Goal: Task Accomplishment & Management: Manage account settings

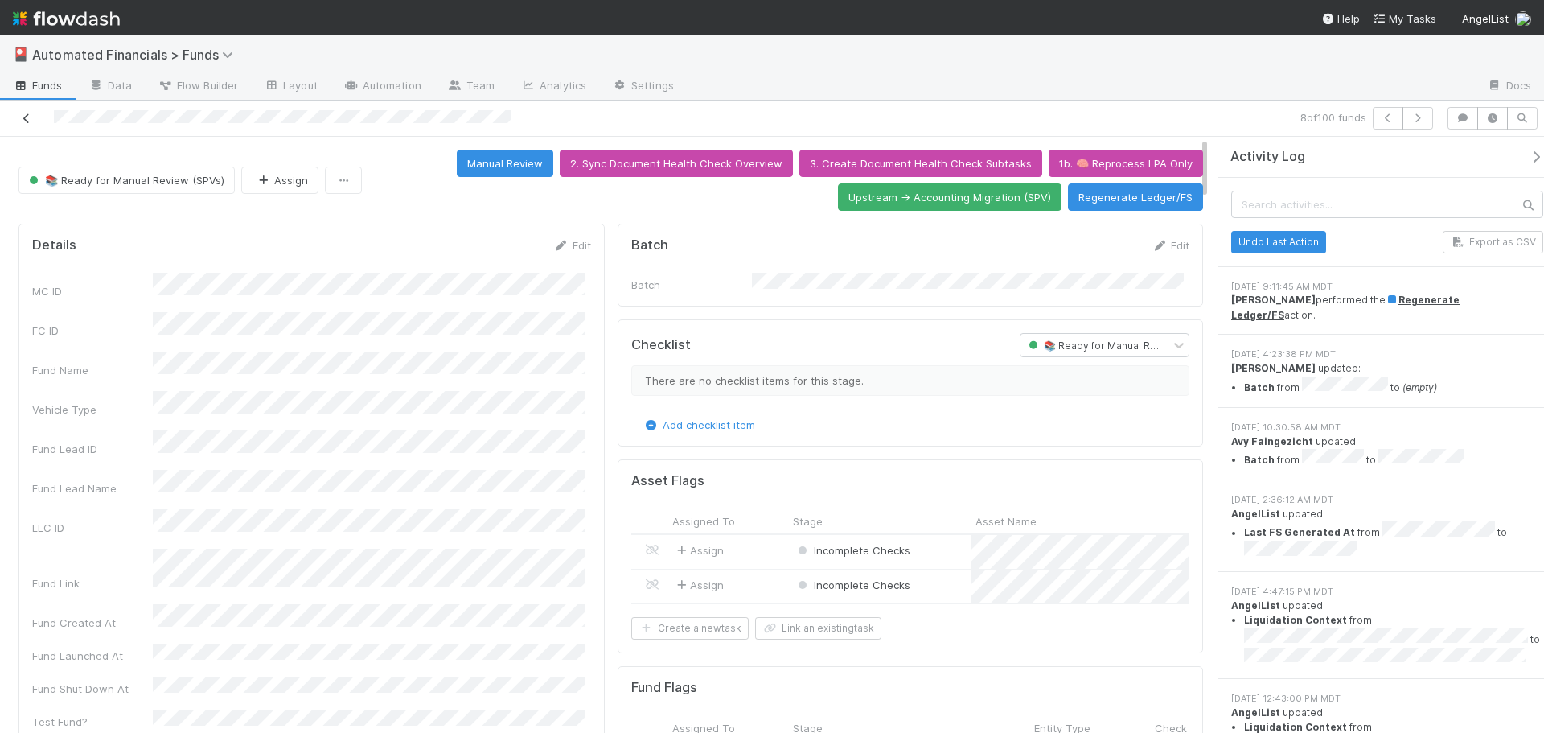
click at [27, 117] on icon at bounding box center [26, 118] width 16 height 10
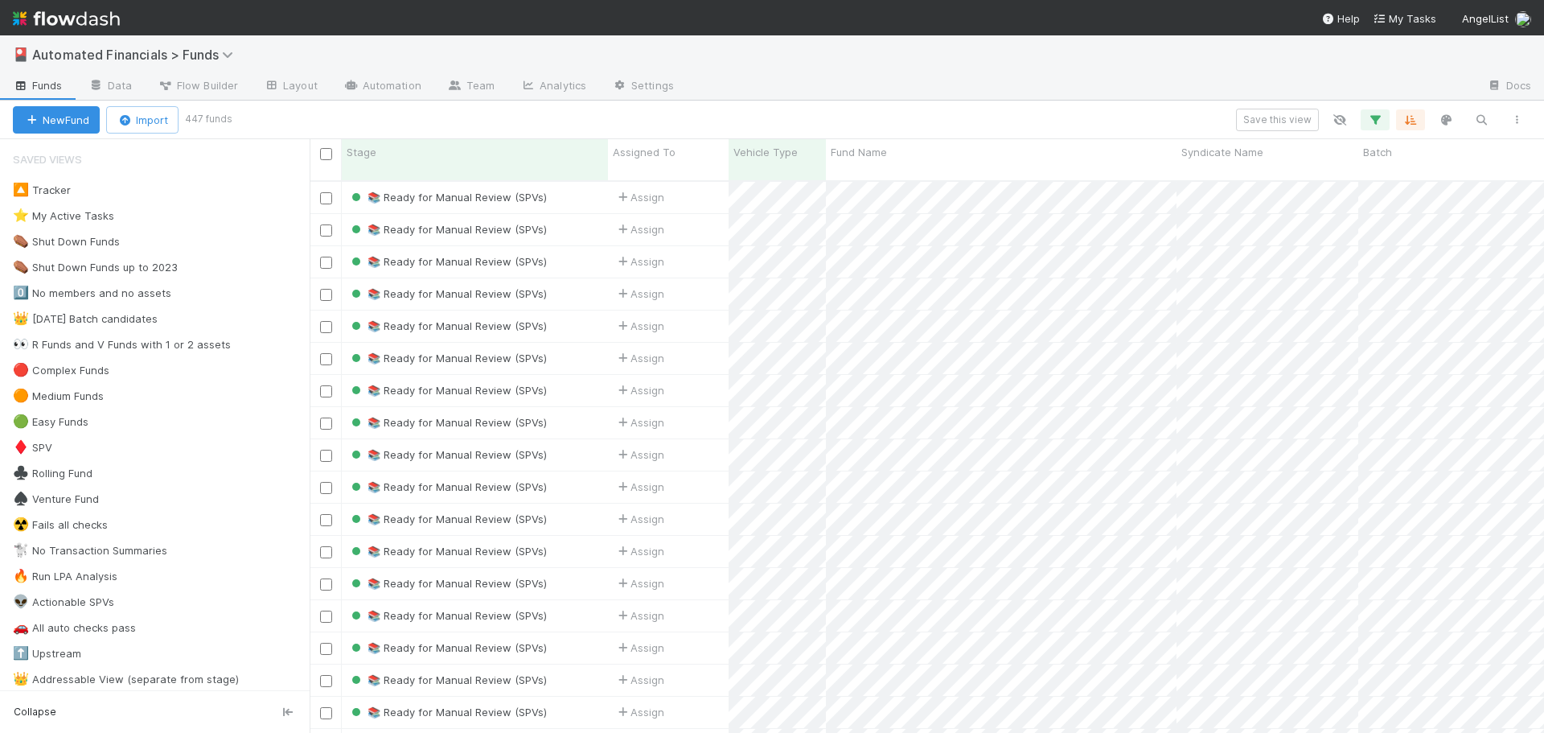
scroll to position [553, 1222]
click at [1485, 118] on icon "button" at bounding box center [1481, 120] width 16 height 14
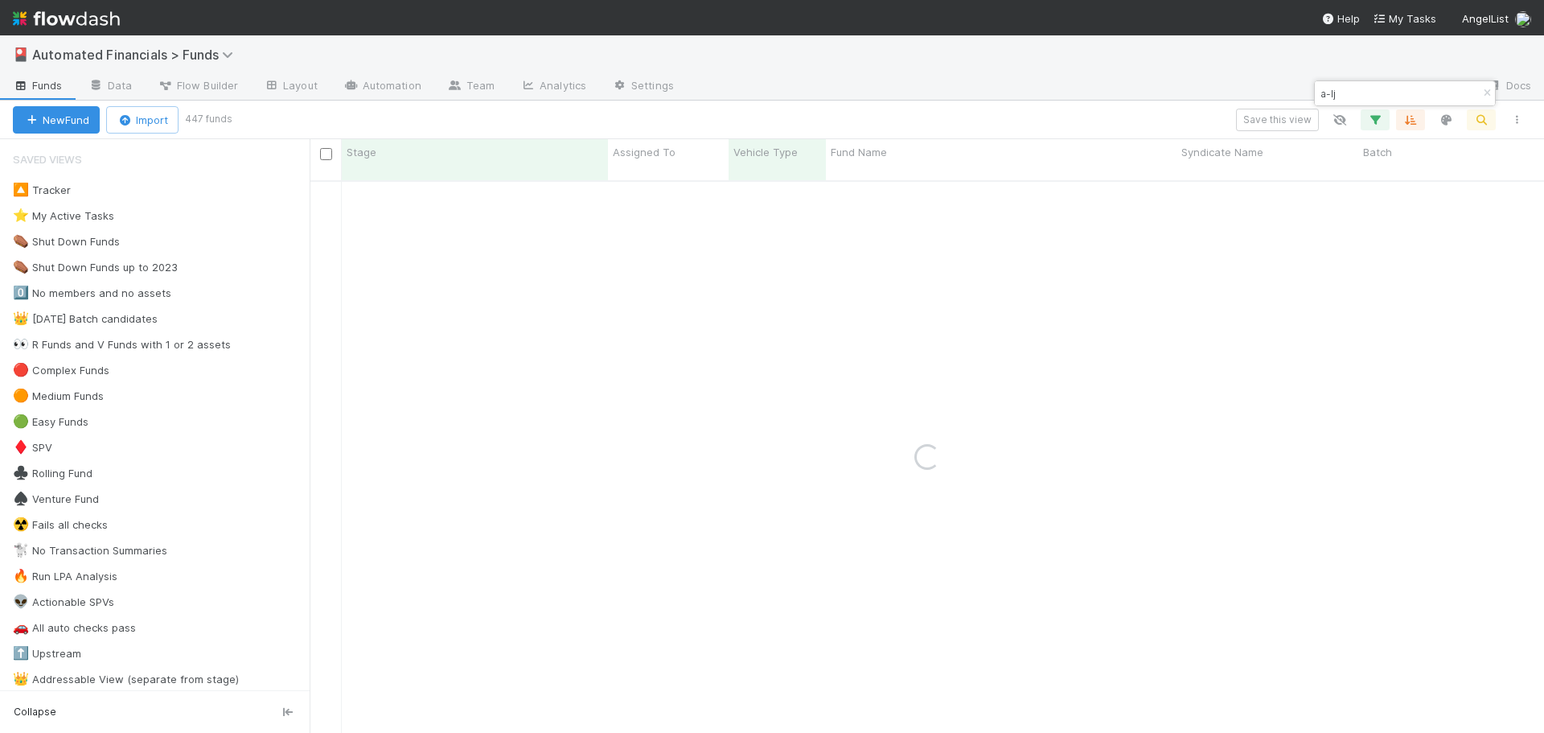
type input "a-ljl"
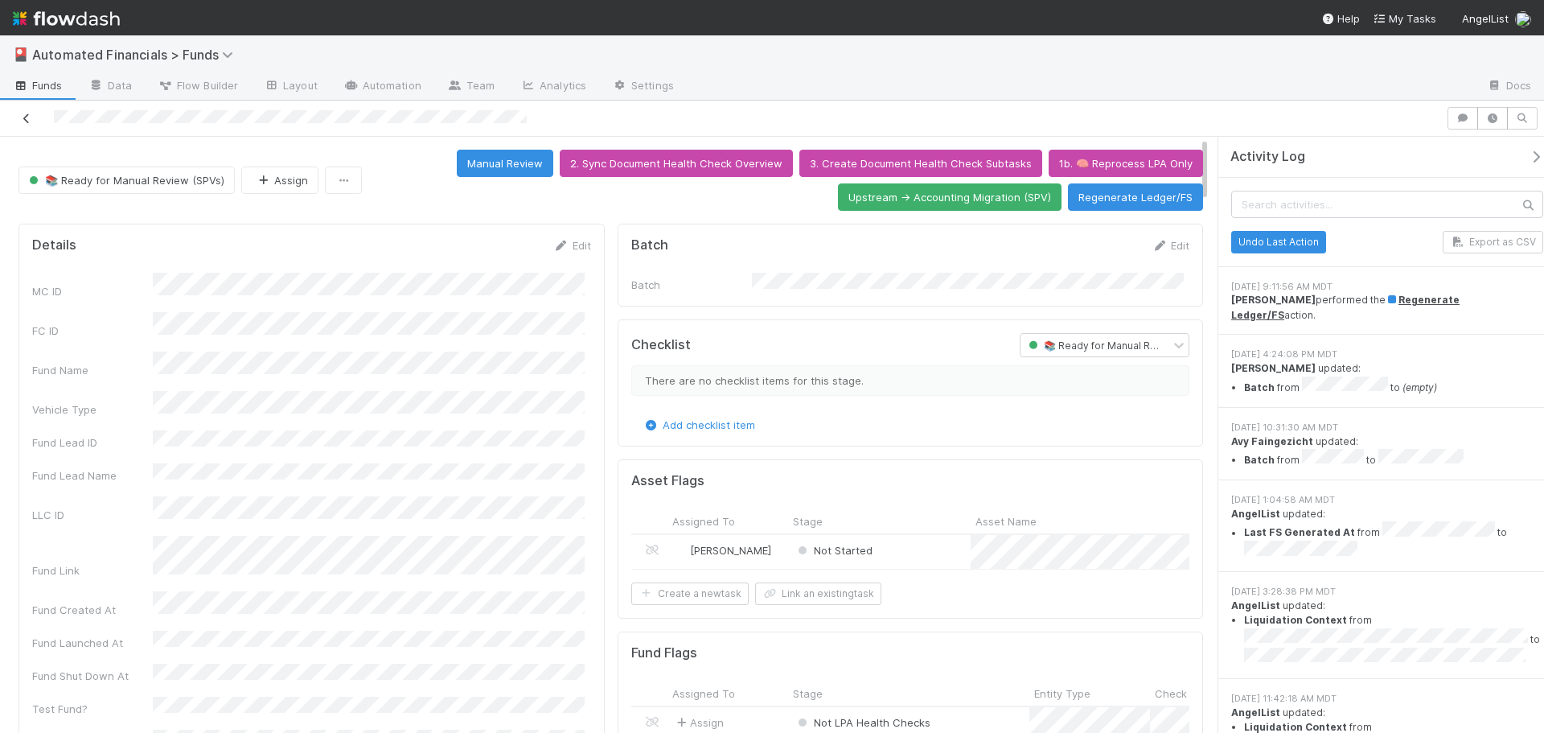
click at [26, 118] on icon at bounding box center [26, 118] width 16 height 10
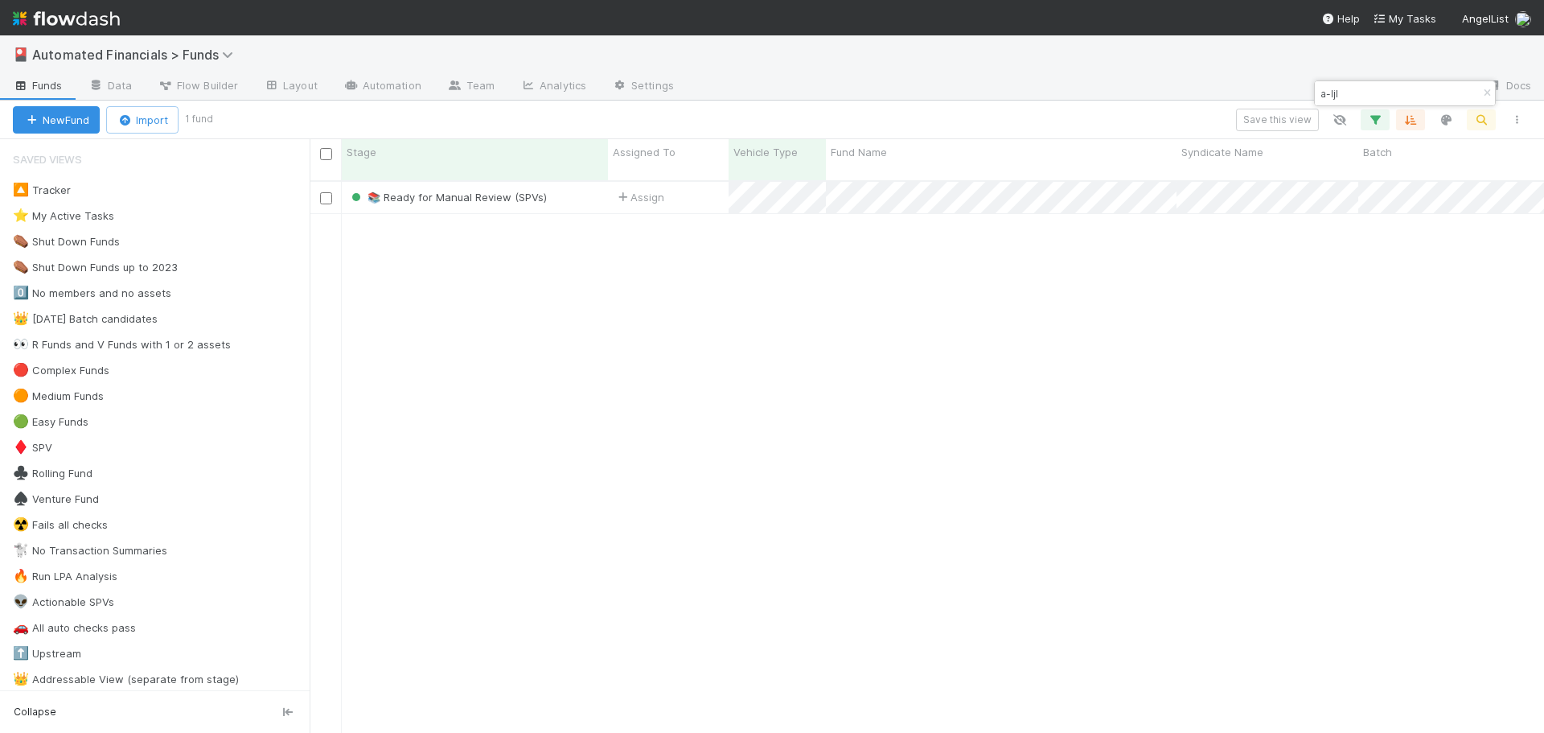
scroll to position [553, 1222]
click at [1484, 93] on icon "button" at bounding box center [1487, 93] width 16 height 10
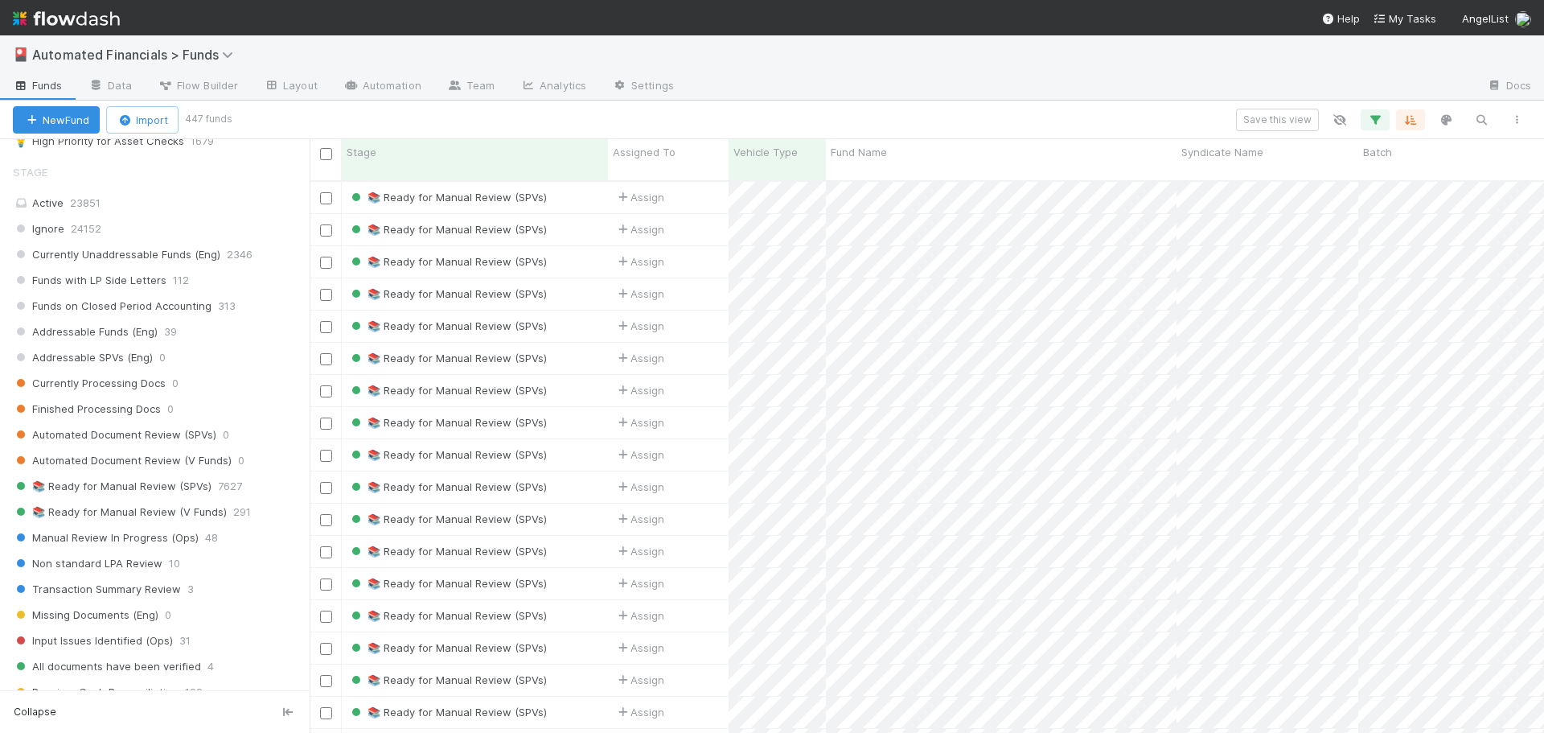
scroll to position [1367, 0]
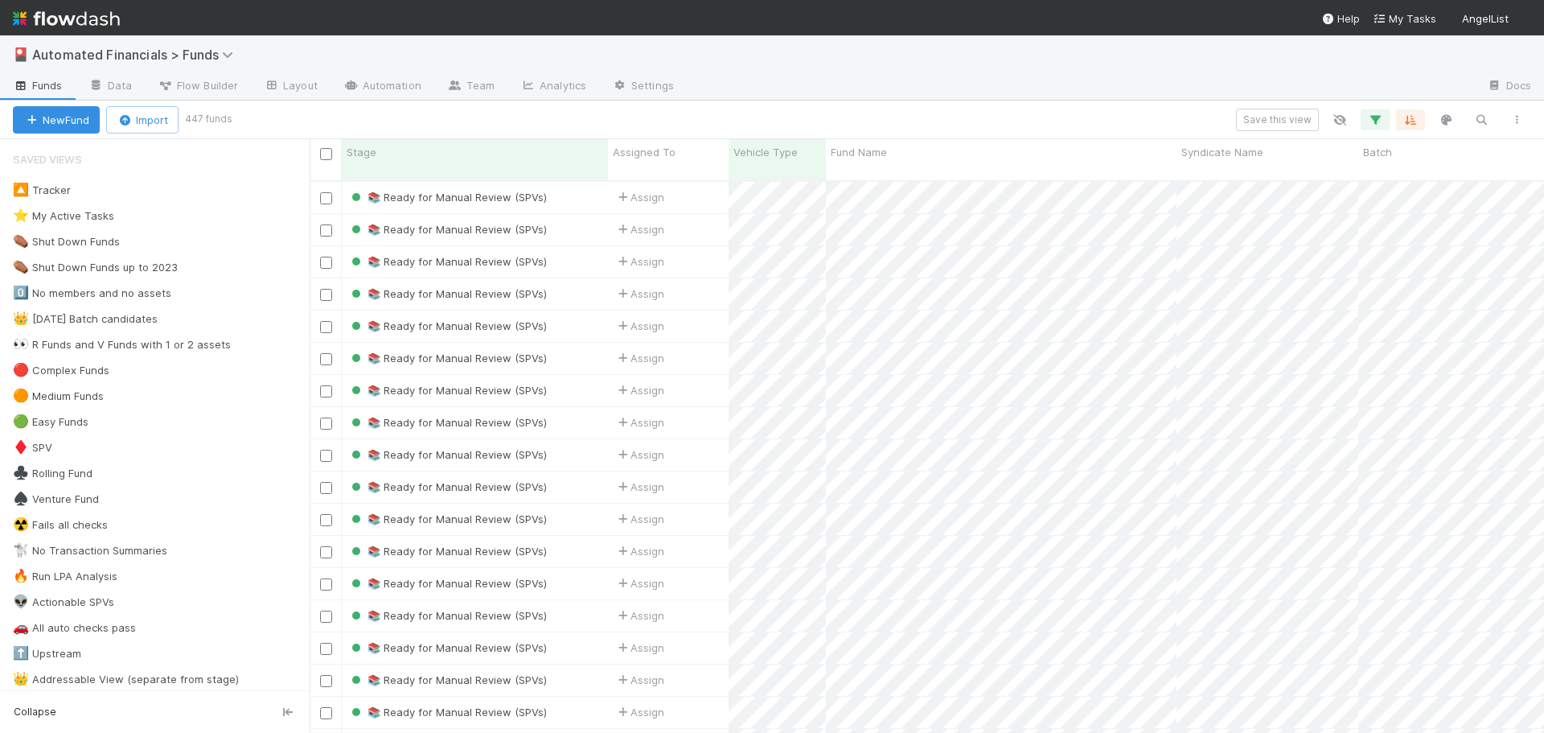
scroll to position [553, 1222]
click at [729, 63] on div "🎴 Automated Financials > Funds" at bounding box center [772, 54] width 1544 height 39
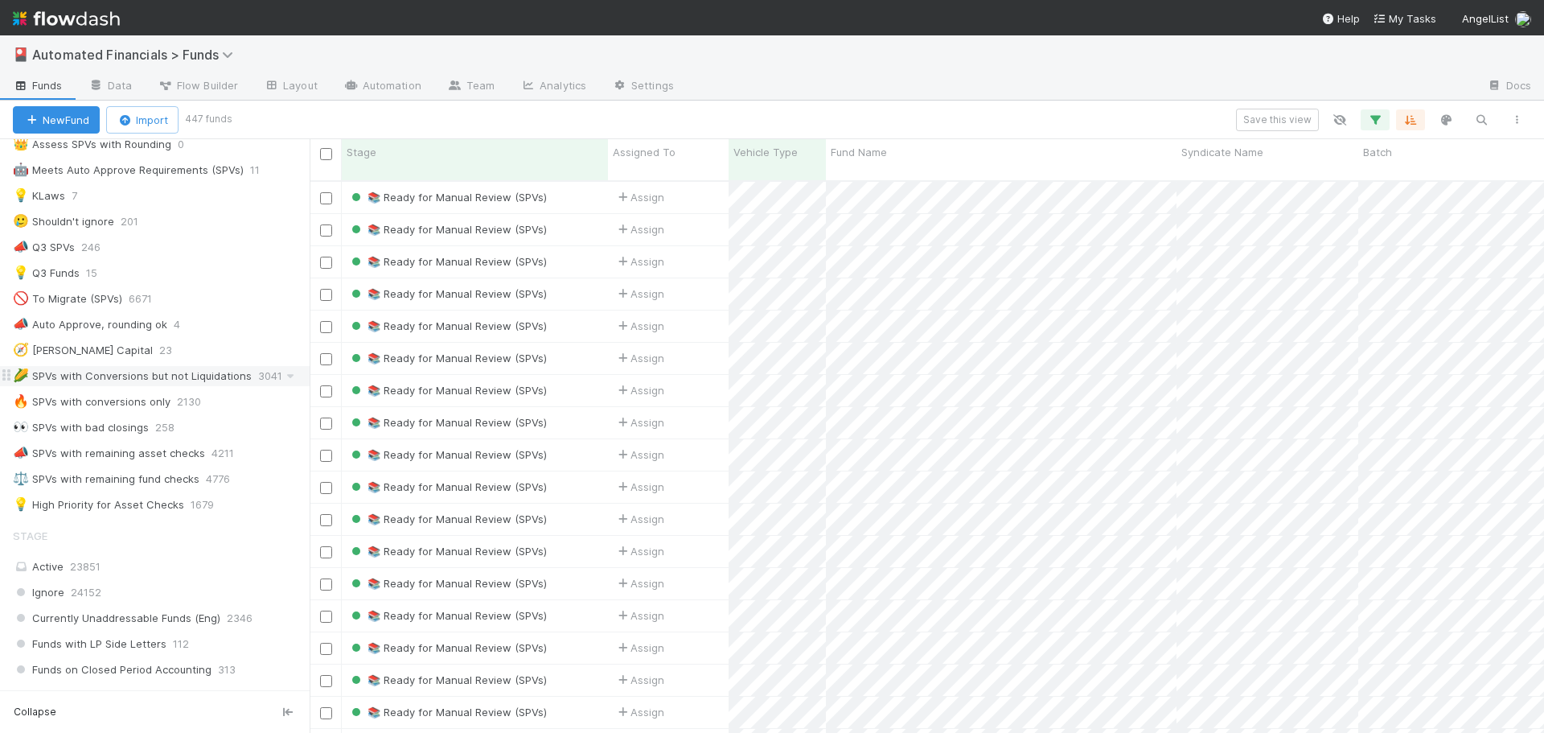
scroll to position [1045, 0]
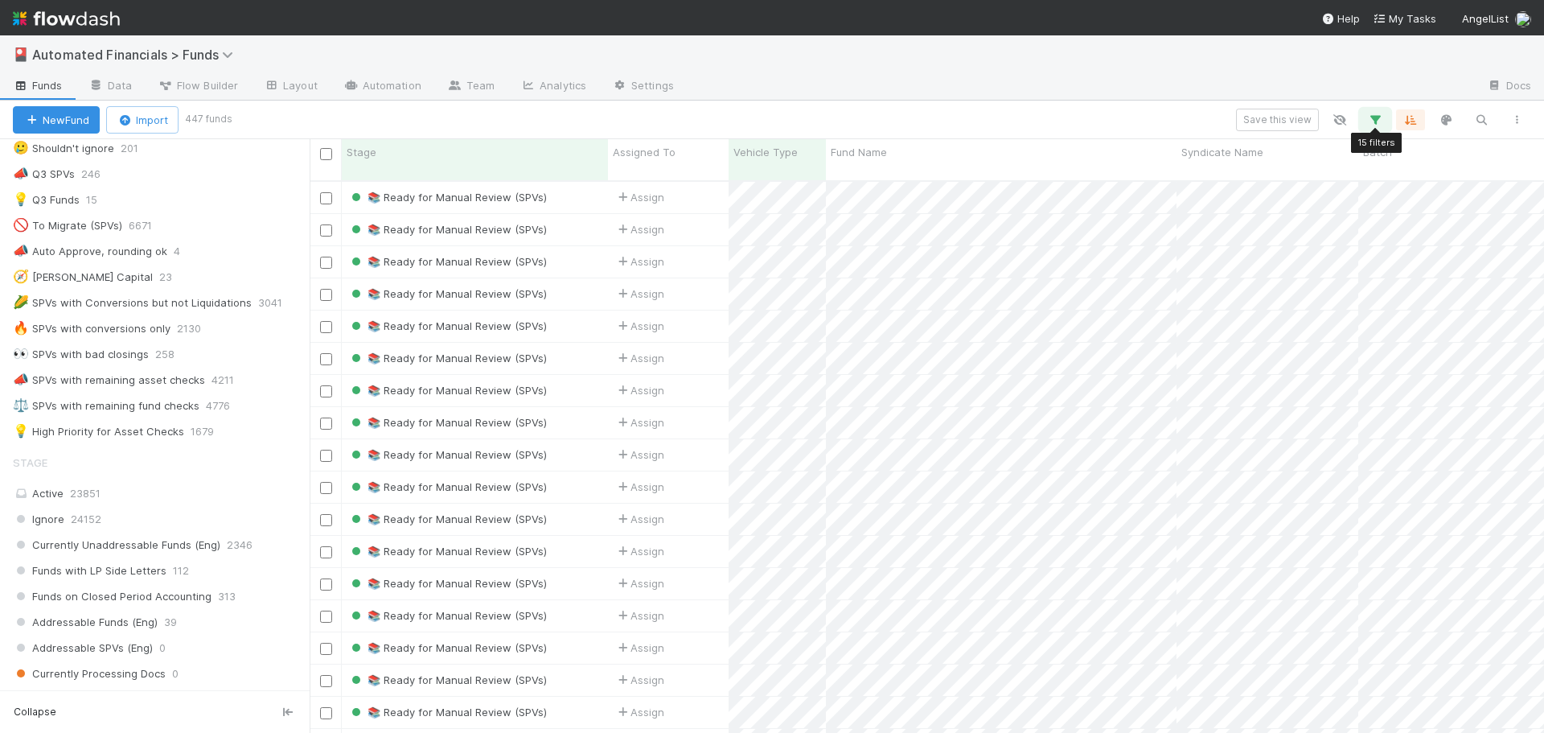
click at [1373, 121] on icon "button" at bounding box center [1375, 120] width 16 height 14
click at [1374, 118] on div "Response not successful: Received status code 502" at bounding box center [772, 366] width 1544 height 733
click at [1374, 118] on icon "button" at bounding box center [1375, 120] width 16 height 14
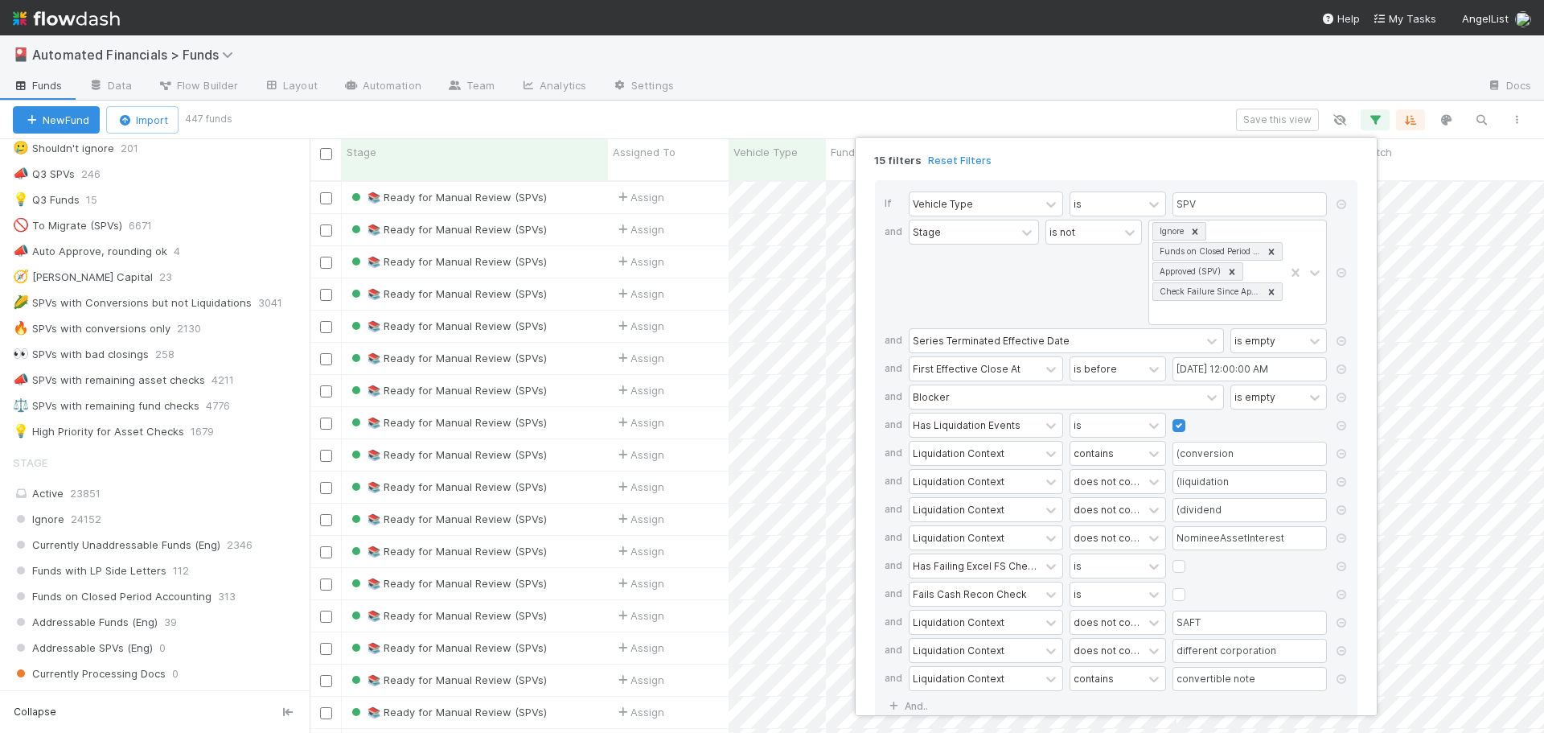
click at [1169, 108] on div "15 filters Reset Filters If Vehicle Type is SPV and Stage is not Ignore Funds o…" at bounding box center [772, 366] width 1544 height 733
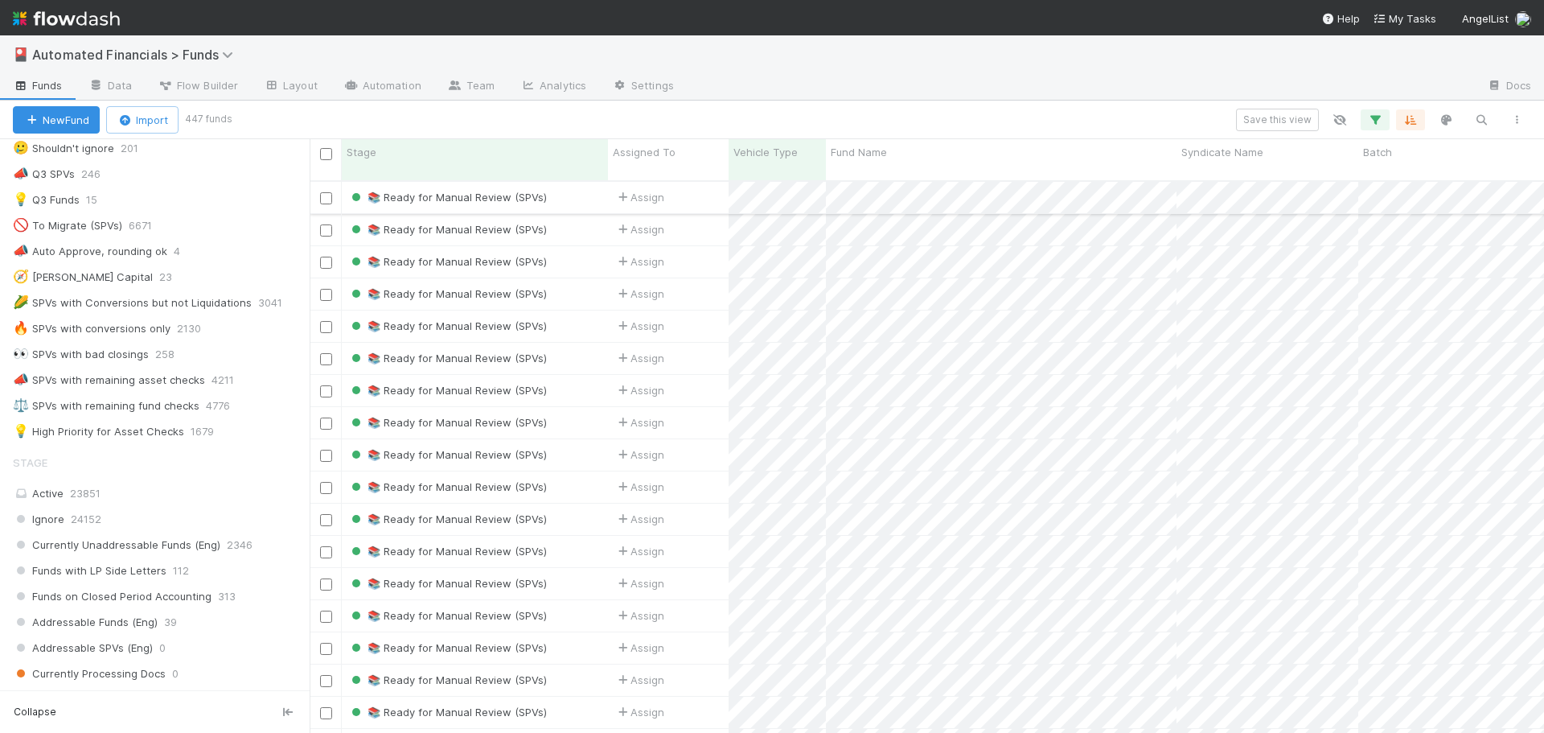
click at [570, 184] on div "📚 Ready for Manual Review (SPVs)" at bounding box center [475, 197] width 266 height 31
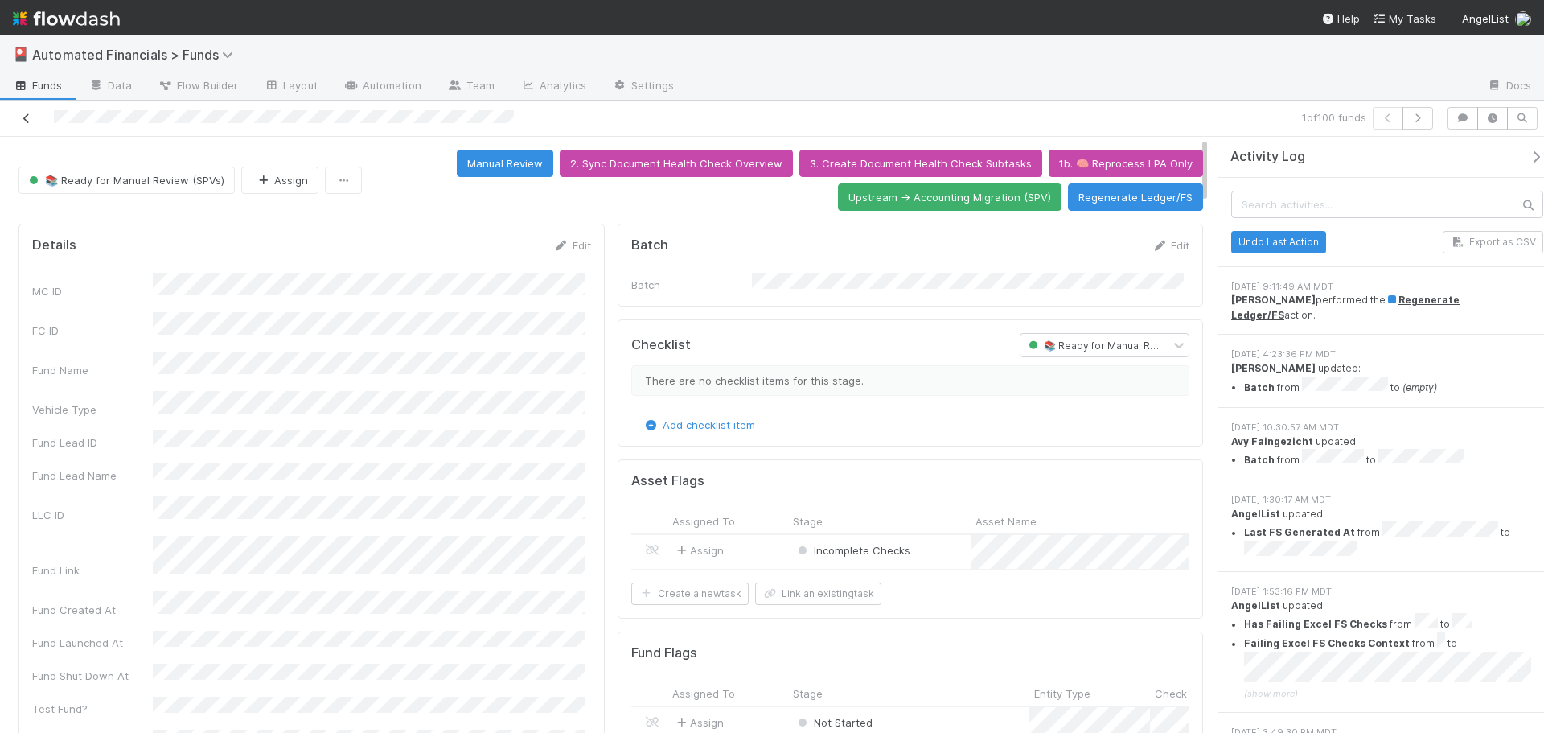
click at [27, 118] on icon at bounding box center [26, 118] width 16 height 10
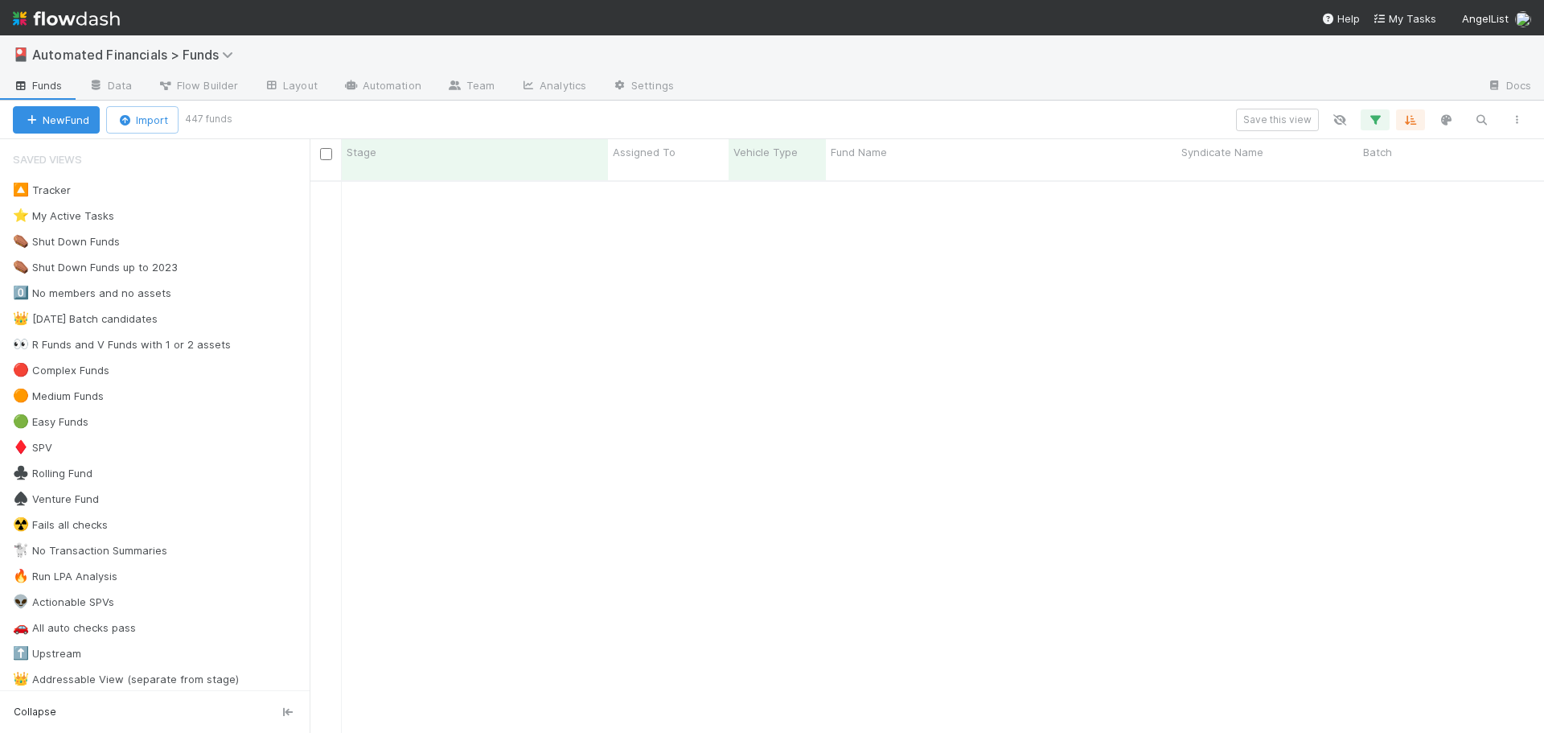
scroll to position [643, 0]
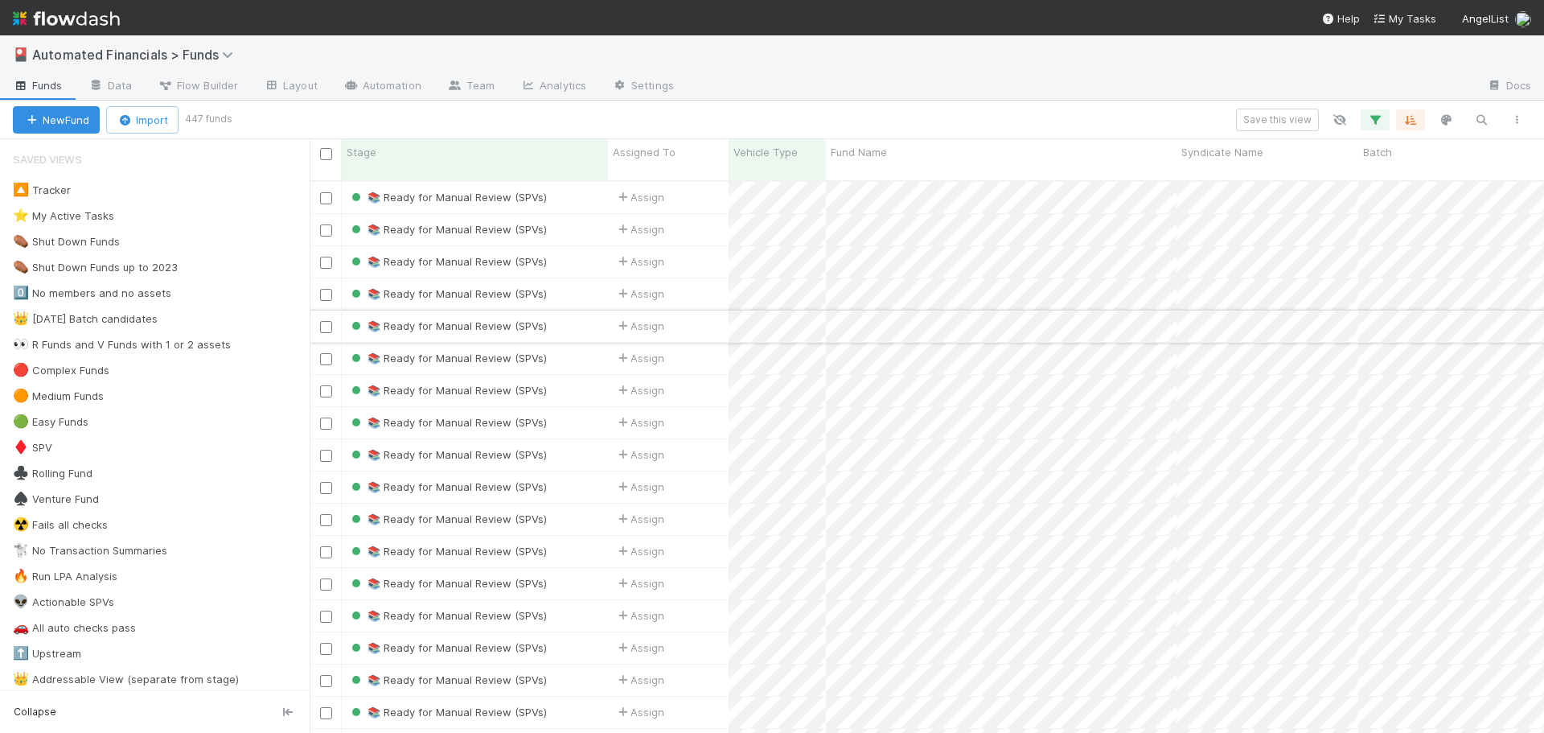
click at [566, 318] on div "📚 Ready for Manual Review (SPVs)" at bounding box center [475, 325] width 266 height 31
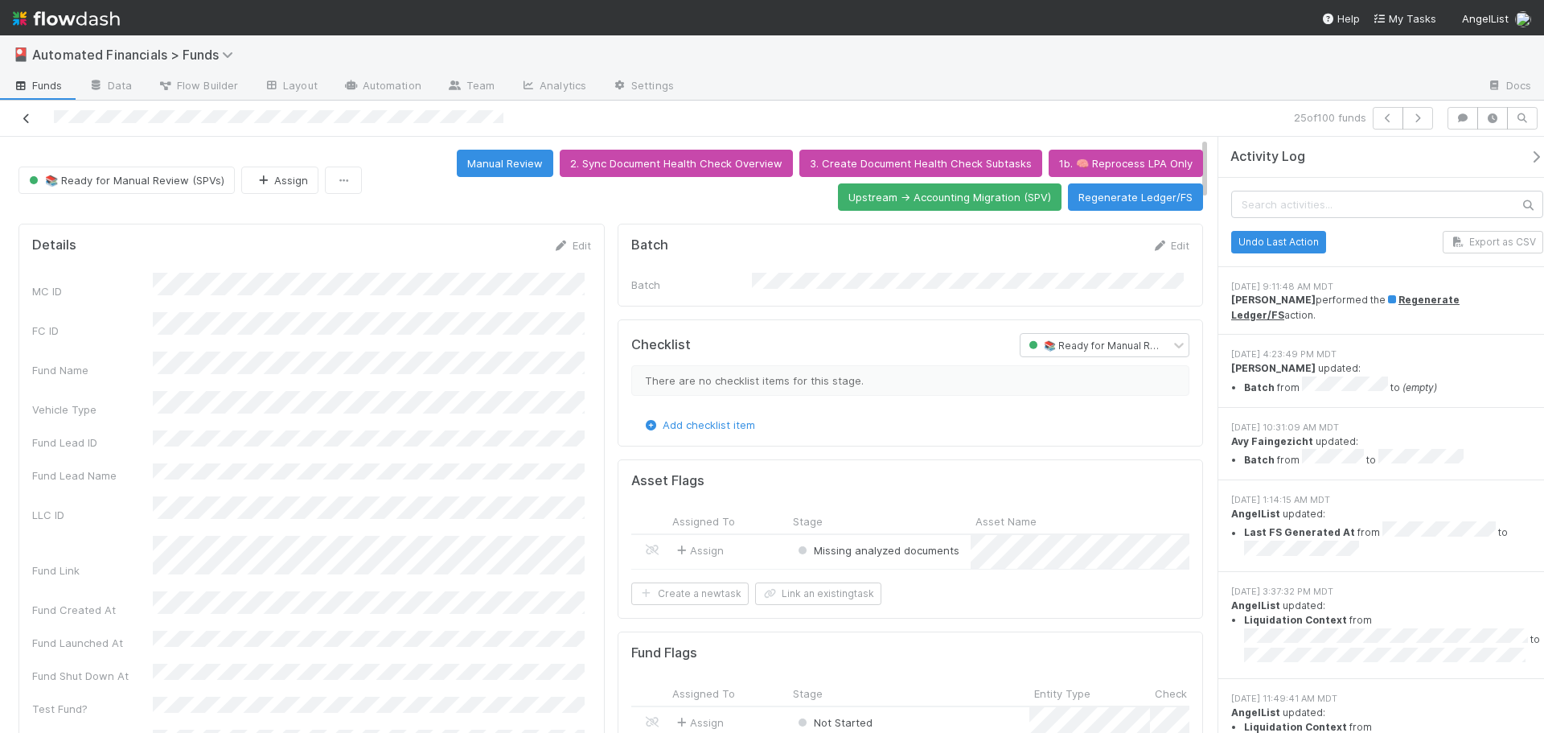
click at [27, 121] on icon at bounding box center [26, 118] width 16 height 10
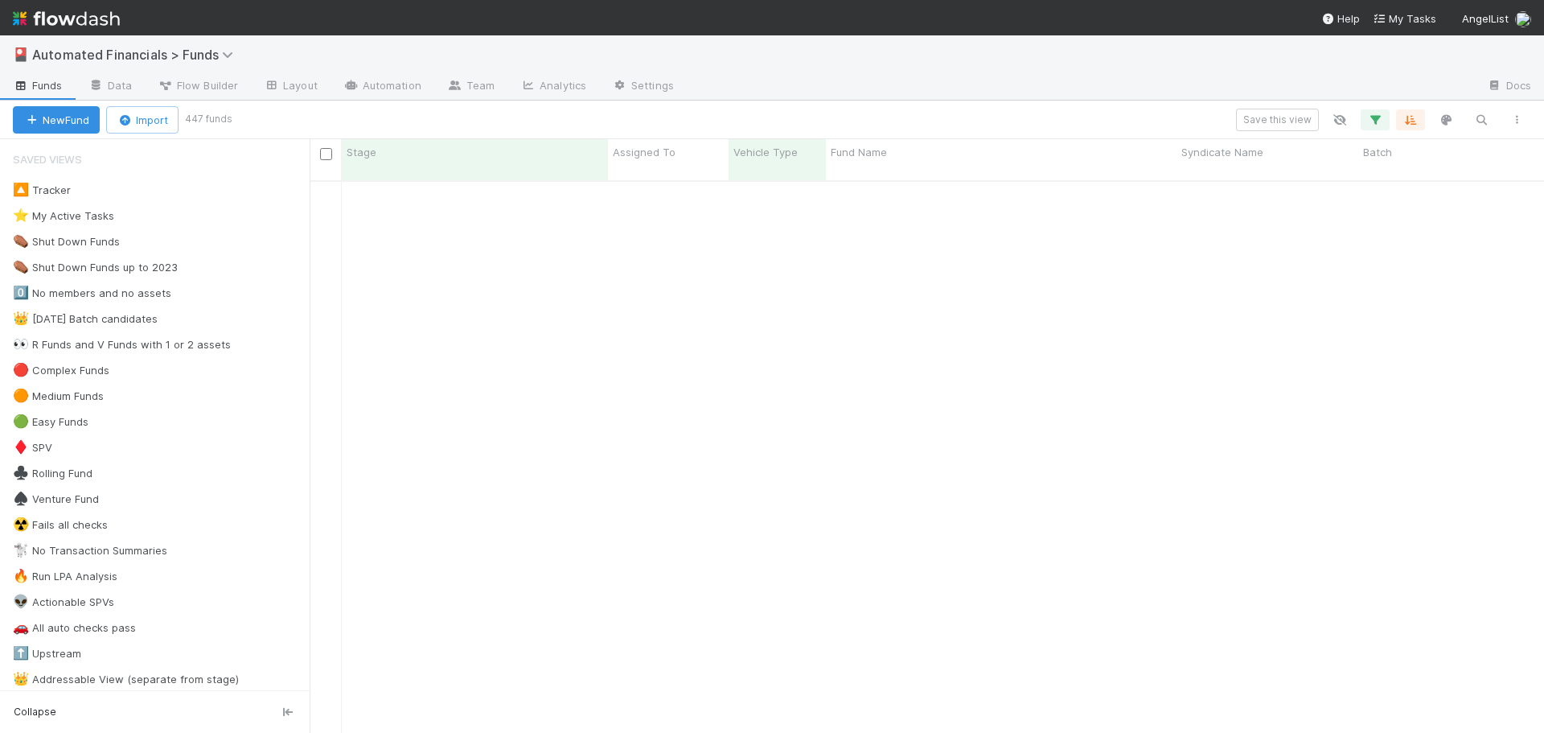
scroll to position [1206, 0]
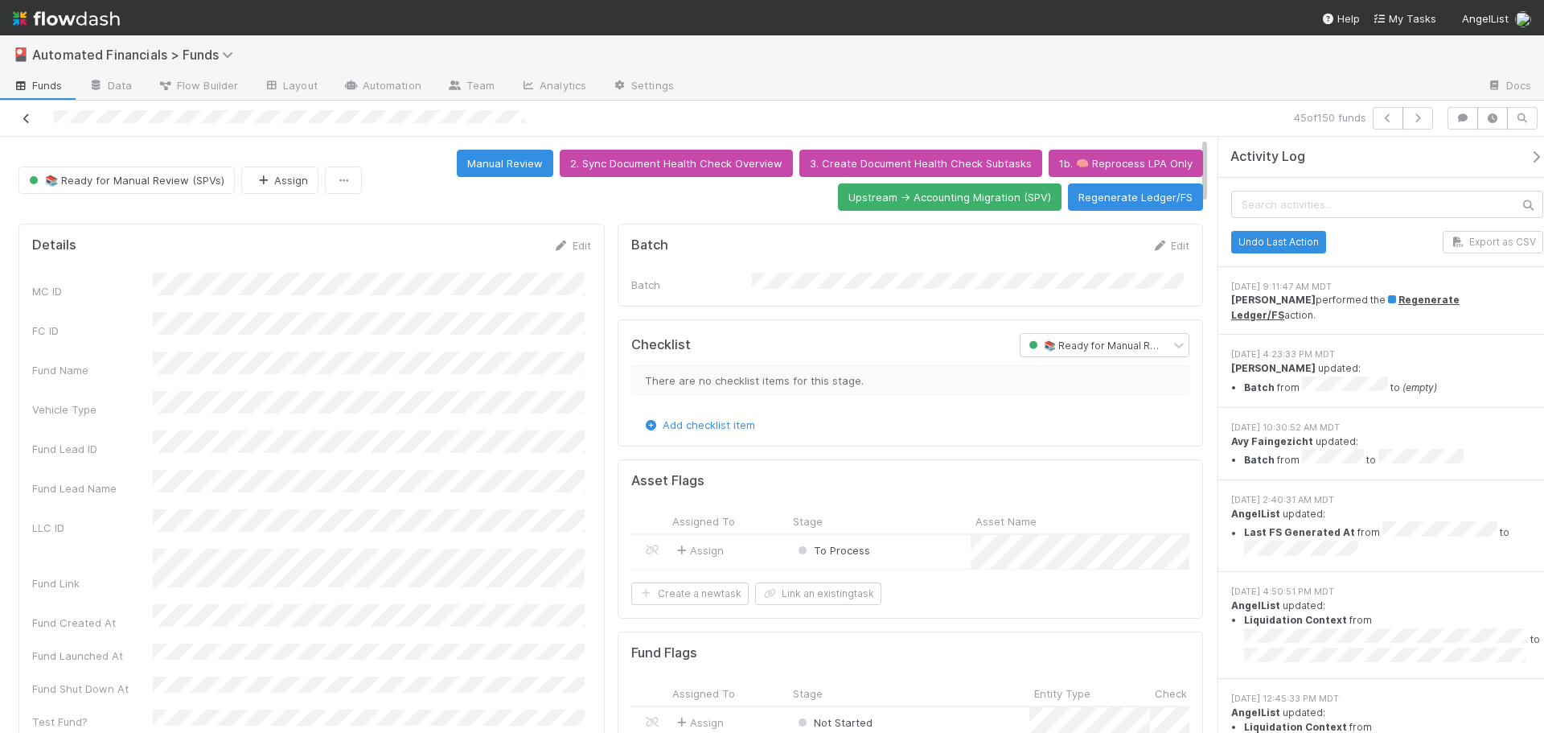
click at [23, 121] on icon at bounding box center [26, 118] width 16 height 10
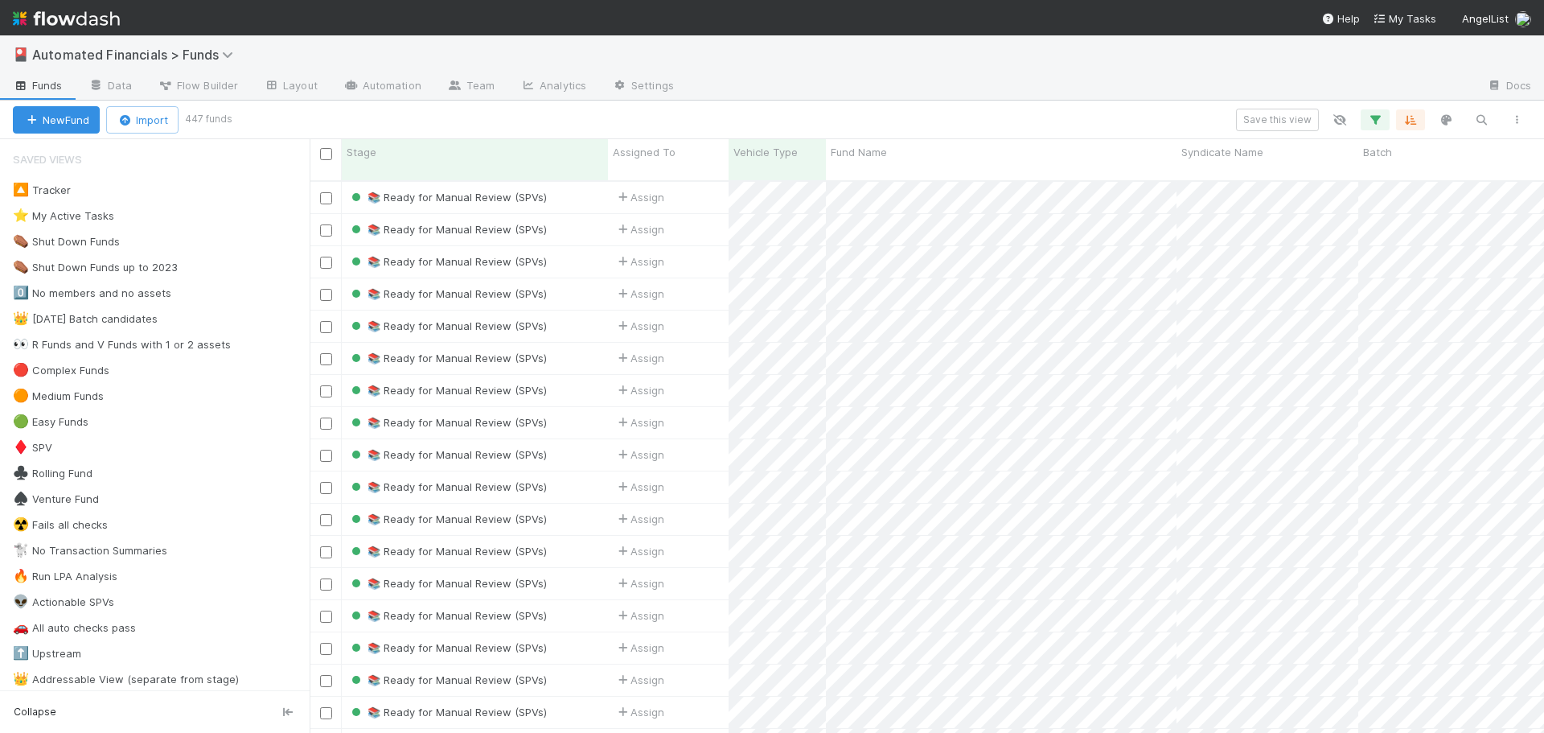
scroll to position [553, 1222]
click at [1484, 120] on icon "button" at bounding box center [1481, 120] width 16 height 14
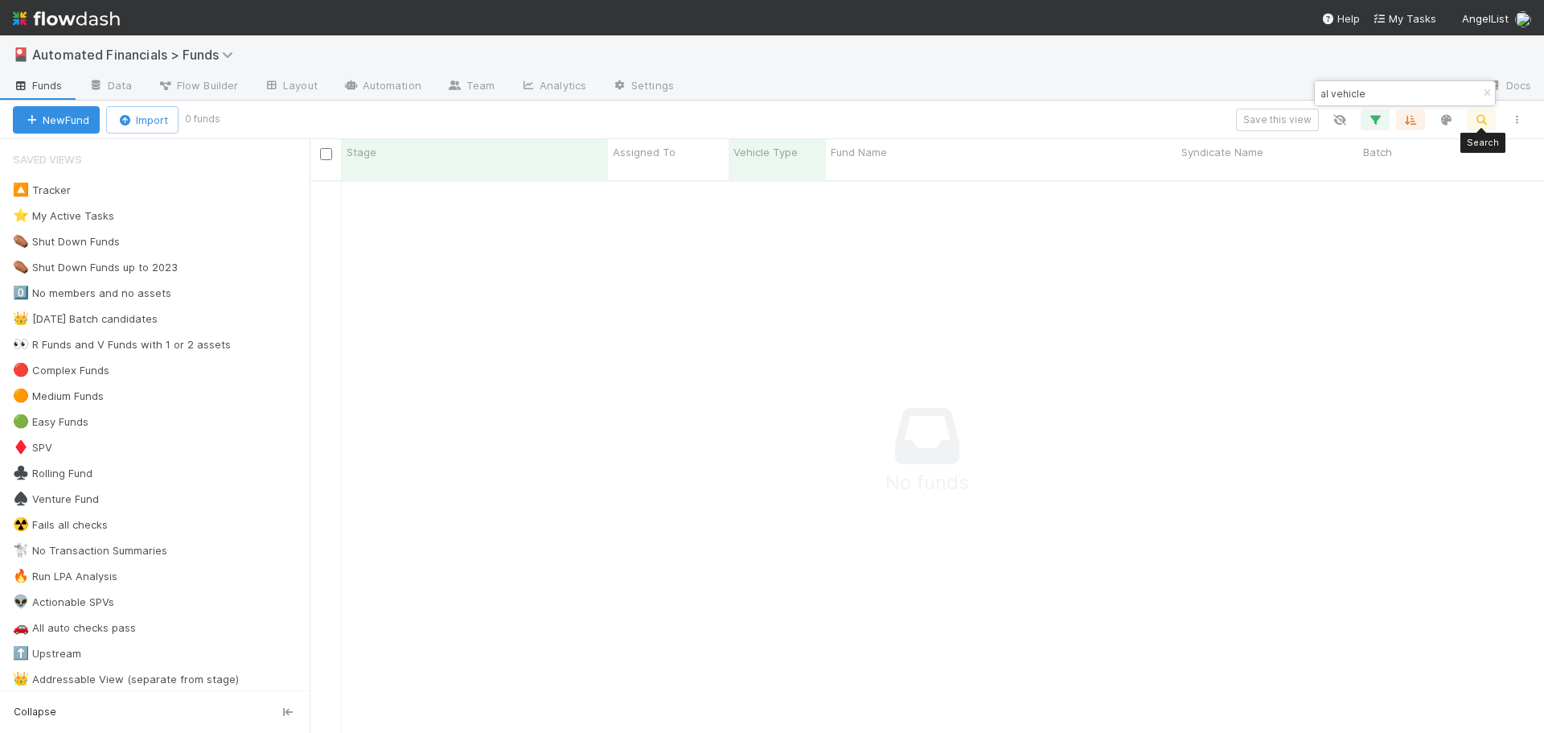
scroll to position [541, 1222]
type input "al vehicle"
click at [1383, 118] on button "button" at bounding box center [1375, 119] width 29 height 21
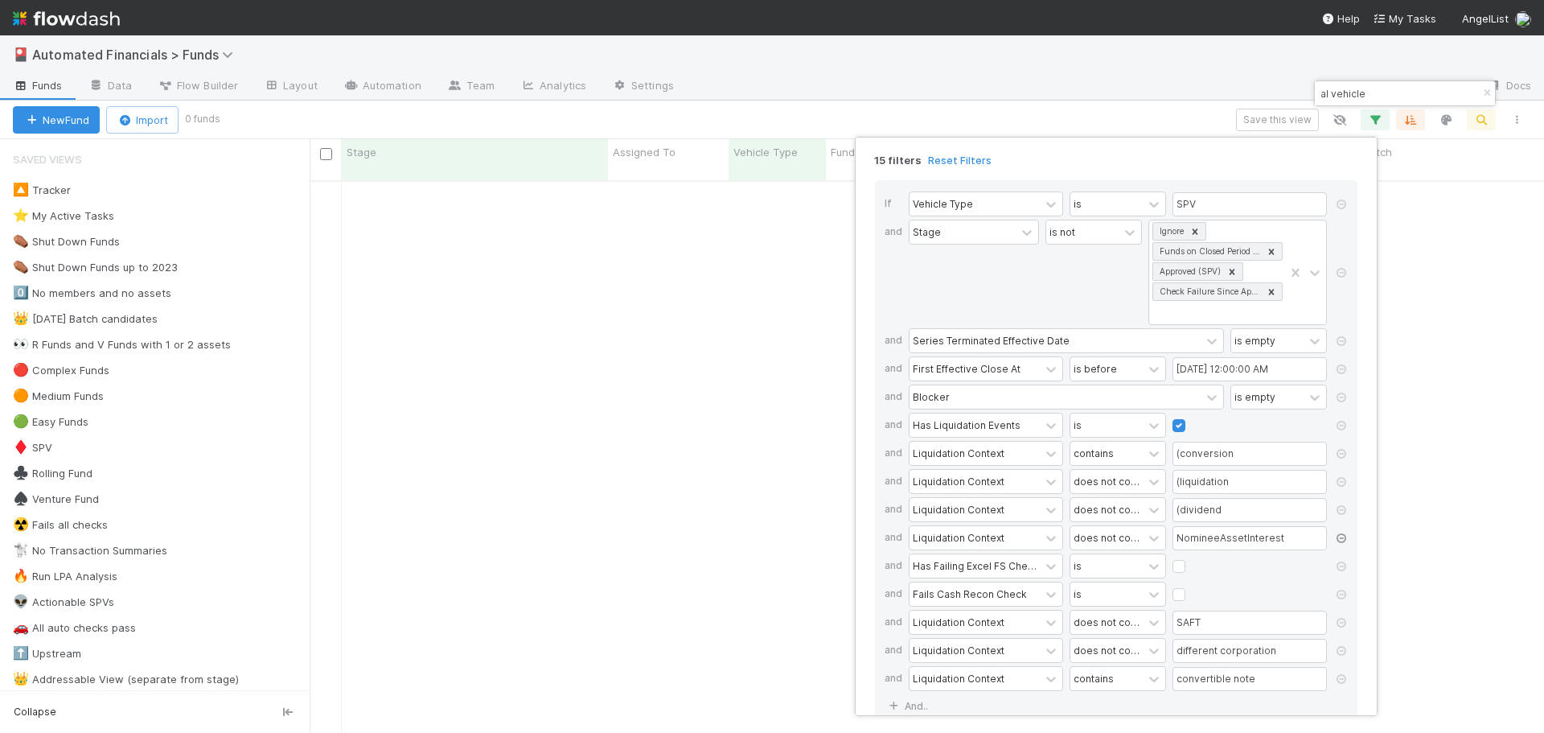
click at [1340, 537] on icon at bounding box center [1341, 538] width 16 height 10
type input "different corporation"
type input "convertible note"
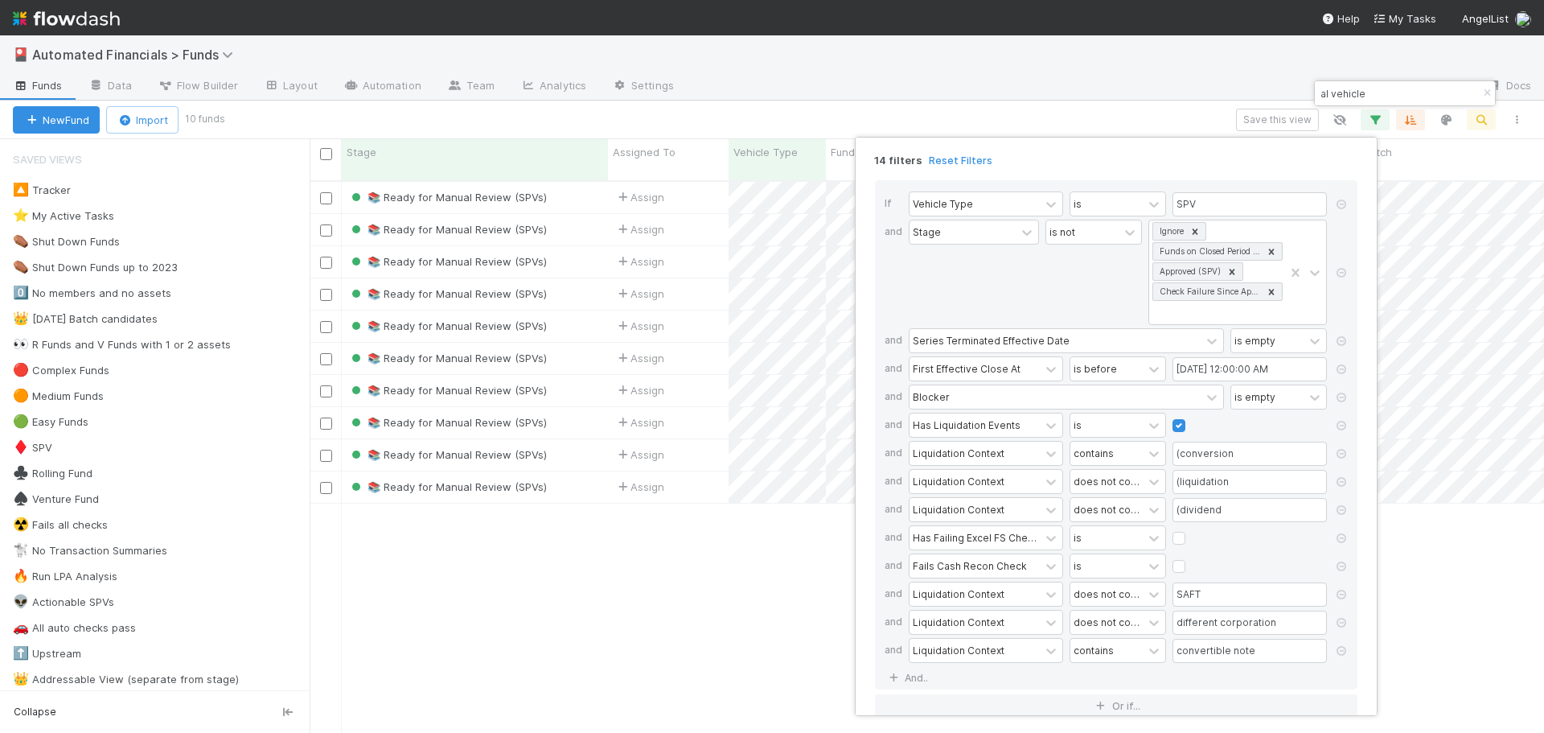
click at [1062, 115] on div "14 filters Reset Filters If Vehicle Type is SPV and Stage is not Ignore Funds o…" at bounding box center [772, 366] width 1544 height 733
click at [1062, 113] on div "14 filters Reset Filters If Vehicle Type is SPV and Stage is not Ignore Funds o…" at bounding box center [772, 366] width 1544 height 733
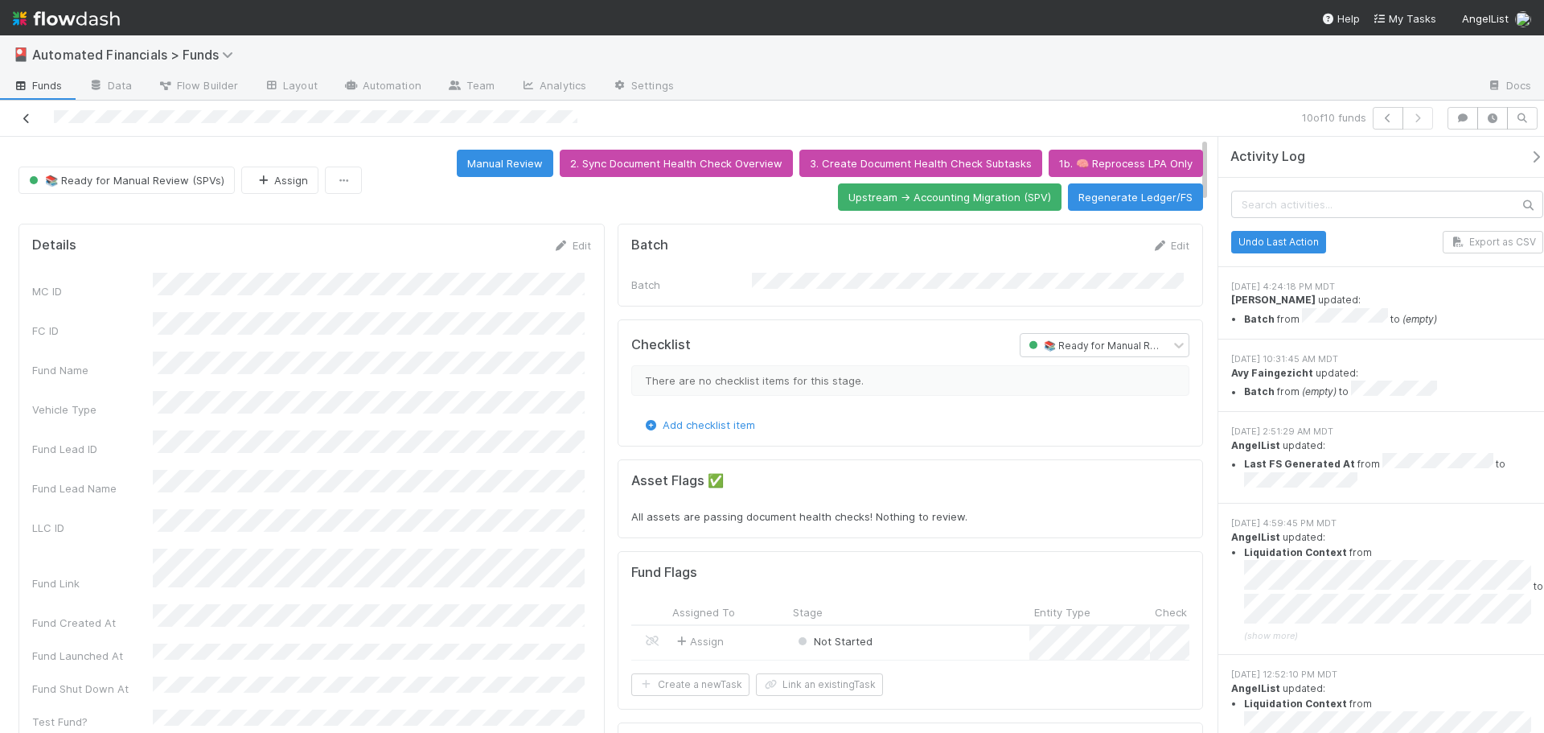
click at [23, 119] on icon at bounding box center [26, 118] width 16 height 10
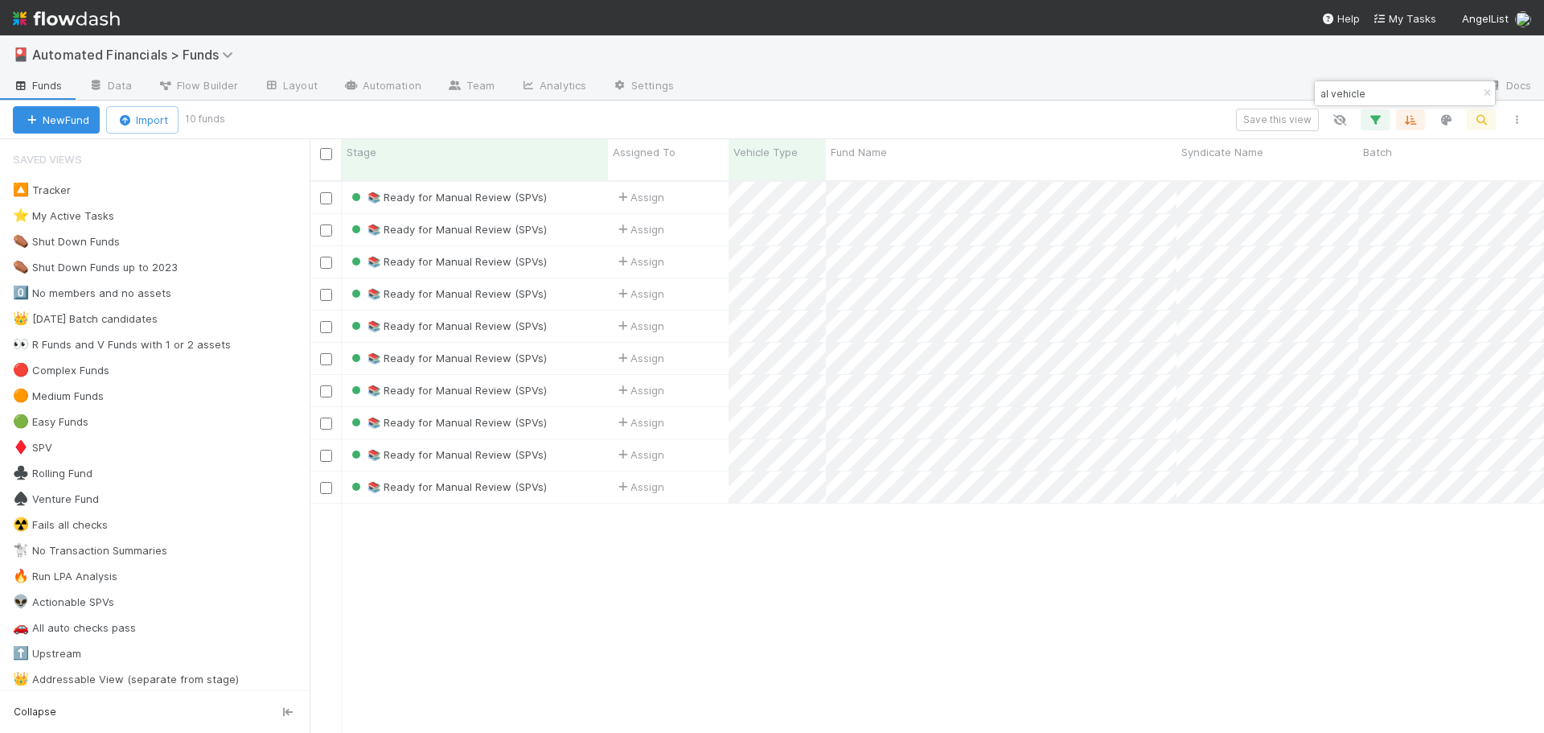
scroll to position [553, 1222]
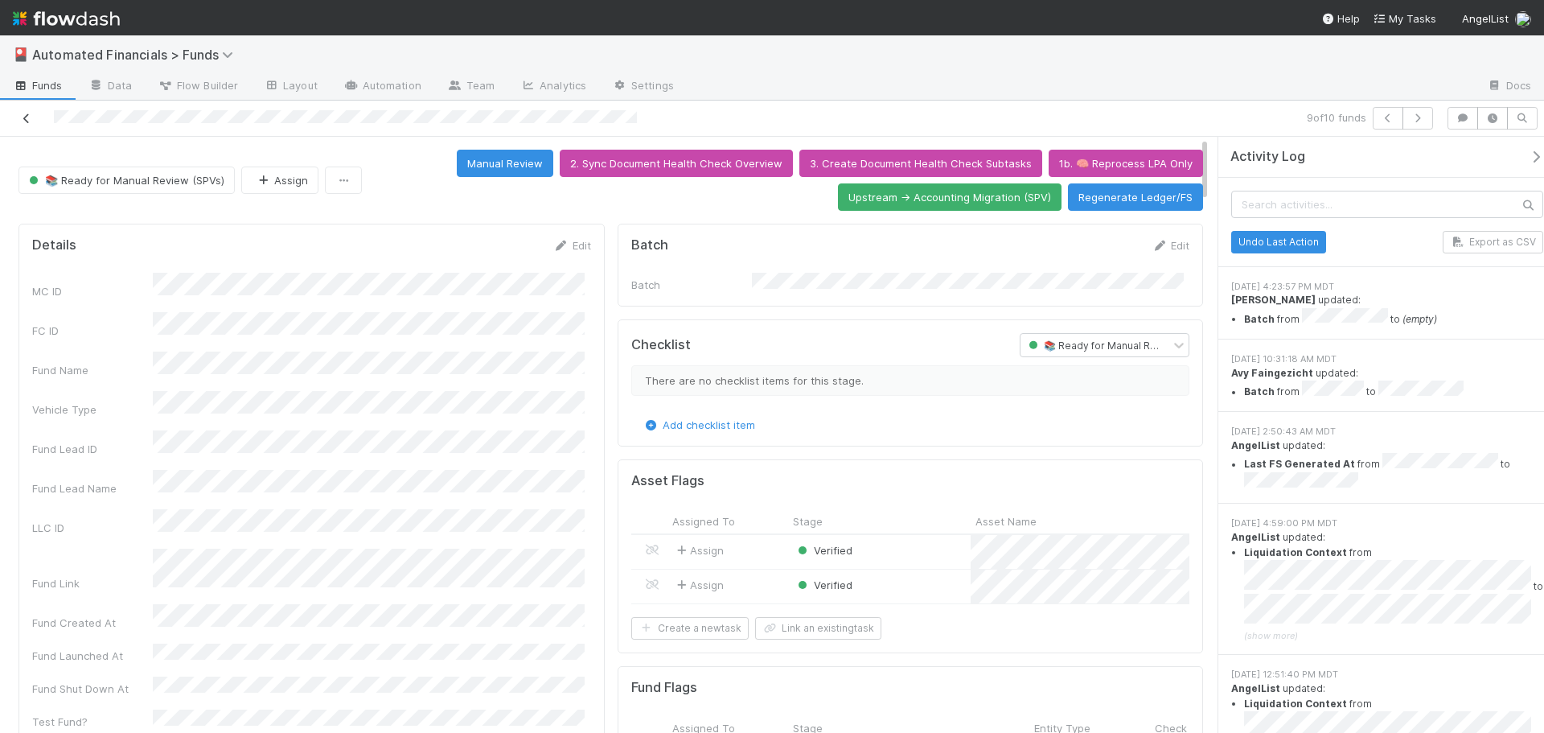
click at [29, 123] on icon at bounding box center [26, 118] width 16 height 10
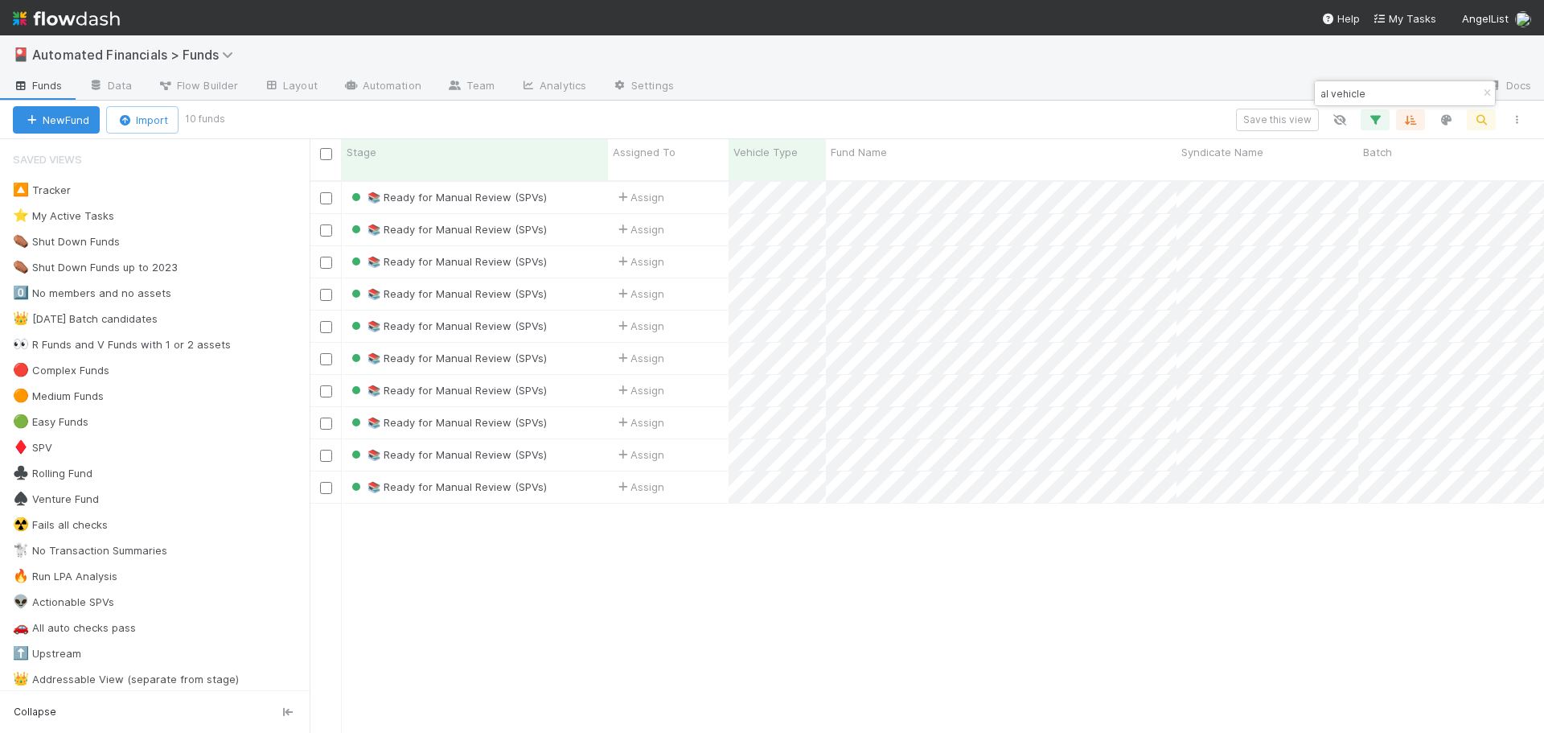
scroll to position [553, 1222]
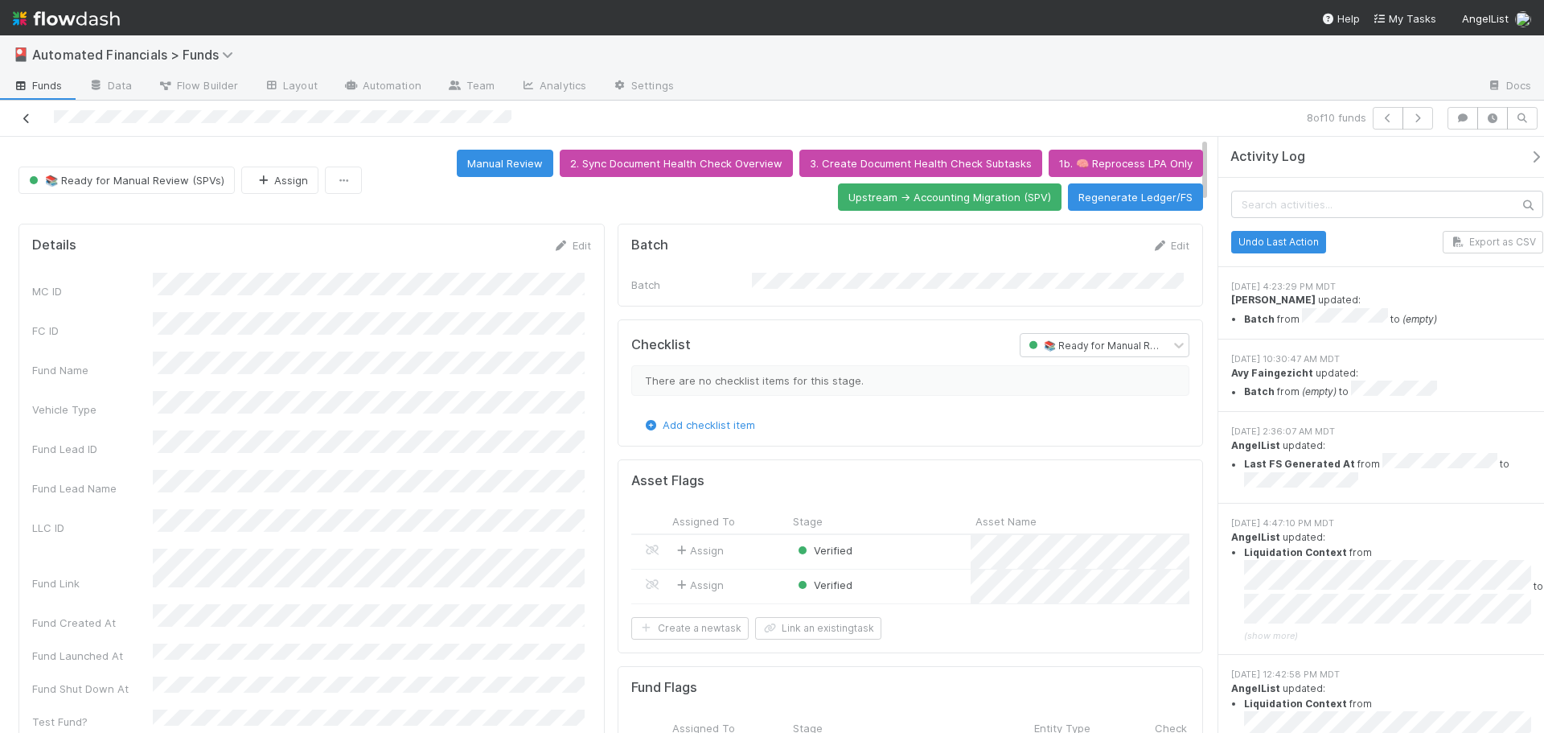
click at [26, 122] on icon at bounding box center [26, 118] width 16 height 10
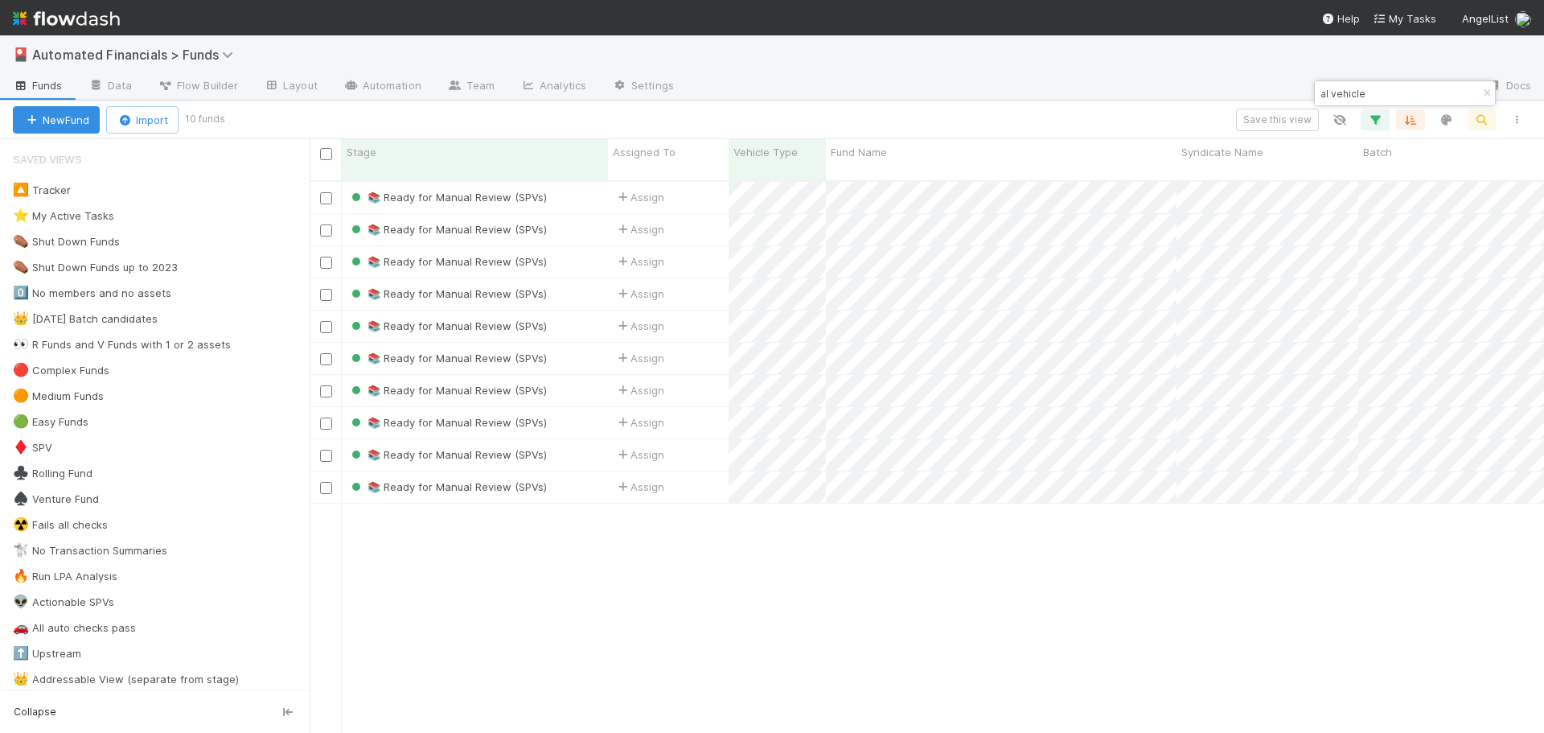
scroll to position [553, 1222]
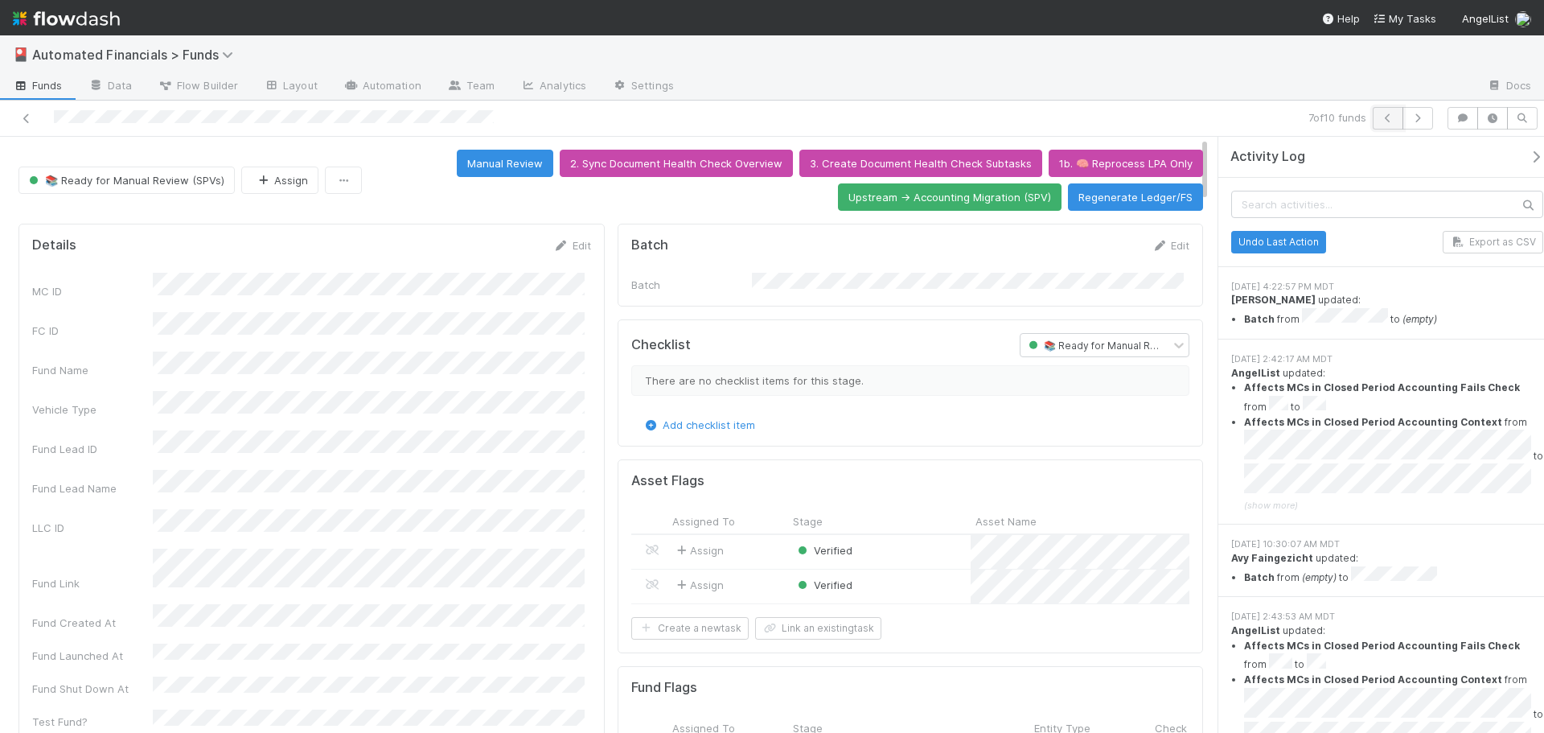
click at [1386, 118] on icon "button" at bounding box center [1388, 118] width 16 height 10
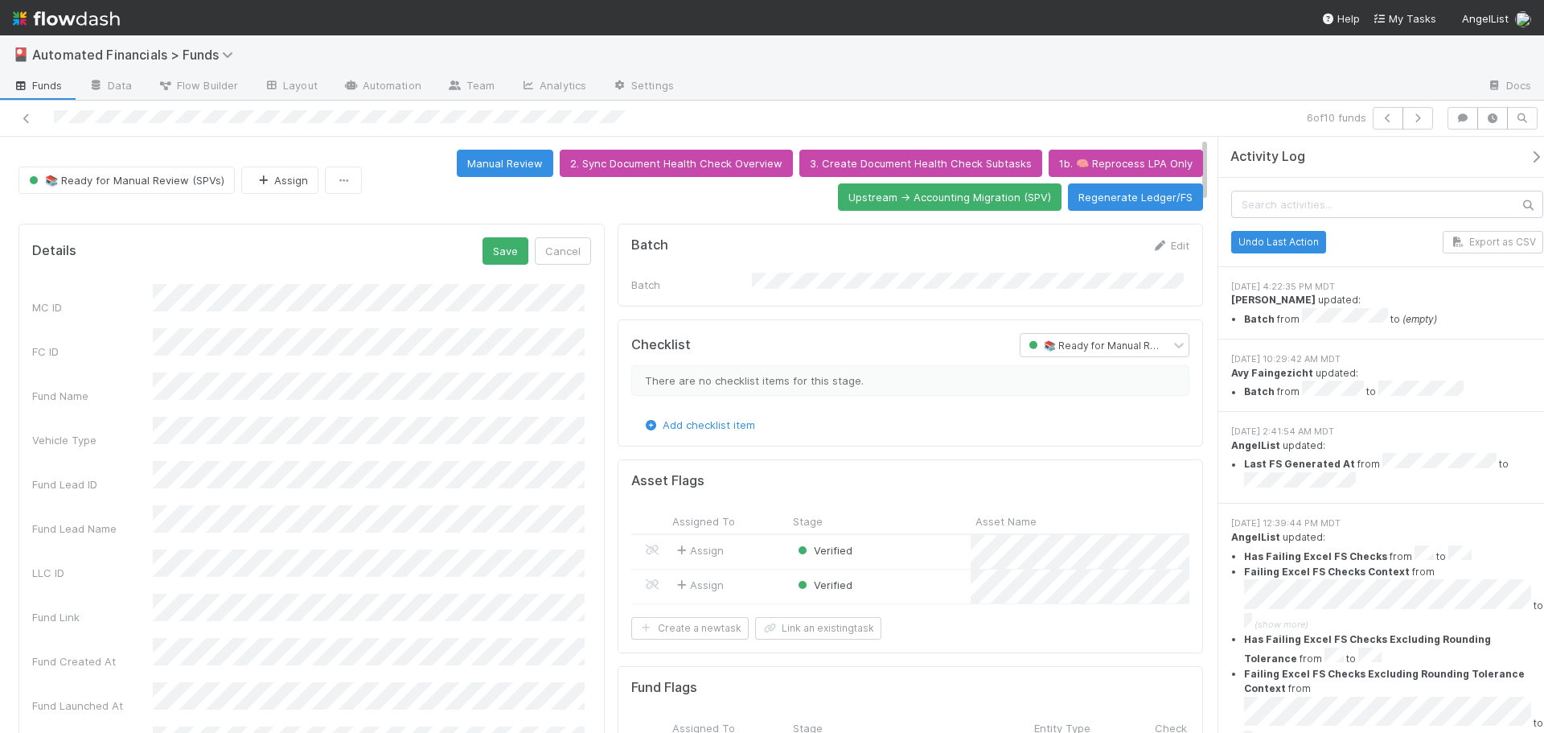
click at [302, 239] on div "Details Save Cancel" at bounding box center [311, 250] width 559 height 27
click at [351, 193] on button "button" at bounding box center [343, 179] width 37 height 27
click at [431, 163] on div "Duplicate Delete" at bounding box center [772, 366] width 1544 height 733
click at [562, 245] on button "Cancel" at bounding box center [563, 250] width 56 height 27
click at [1388, 119] on icon "button" at bounding box center [1388, 118] width 16 height 10
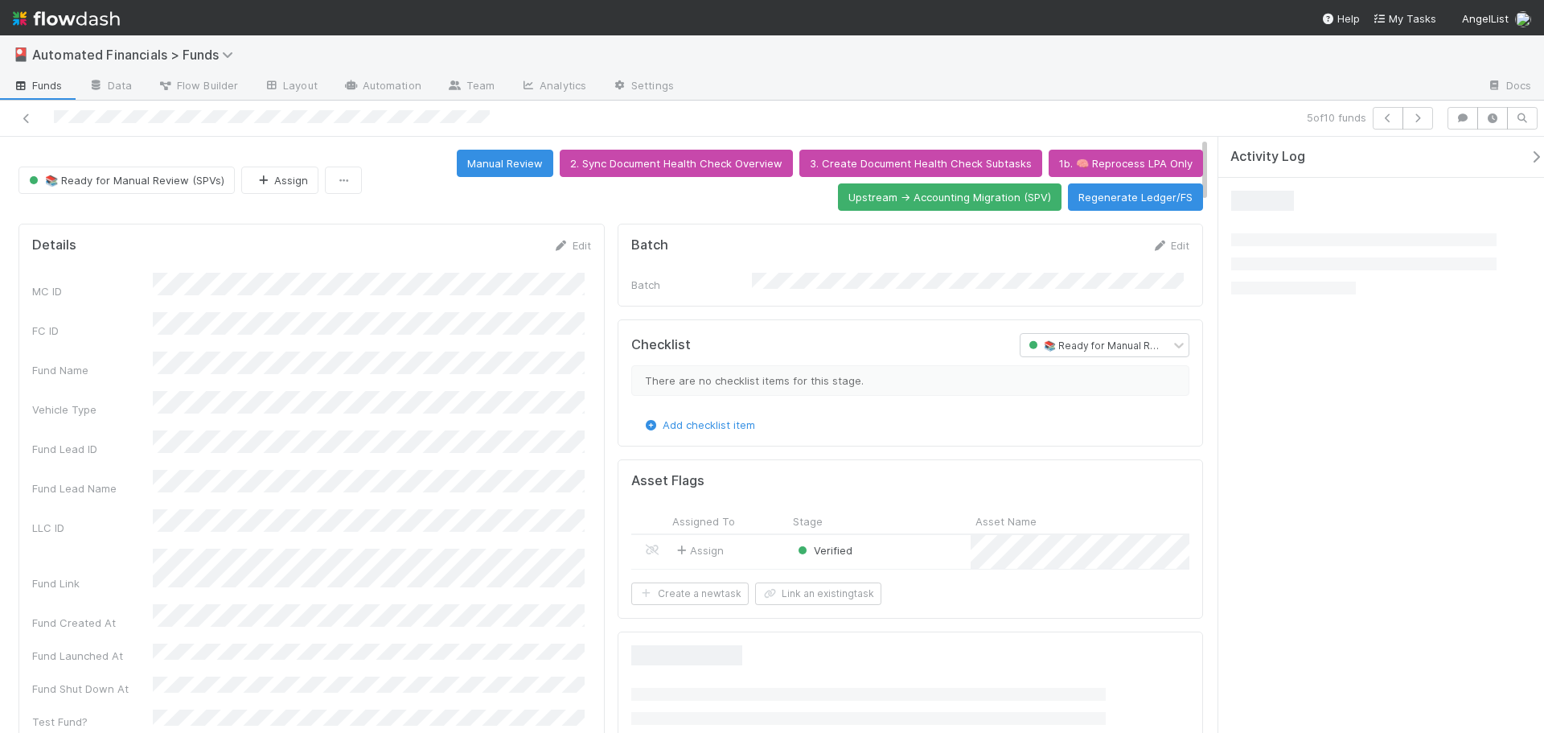
click at [247, 120] on div at bounding box center [366, 118] width 720 height 23
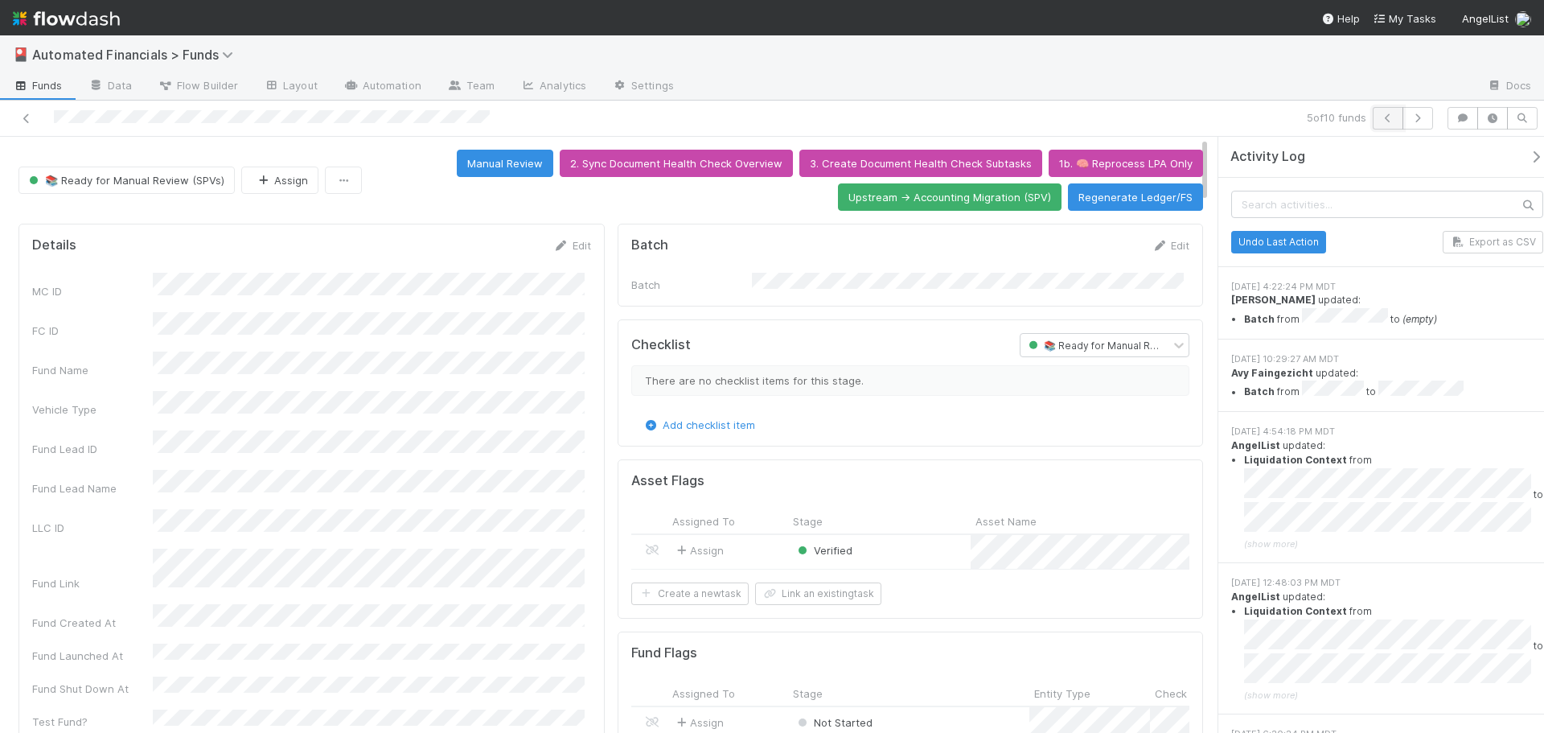
click at [1387, 117] on icon "button" at bounding box center [1388, 118] width 16 height 10
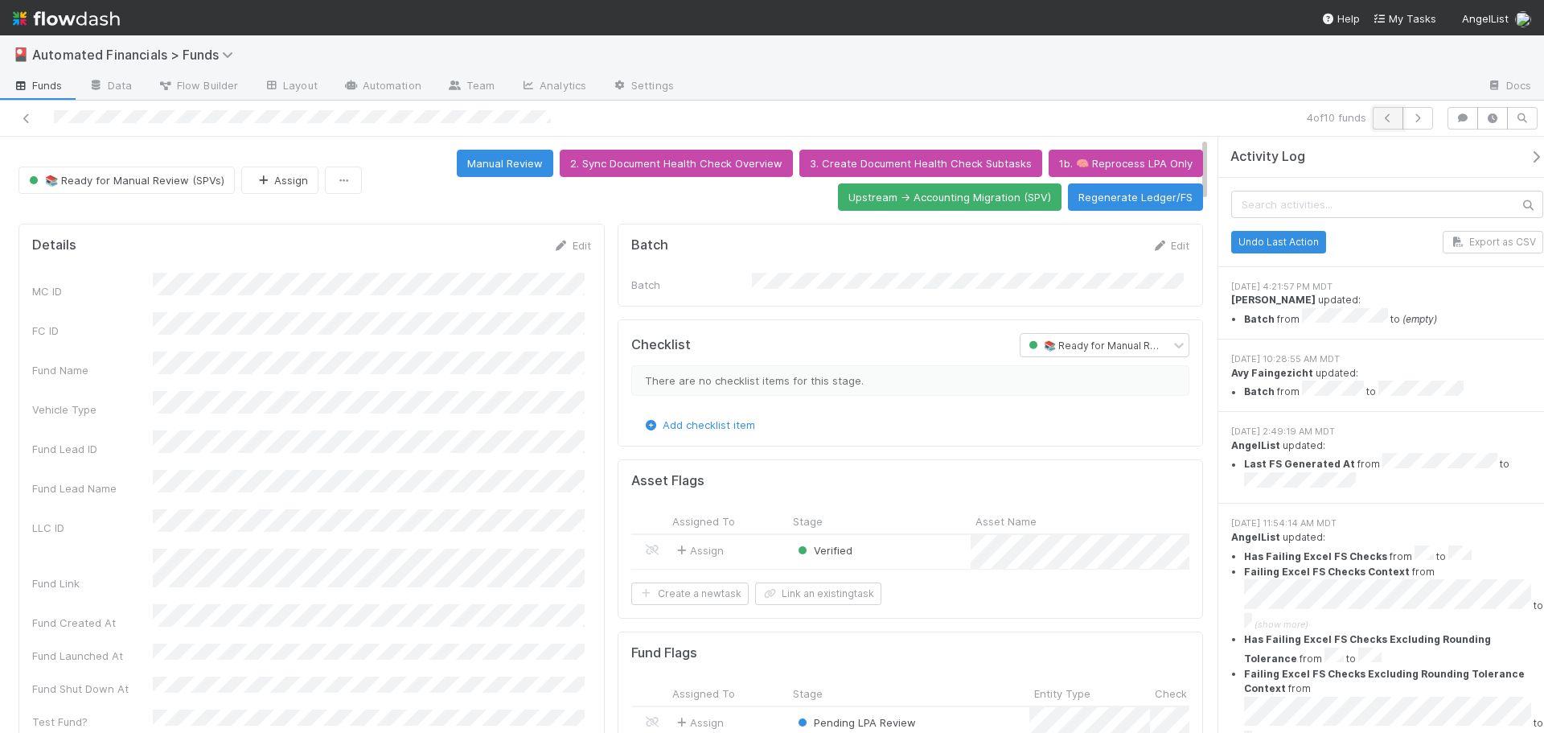
click at [1395, 112] on button "button" at bounding box center [1388, 118] width 31 height 23
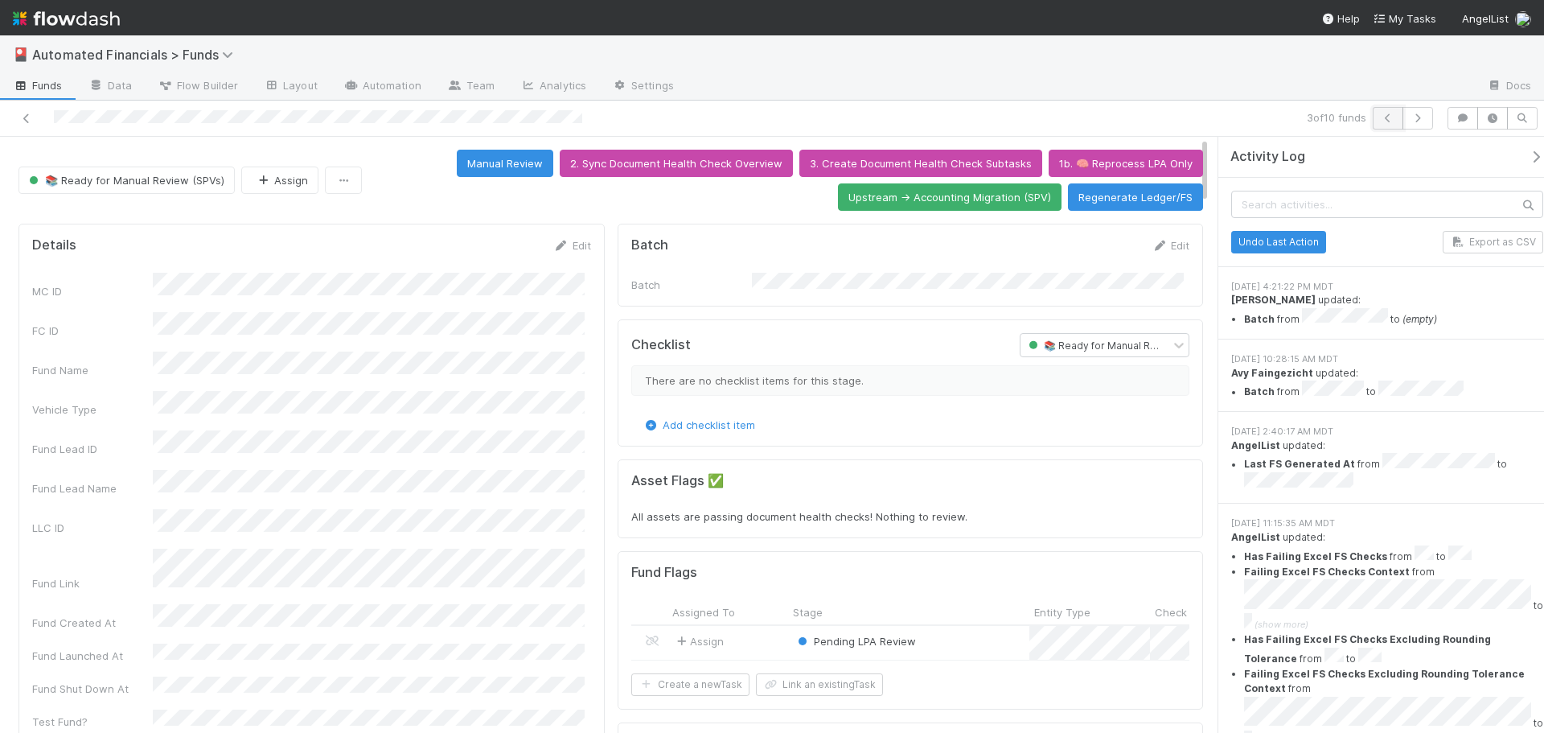
click at [1390, 121] on icon "button" at bounding box center [1388, 118] width 16 height 10
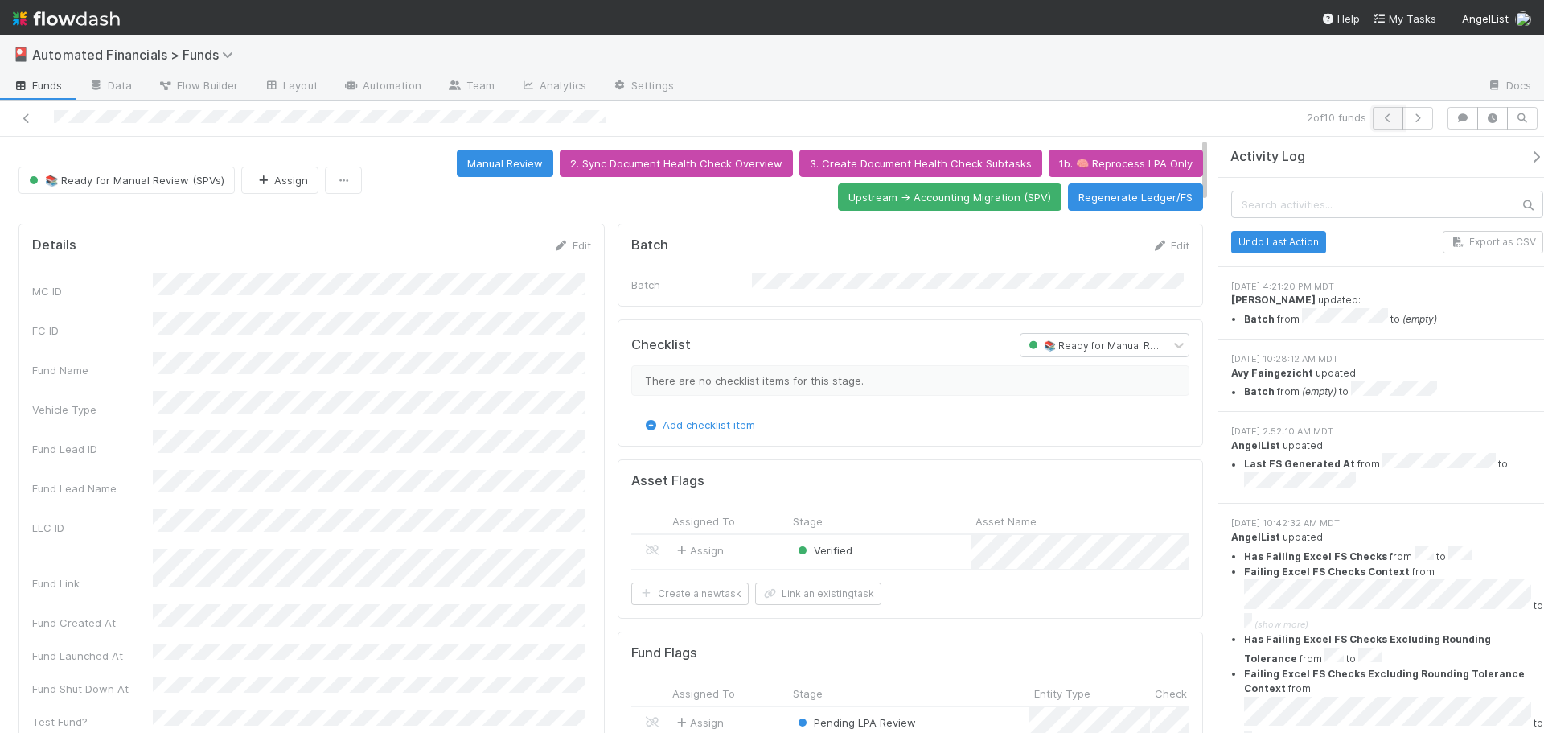
click at [1375, 119] on button "button" at bounding box center [1388, 118] width 31 height 23
click at [23, 116] on icon at bounding box center [26, 118] width 16 height 10
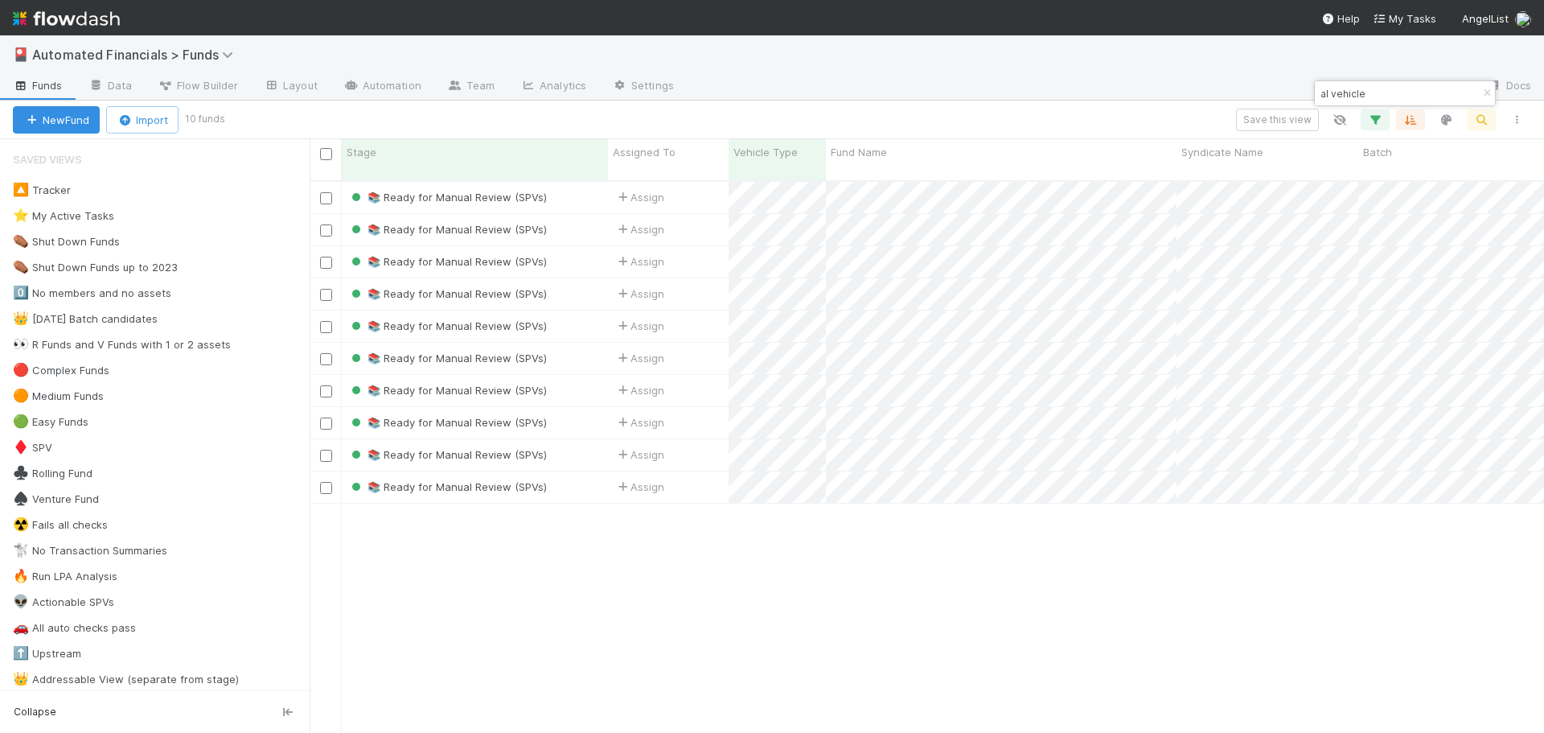
scroll to position [553, 1222]
drag, startPoint x: 1483, startPoint y: 89, endPoint x: 1491, endPoint y: 93, distance: 9.0
click at [1483, 88] on icon "button" at bounding box center [1487, 93] width 16 height 10
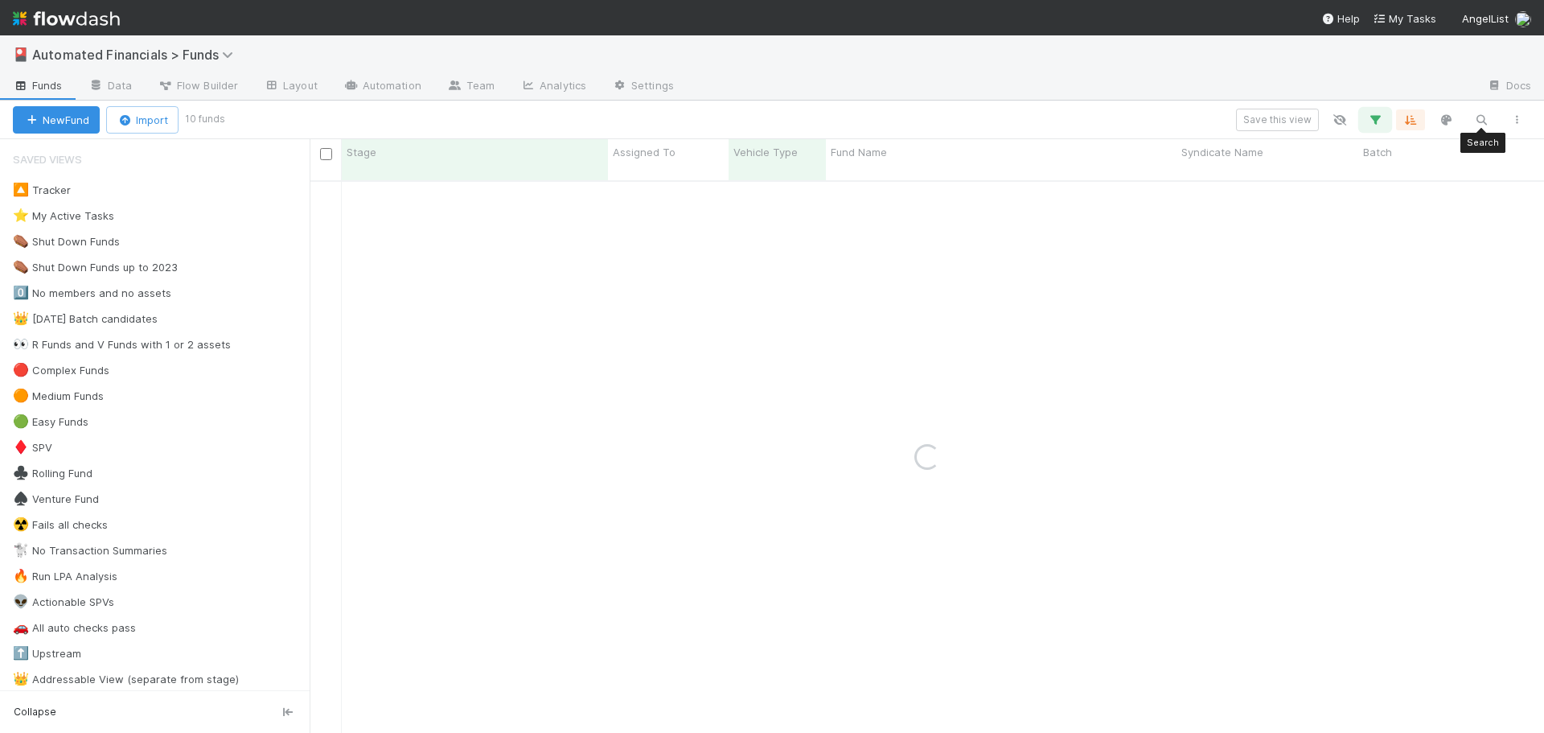
click at [1374, 121] on icon "button" at bounding box center [1375, 120] width 16 height 14
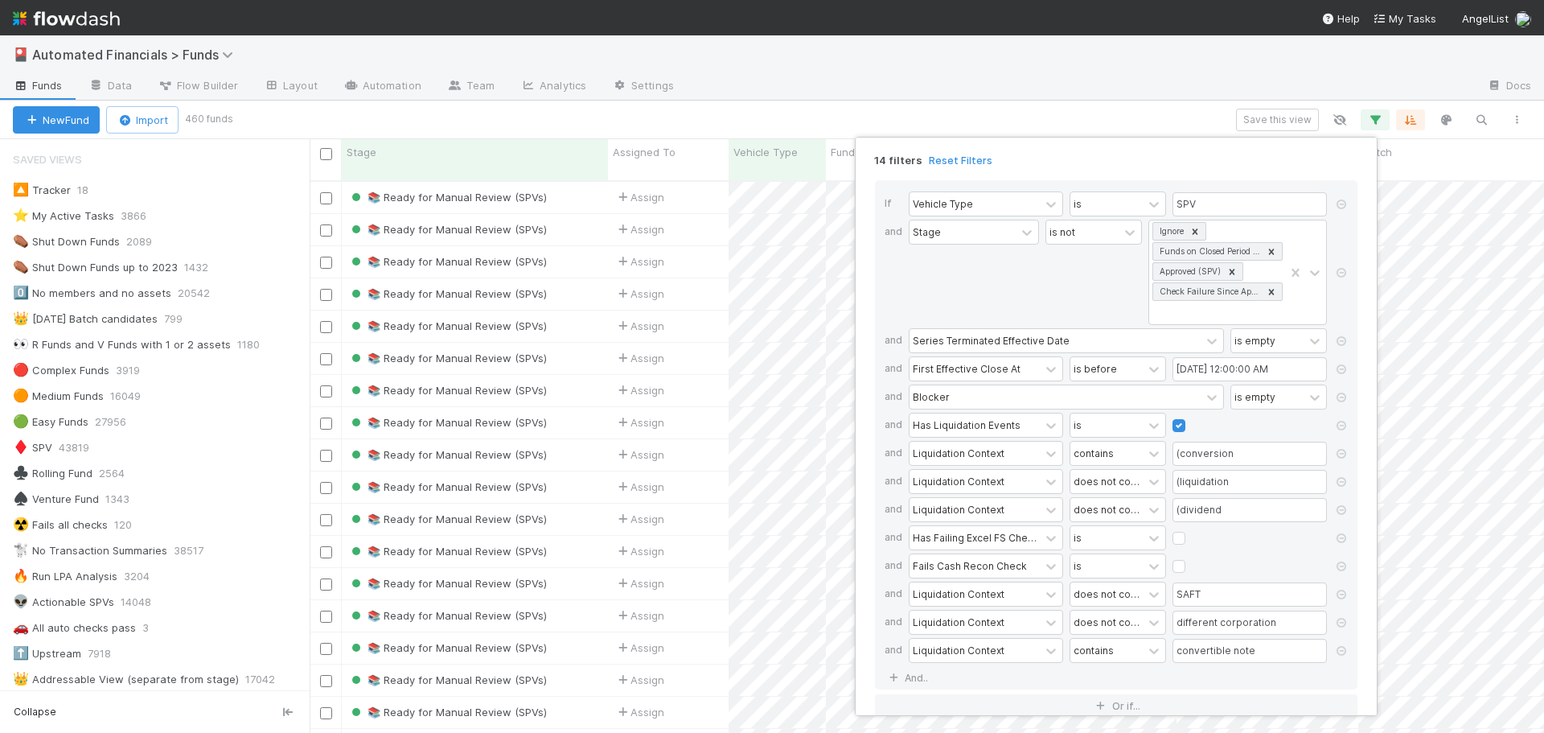
click at [996, 109] on div "14 filters Reset Filters If Vehicle Type is SPV and Stage is not Ignore Funds o…" at bounding box center [772, 366] width 1544 height 733
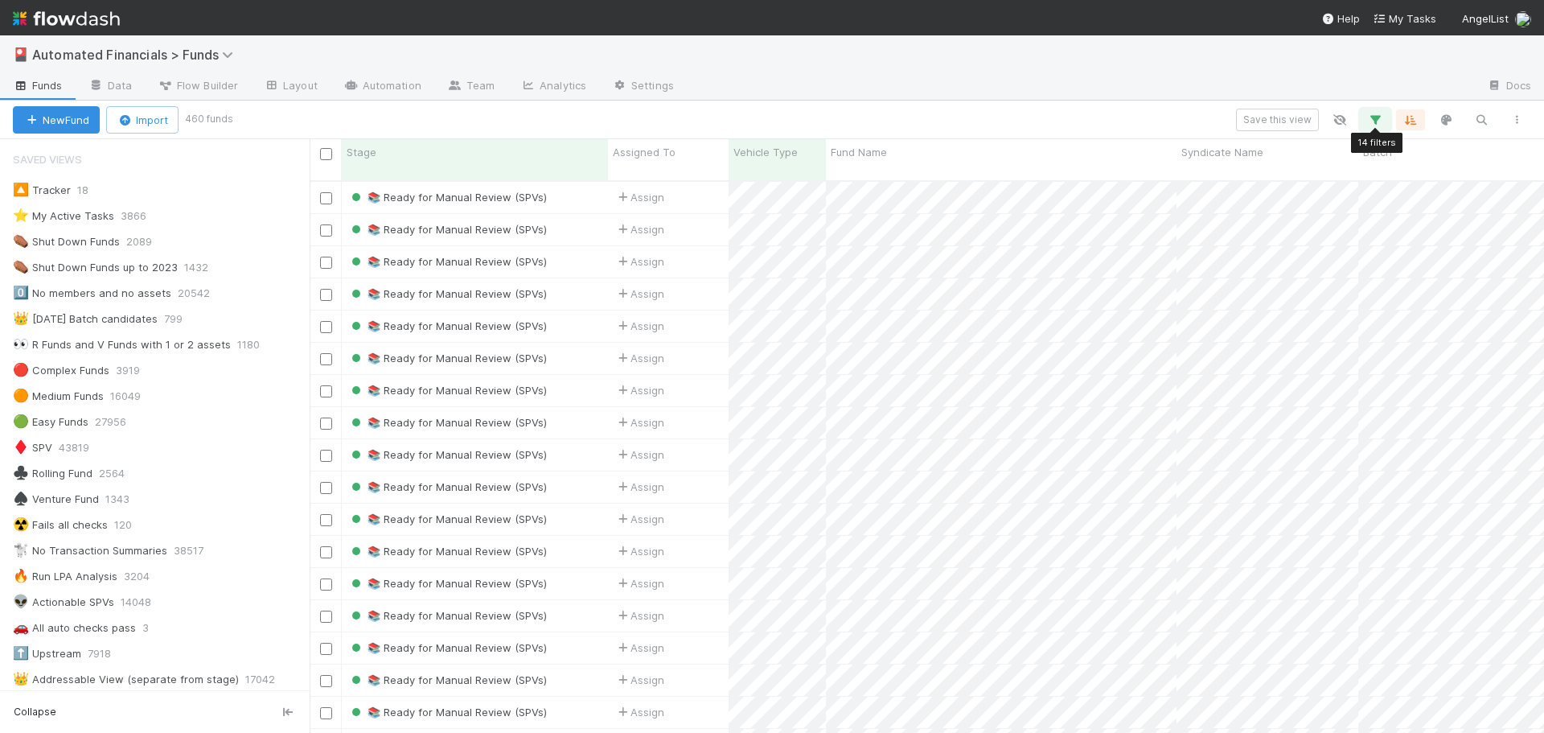
click at [1380, 124] on icon "button" at bounding box center [1375, 120] width 16 height 14
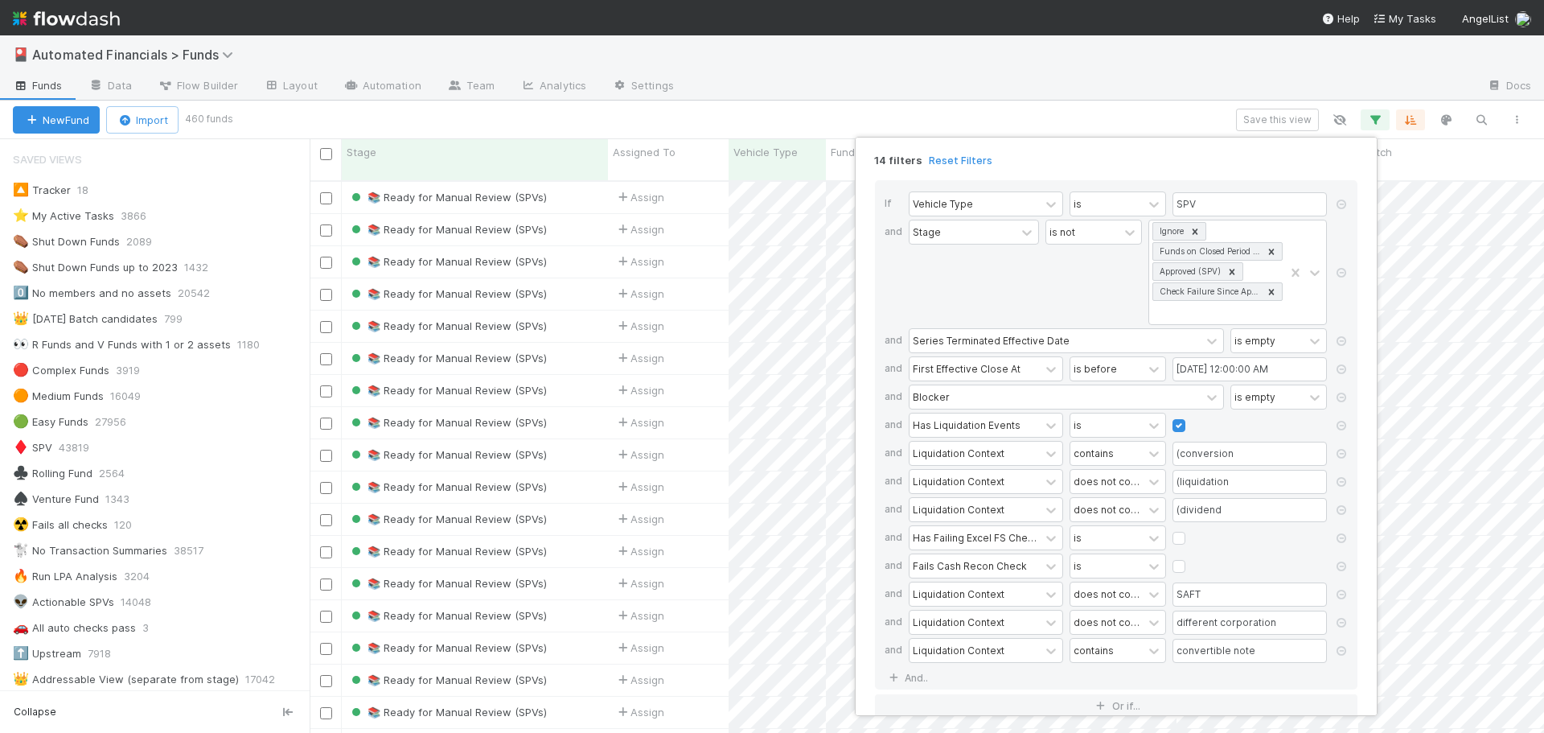
click at [1039, 108] on div "14 filters Reset Filters If Vehicle Type is SPV and Stage is not Ignore Funds o…" at bounding box center [772, 366] width 1544 height 733
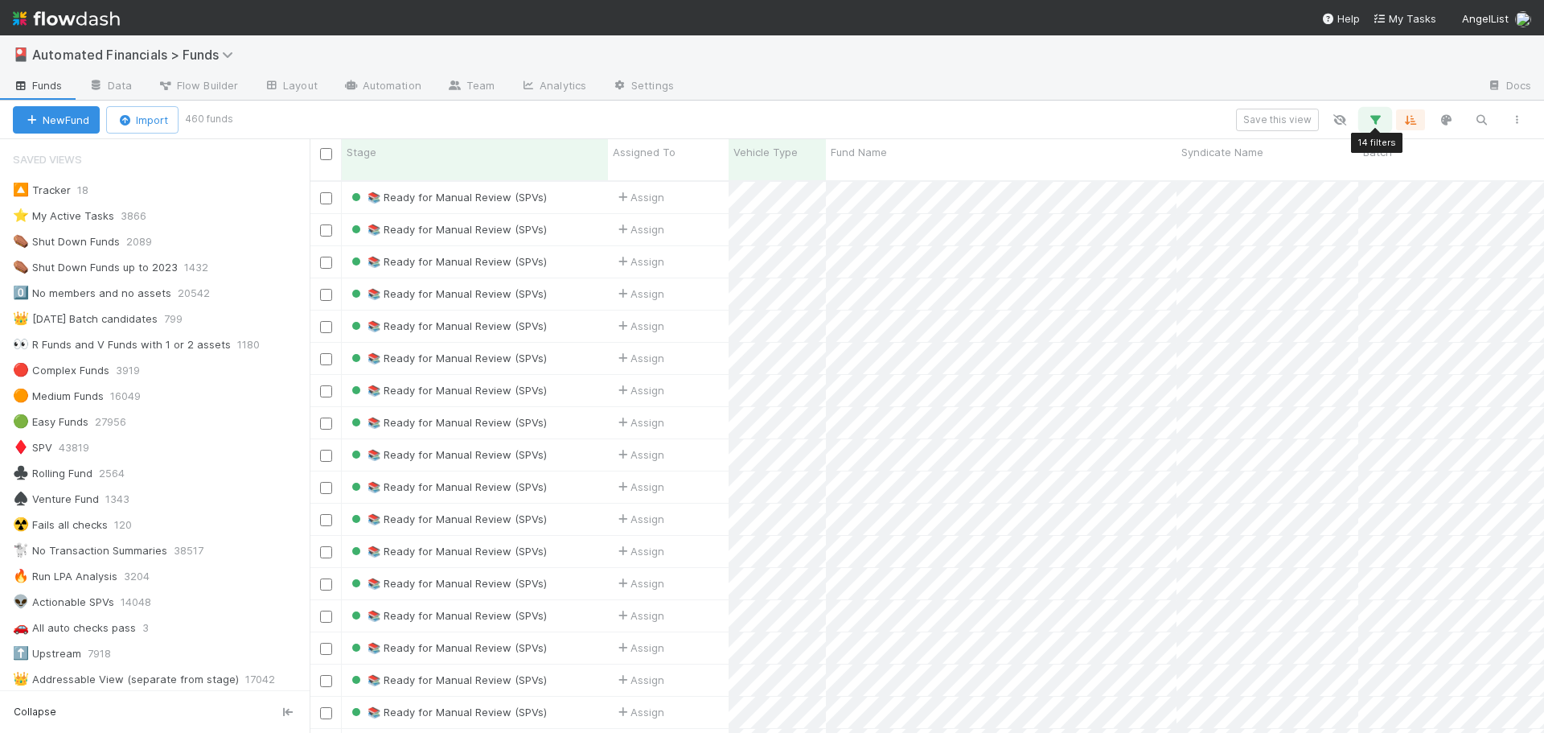
click at [1373, 121] on icon "button" at bounding box center [1375, 120] width 16 height 14
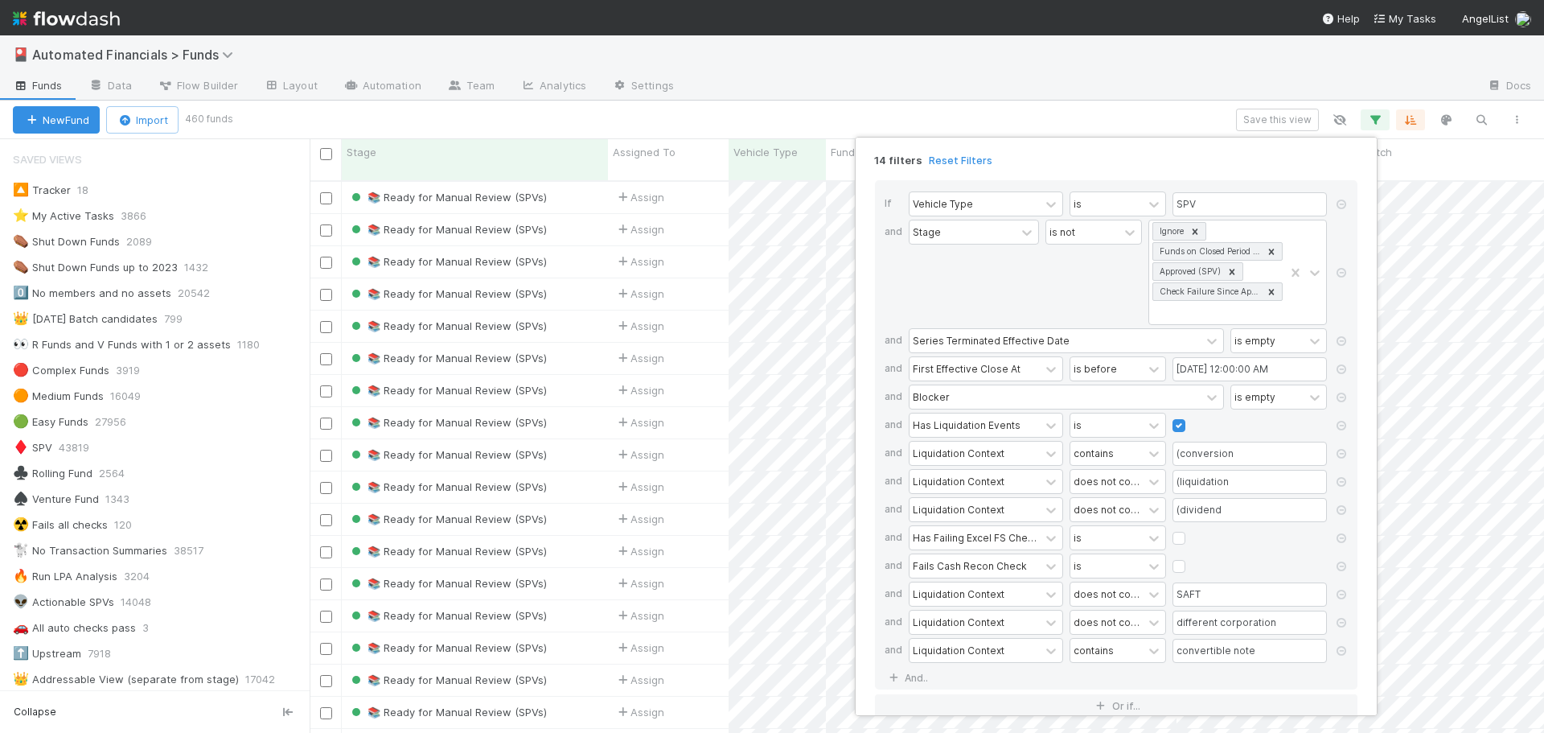
click at [864, 106] on div "14 filters Reset Filters If Vehicle Type is SPV and Stage is not Ignore Funds o…" at bounding box center [772, 366] width 1544 height 733
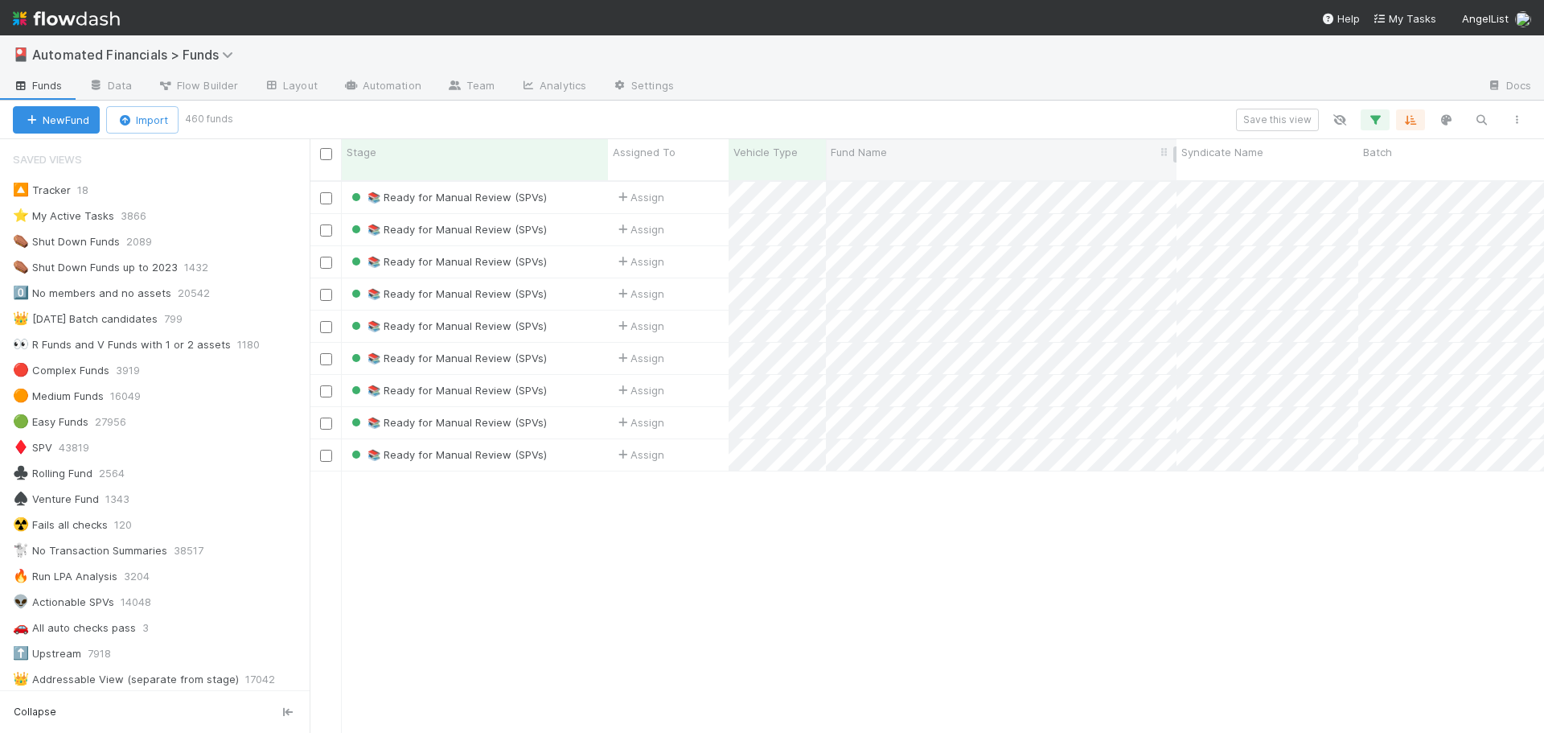
scroll to position [0, 0]
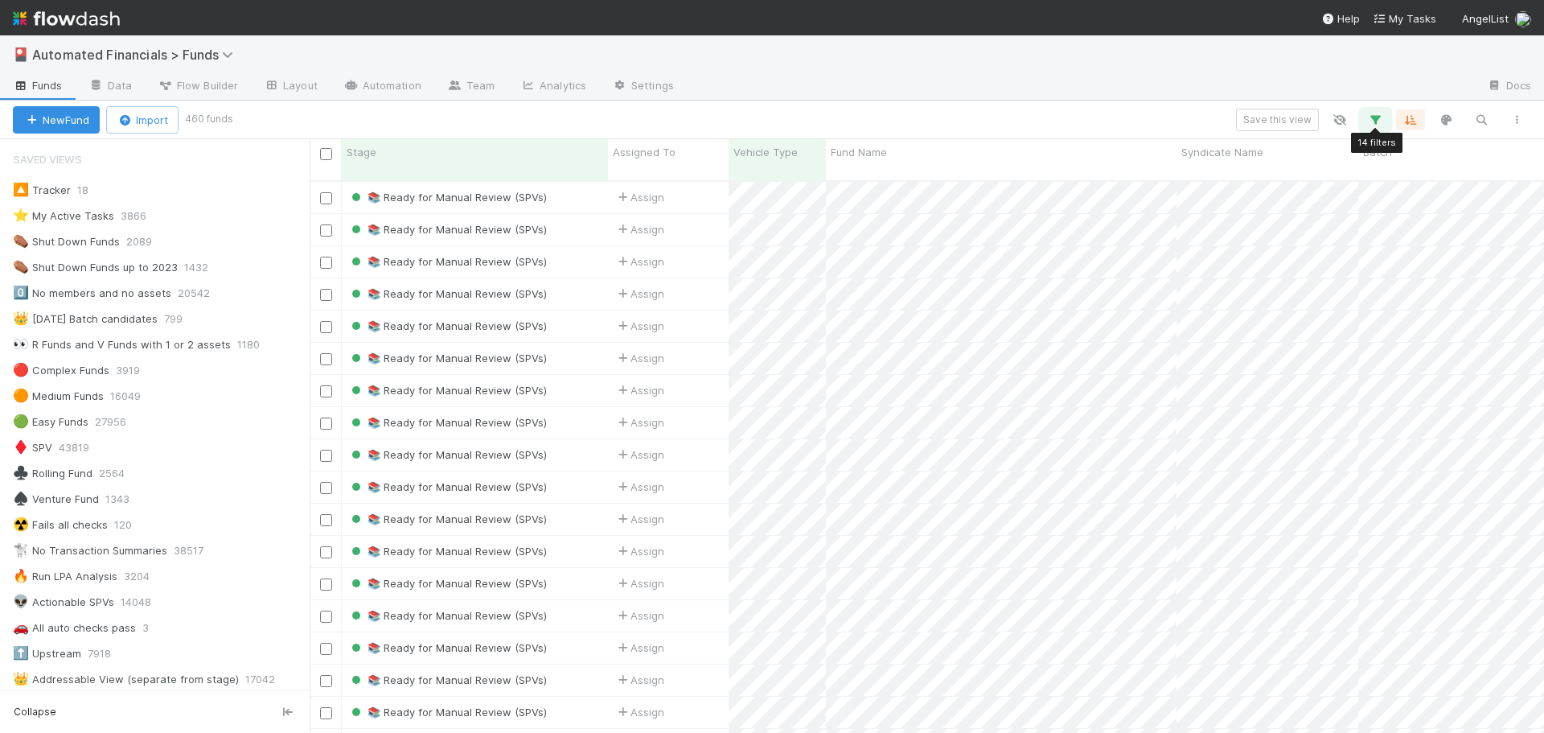
click at [1378, 119] on icon "button" at bounding box center [1375, 120] width 16 height 14
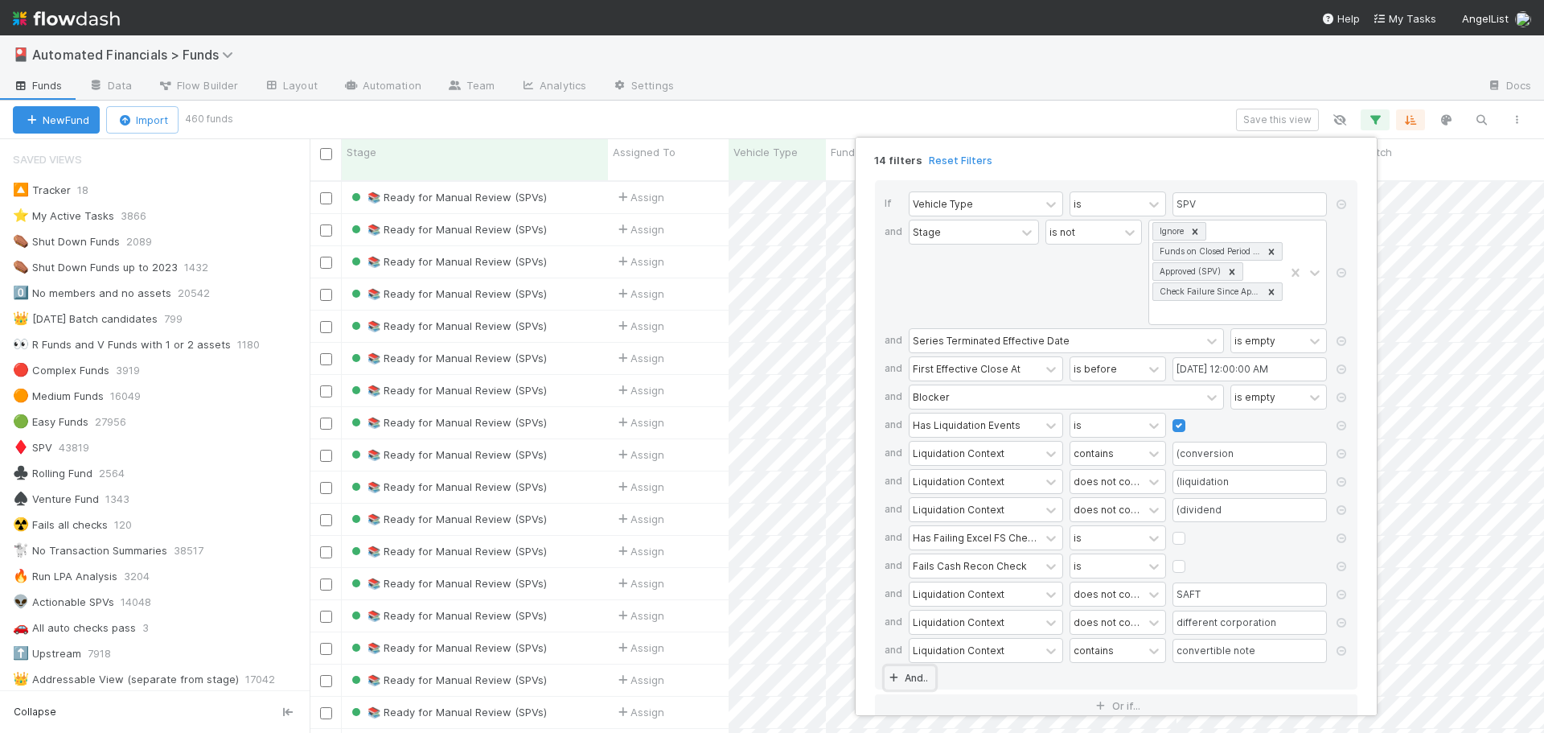
click at [905, 680] on link "And.." at bounding box center [910, 677] width 51 height 23
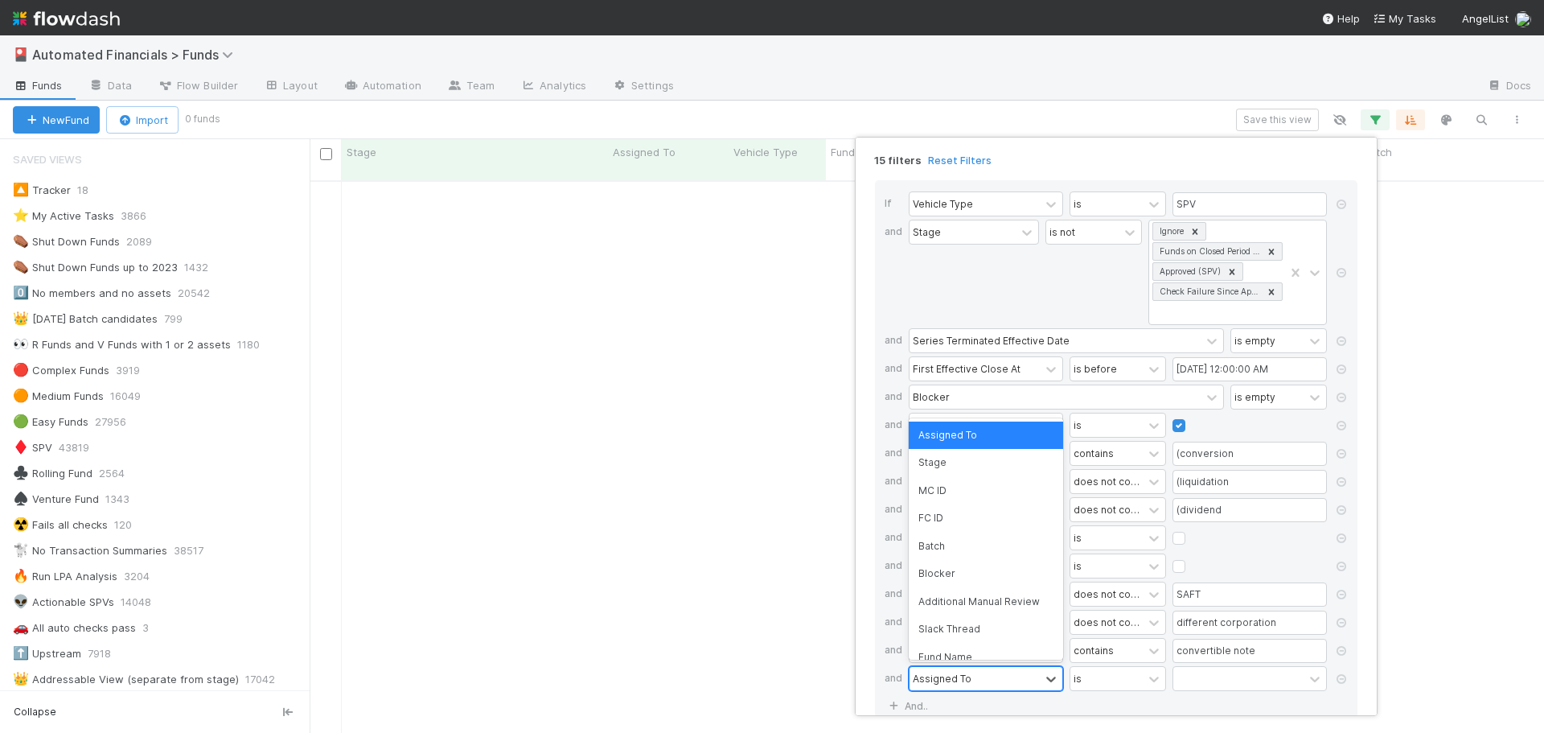
click at [939, 679] on div "Assigned To" at bounding box center [942, 678] width 59 height 14
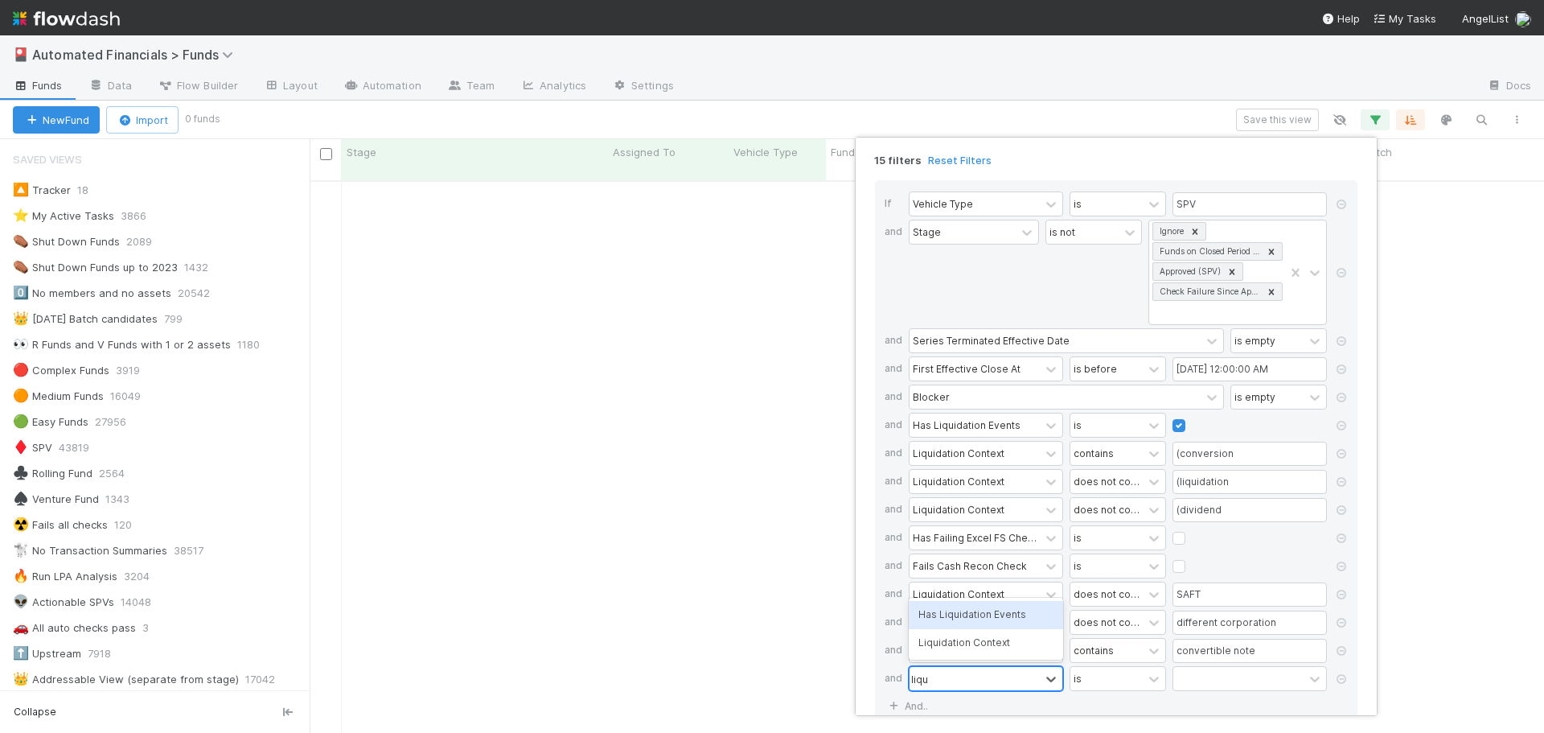
type input "liquid"
click at [971, 644] on div "Liquidation Context" at bounding box center [986, 642] width 154 height 27
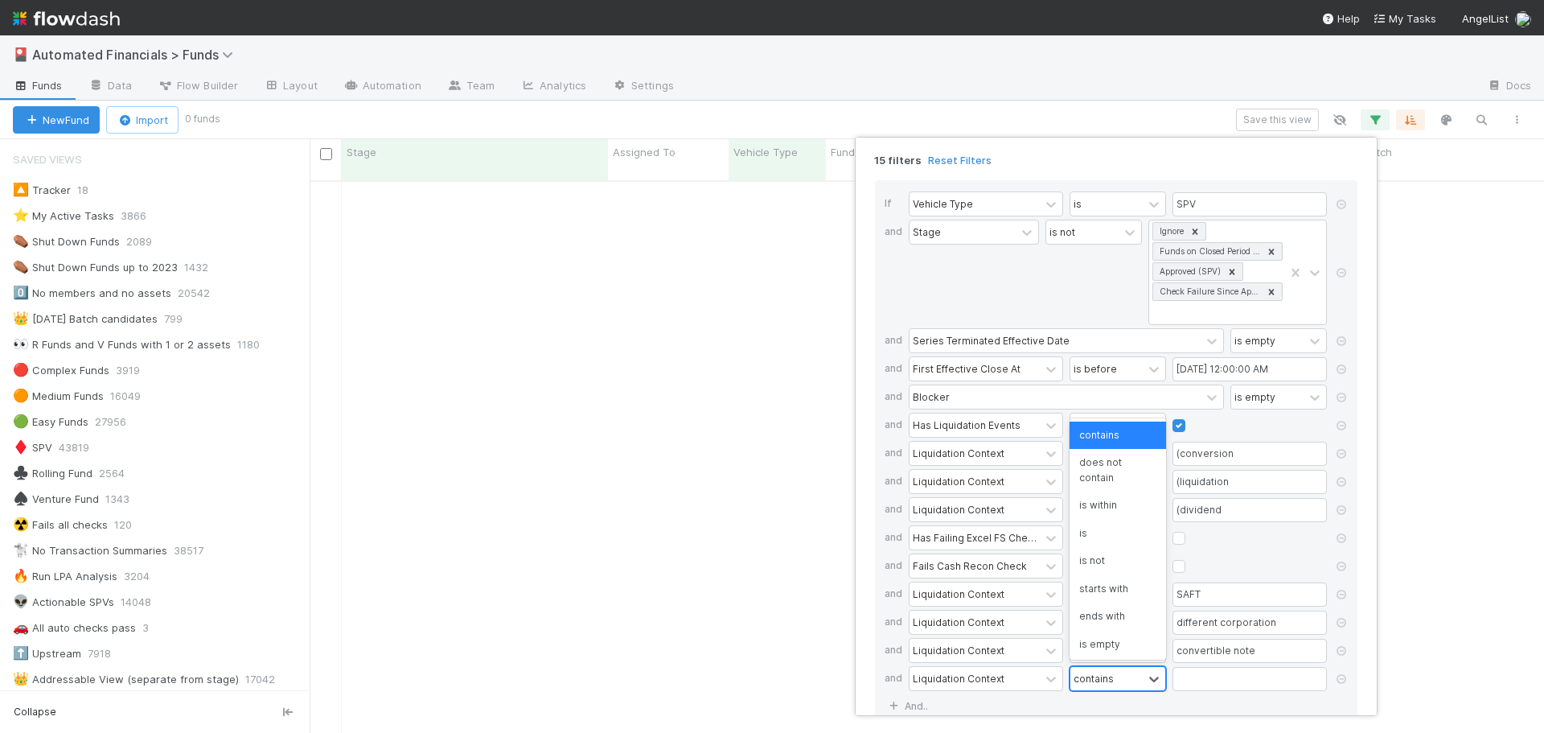
click at [1102, 682] on div "contains" at bounding box center [1094, 678] width 40 height 14
click at [1216, 671] on input "text" at bounding box center [1249, 679] width 154 height 24
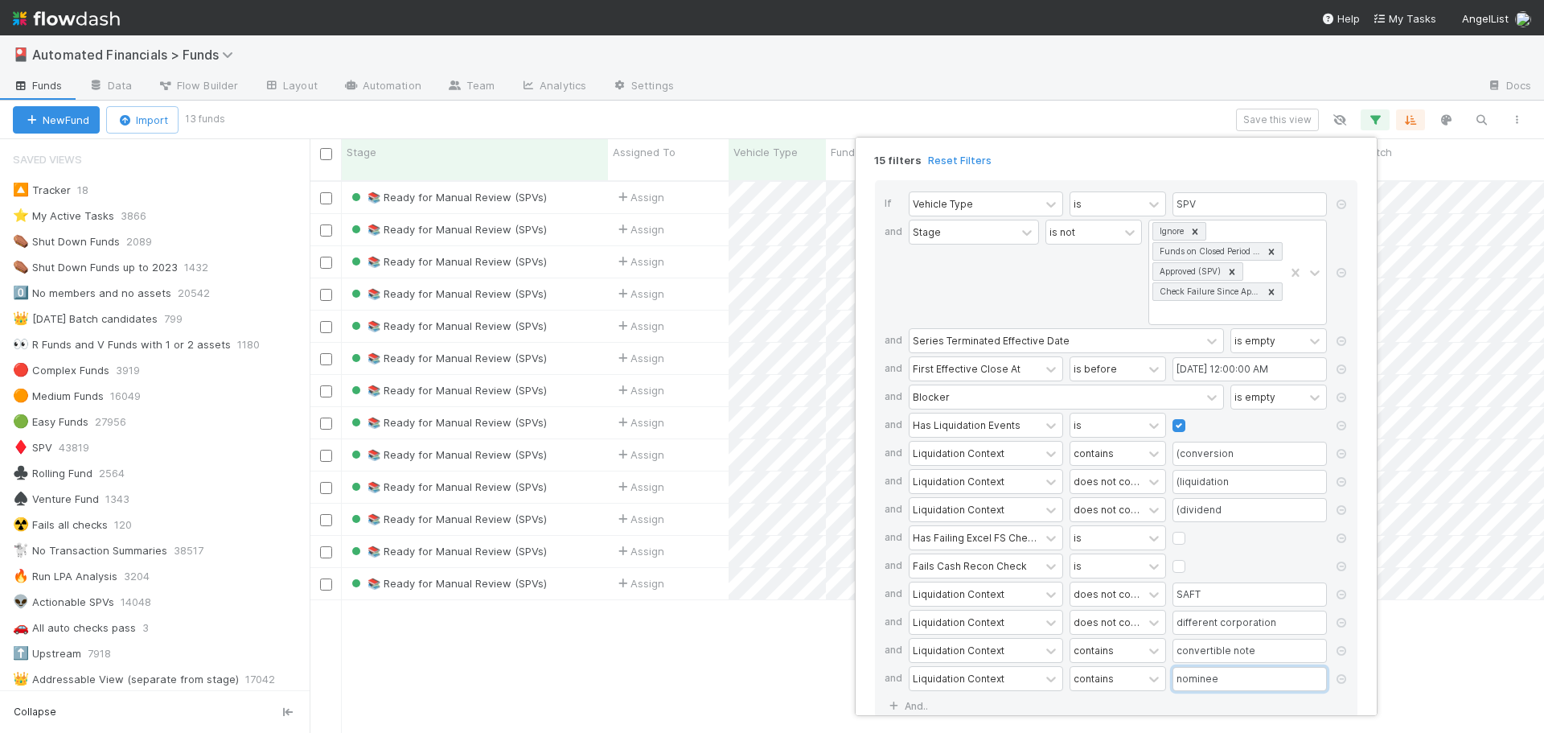
scroll to position [553, 1222]
type input "nominee"
click at [724, 649] on div "15 filters Reset Filters If Vehicle Type is SPV and Stage is not Ignore Funds o…" at bounding box center [772, 366] width 1544 height 733
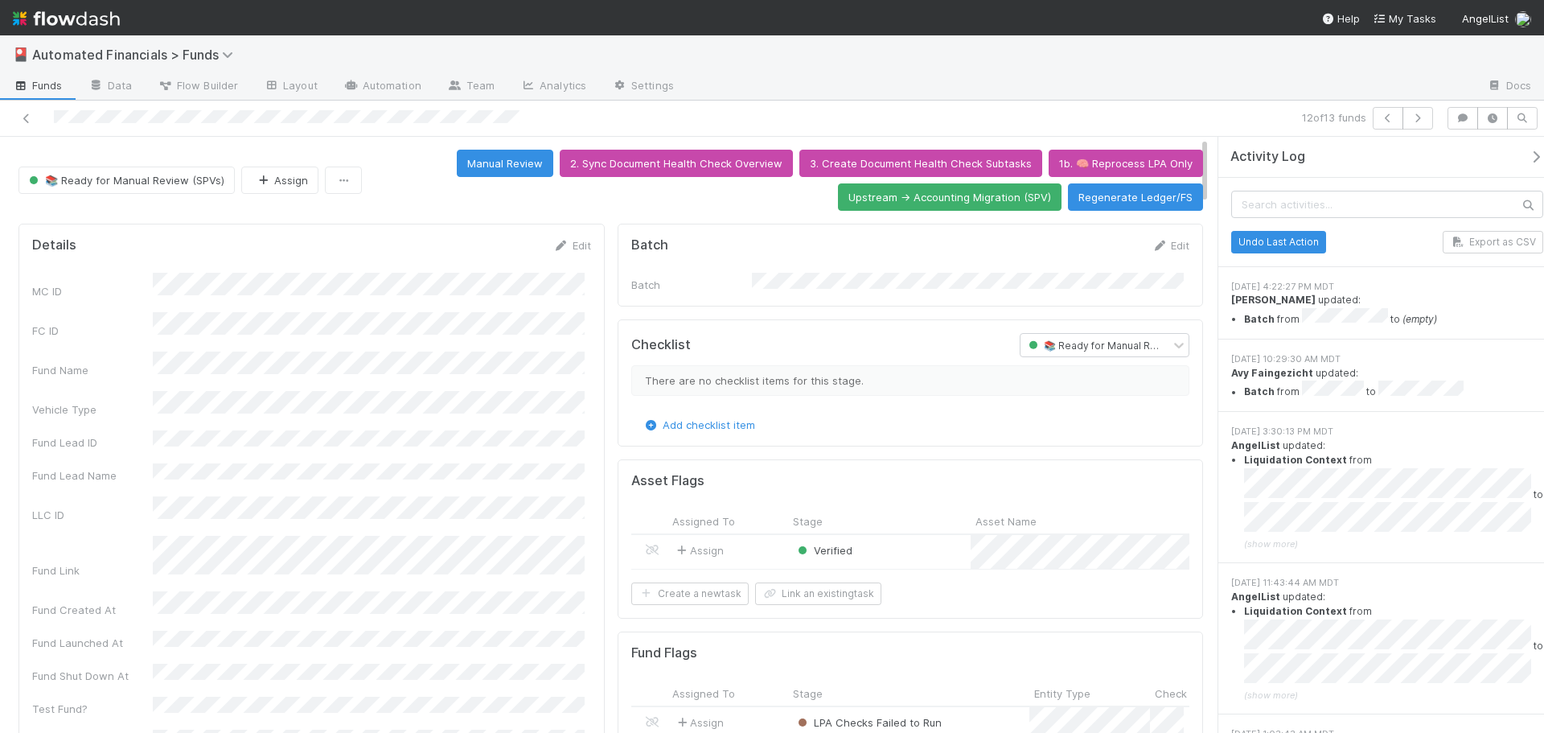
scroll to position [314, 540]
click at [26, 115] on icon at bounding box center [26, 118] width 16 height 10
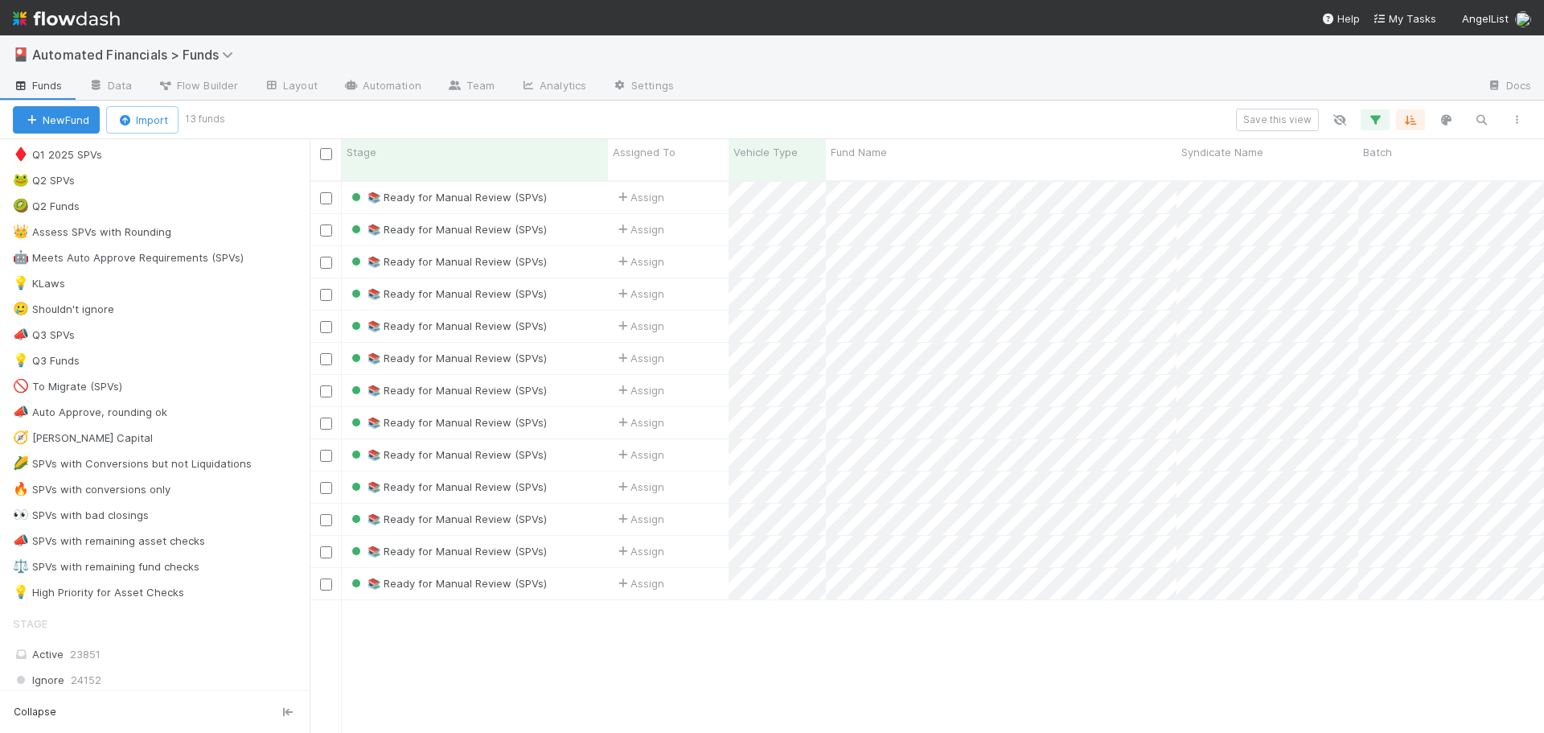
scroll to position [965, 0]
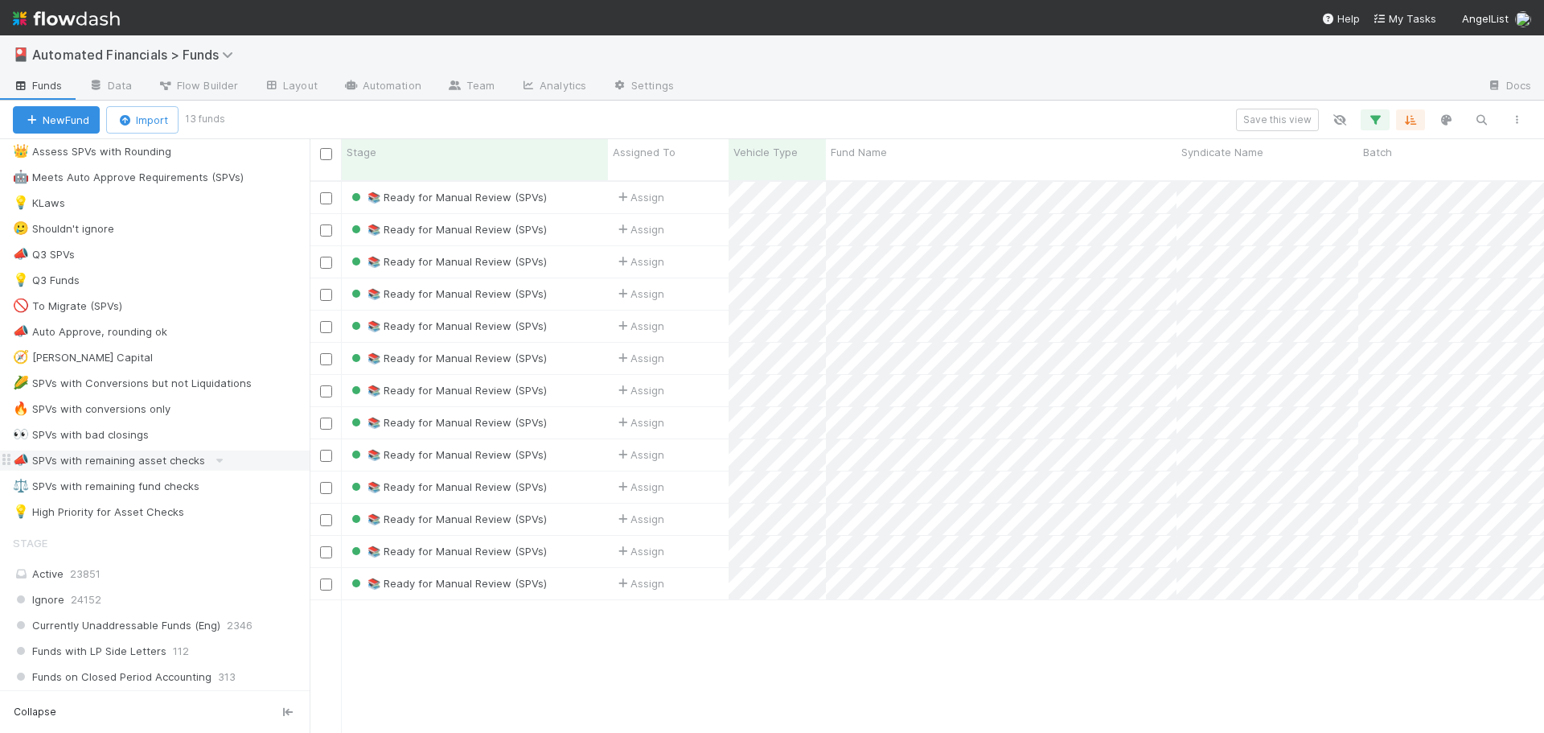
click at [90, 462] on div "📣 SPVs with remaining asset checks" at bounding box center [109, 460] width 192 height 20
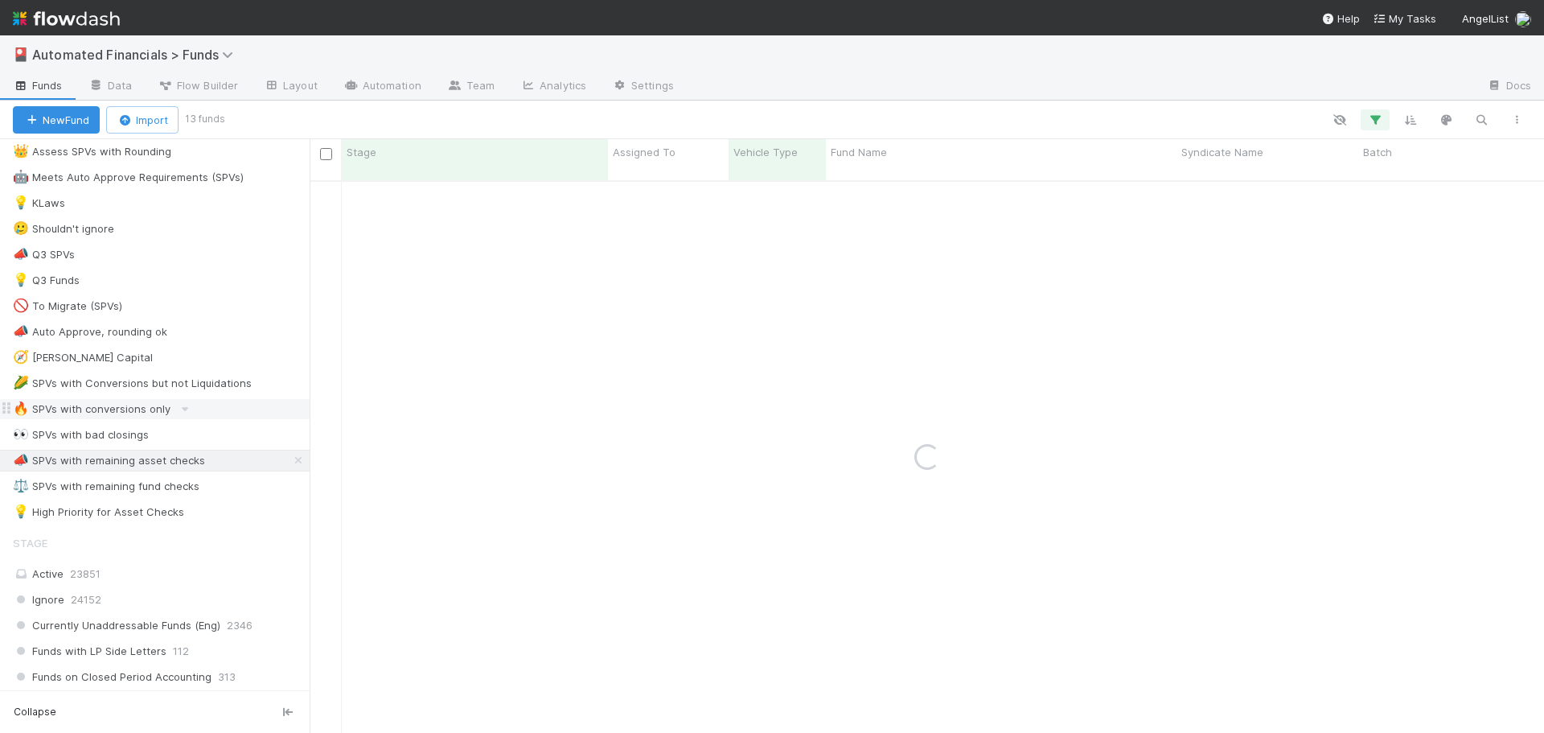
click at [89, 407] on div "🔥 SPVs with conversions only" at bounding box center [92, 409] width 158 height 20
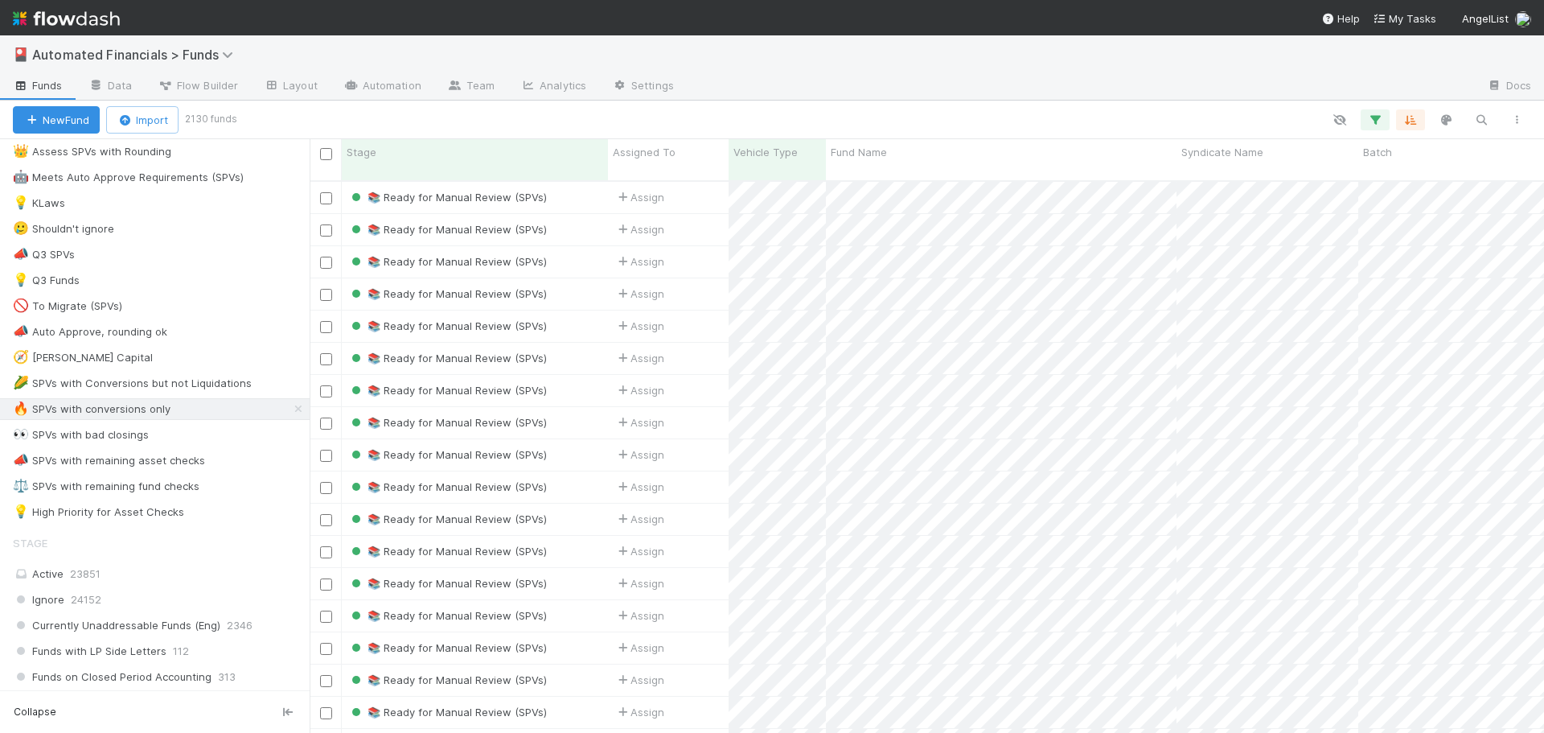
scroll to position [553, 1222]
click at [1374, 117] on icon "button" at bounding box center [1375, 120] width 16 height 14
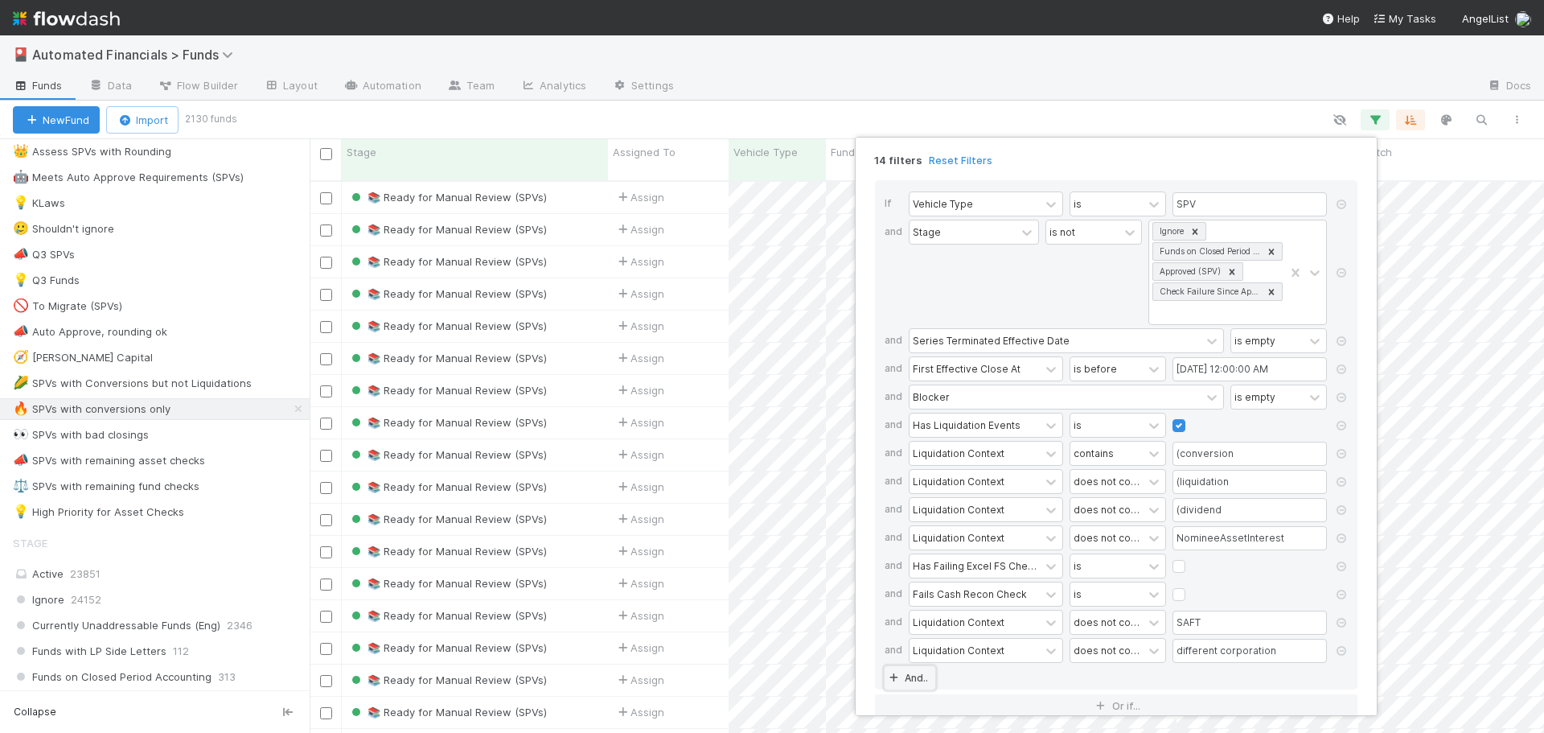
click at [921, 680] on link "And.." at bounding box center [910, 677] width 51 height 23
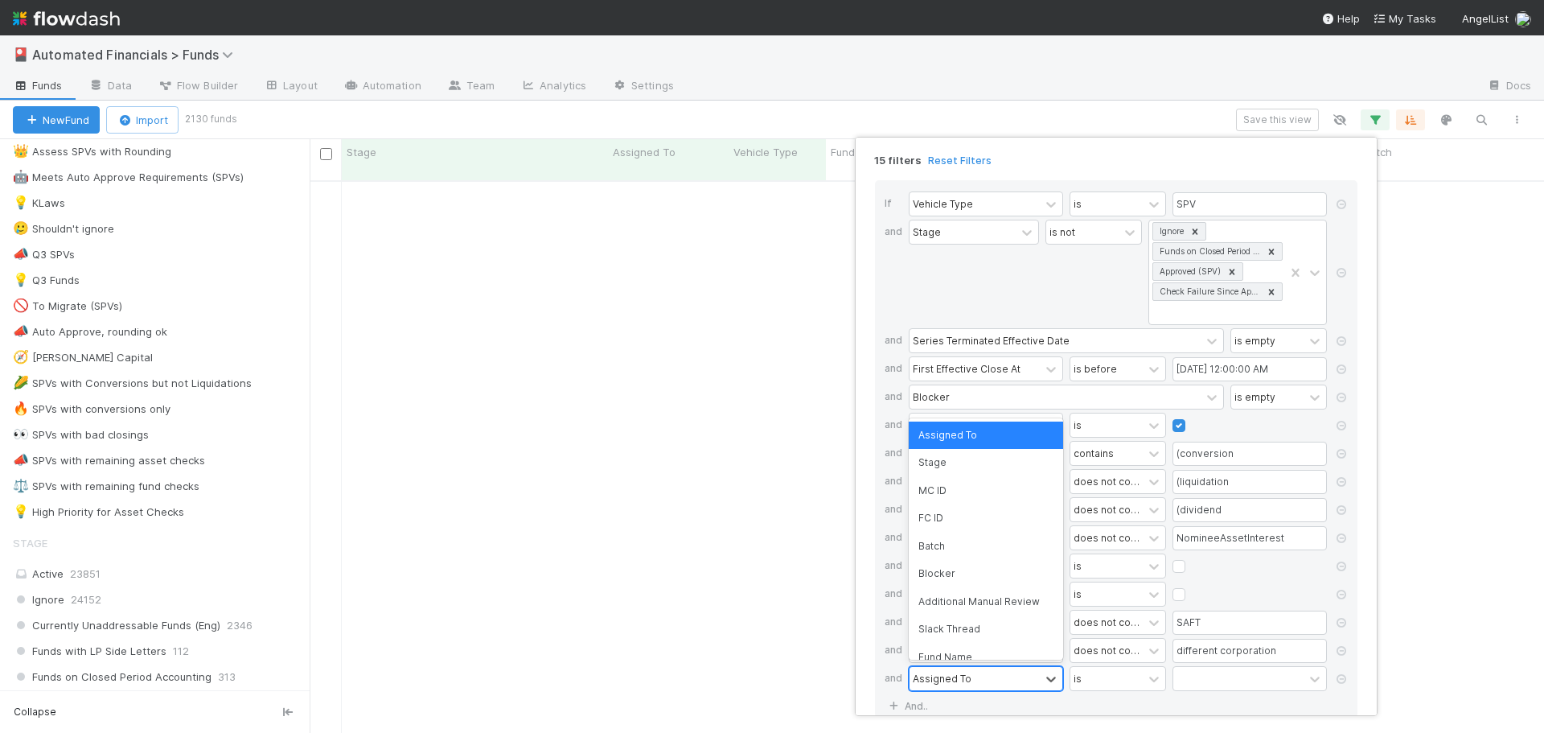
click at [933, 676] on div "Assigned To" at bounding box center [942, 678] width 59 height 14
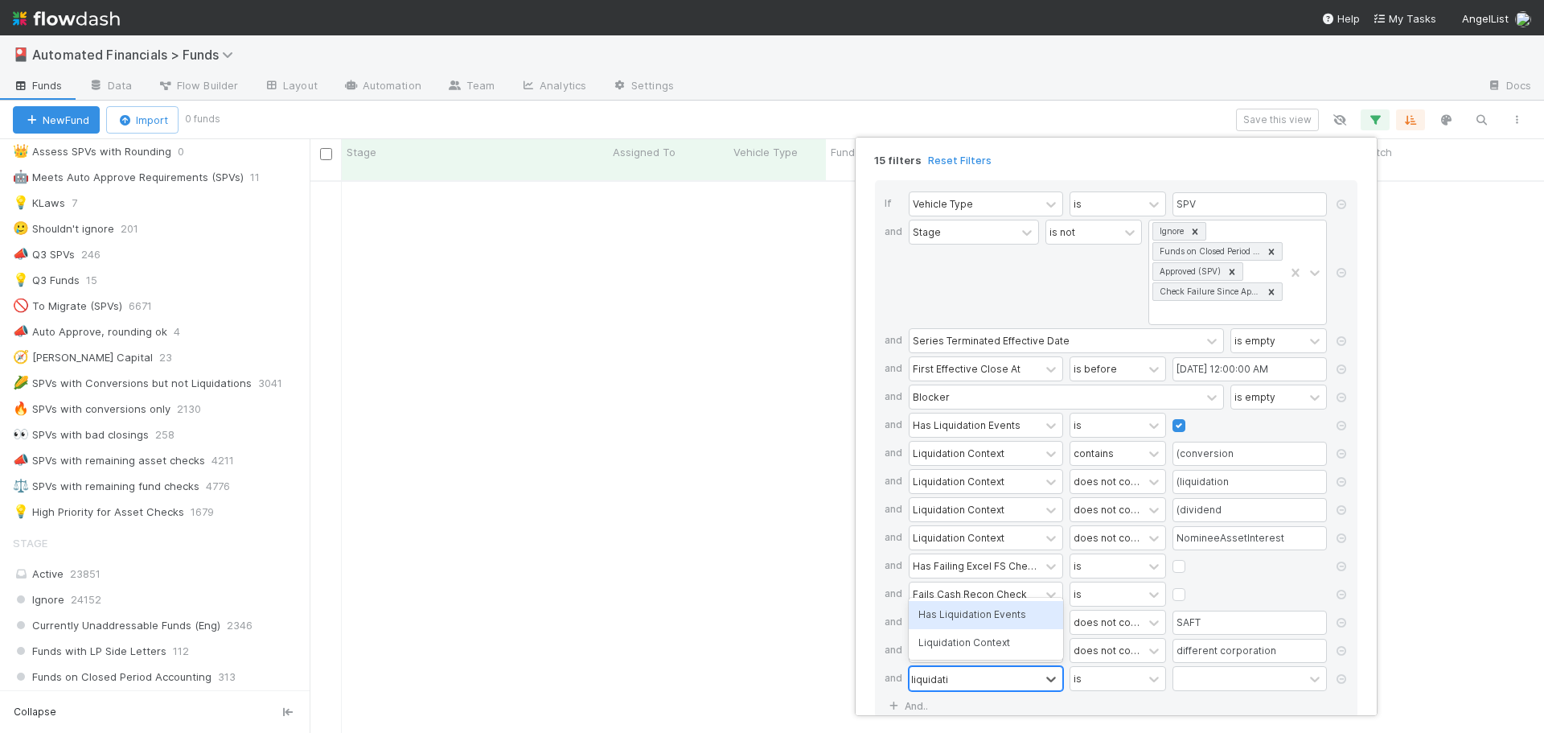
type input "liquidation"
click at [966, 641] on div "Liquidation Context" at bounding box center [986, 642] width 154 height 27
click at [1195, 679] on input "text" at bounding box center [1249, 679] width 154 height 24
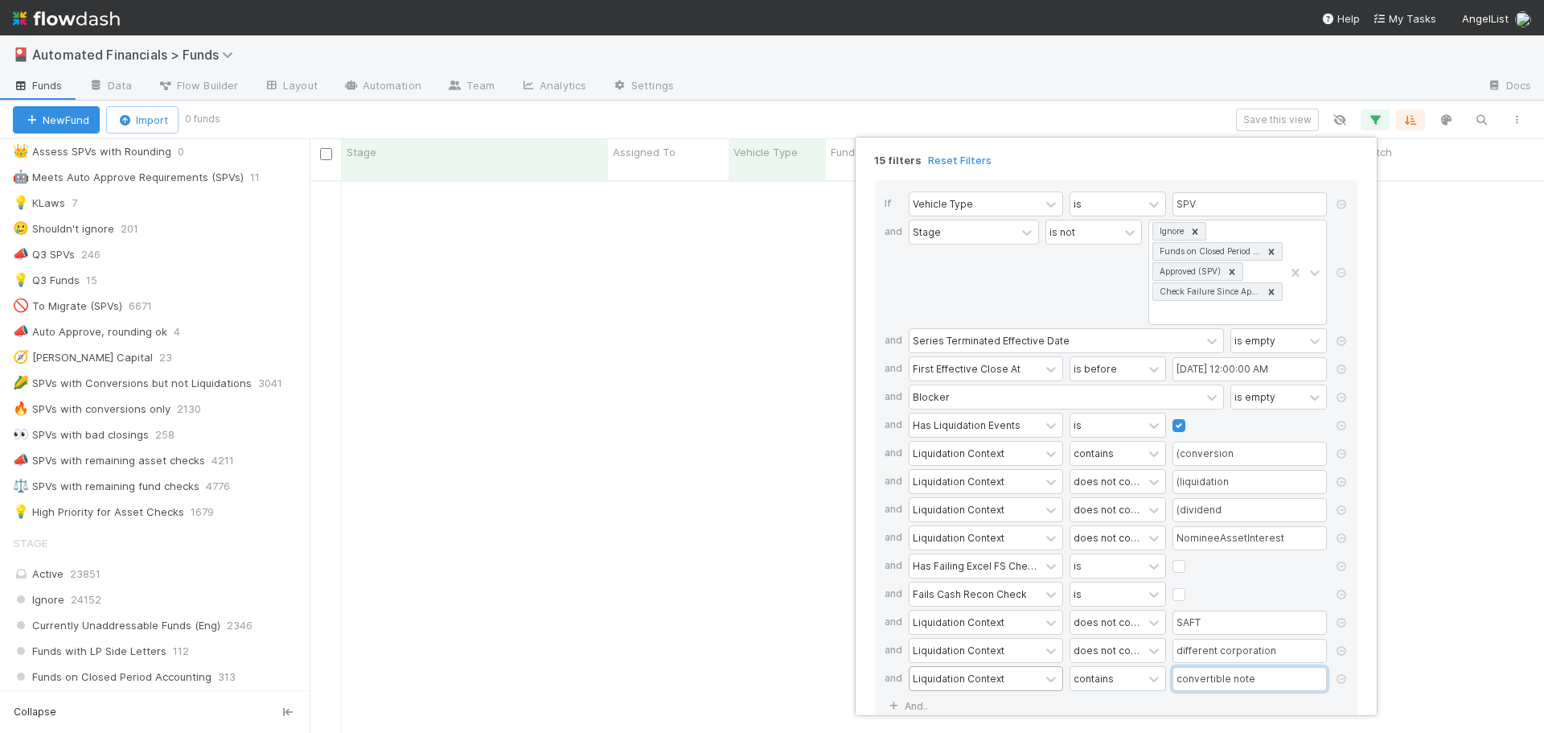
type input "convertible note"
click at [749, 114] on div "15 filters Reset Filters If Vehicle Type is SPV and Stage is not Ignore Funds o…" at bounding box center [772, 366] width 1544 height 733
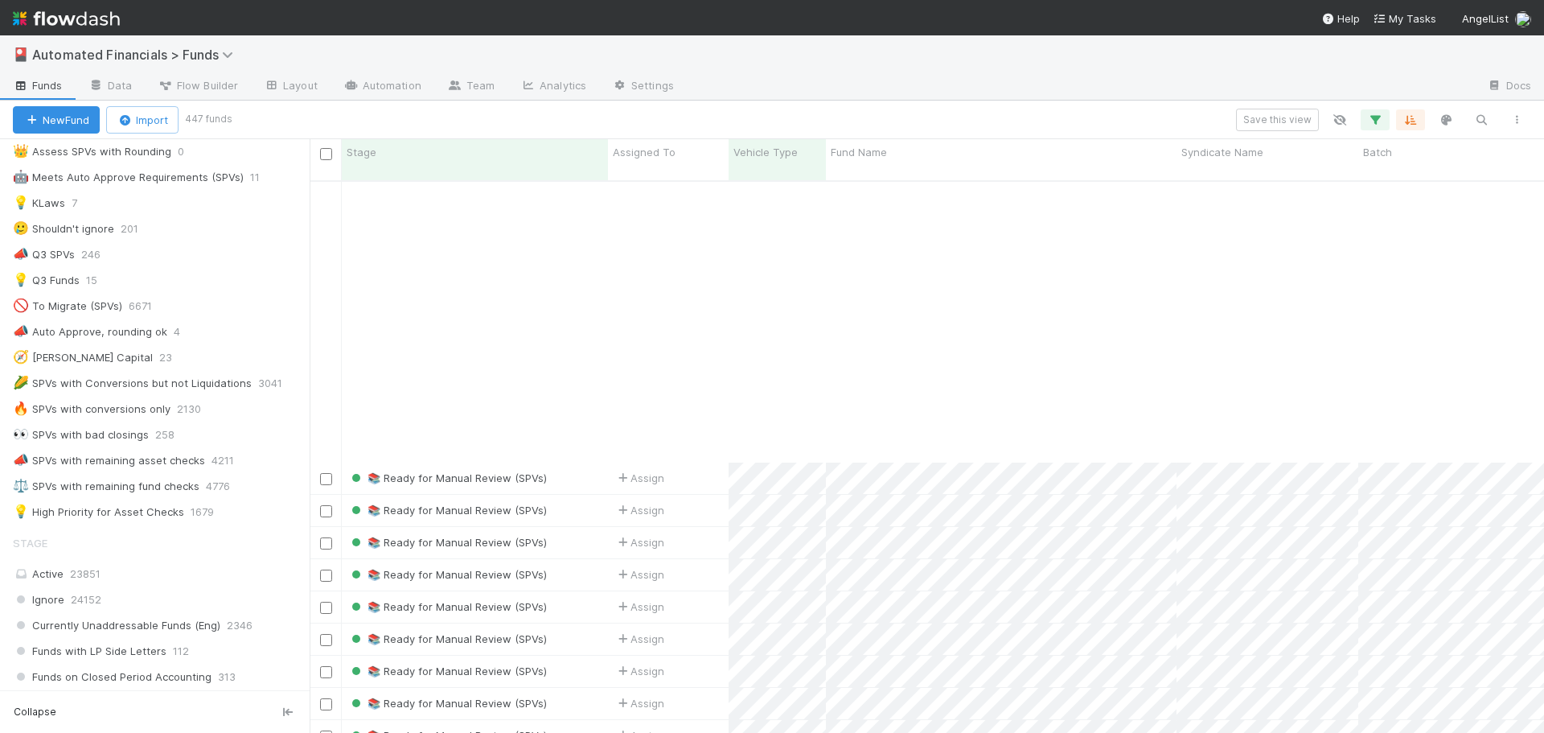
scroll to position [2664, 0]
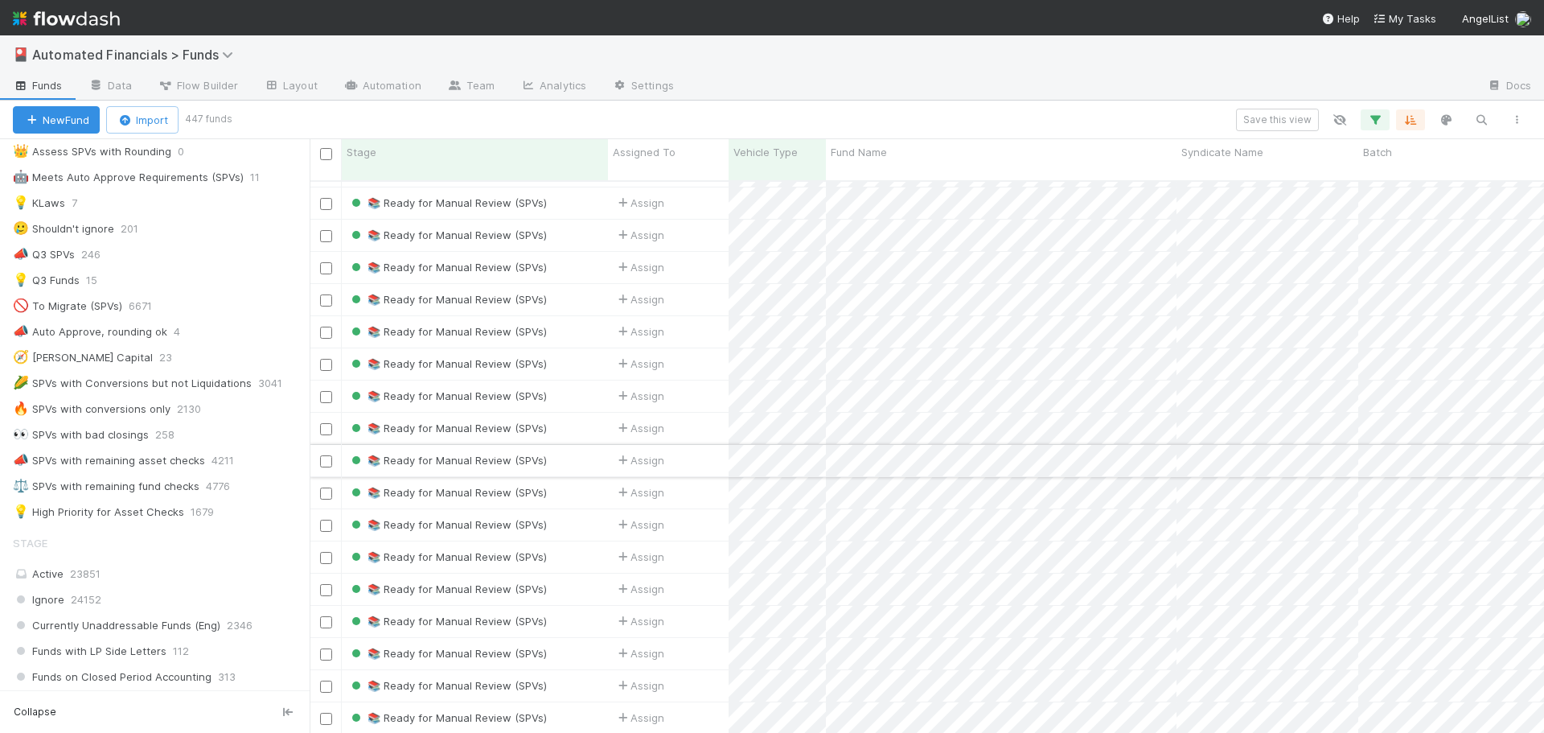
click at [596, 449] on div "📚 Ready for Manual Review (SPVs)" at bounding box center [475, 460] width 266 height 31
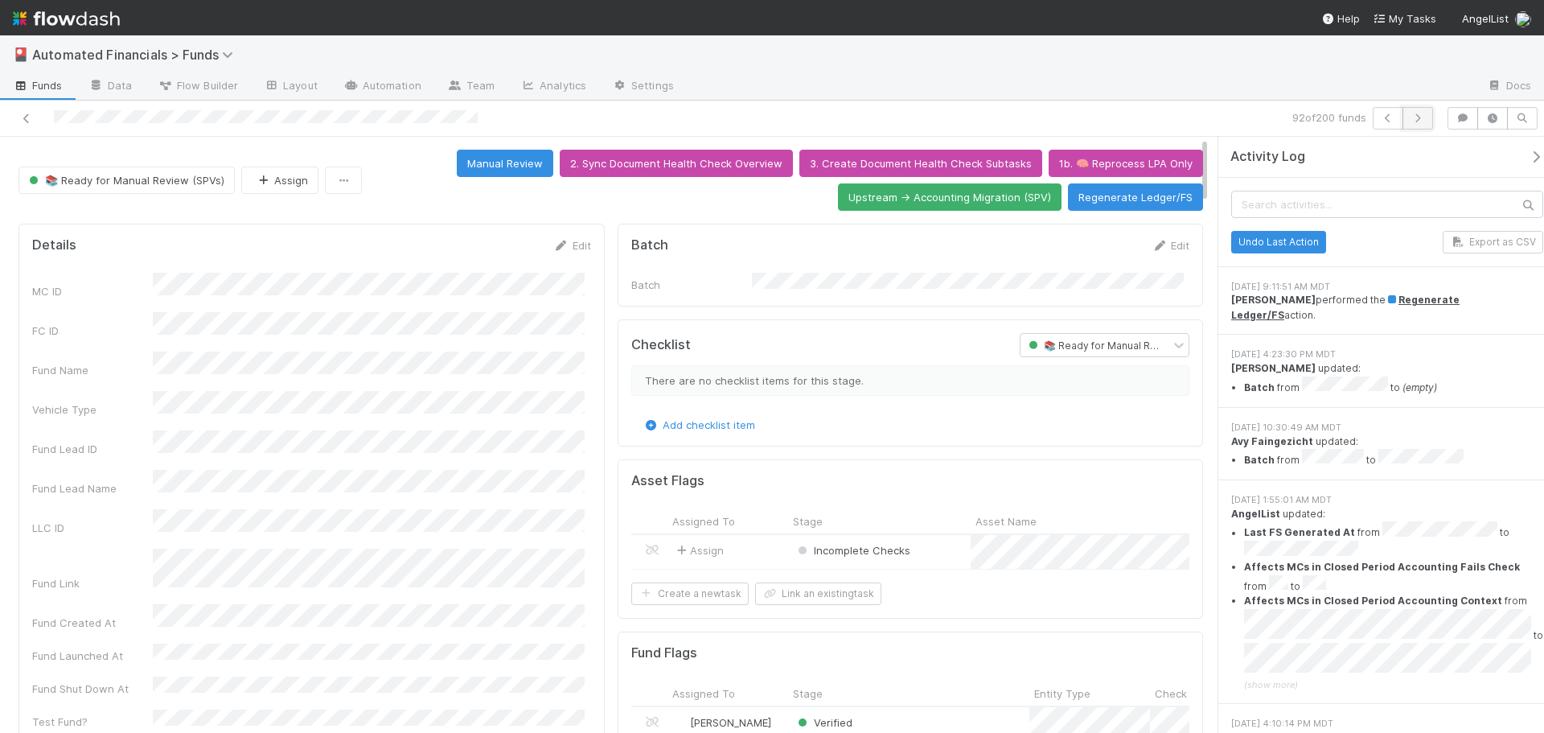
click at [1427, 113] on button "button" at bounding box center [1417, 118] width 31 height 23
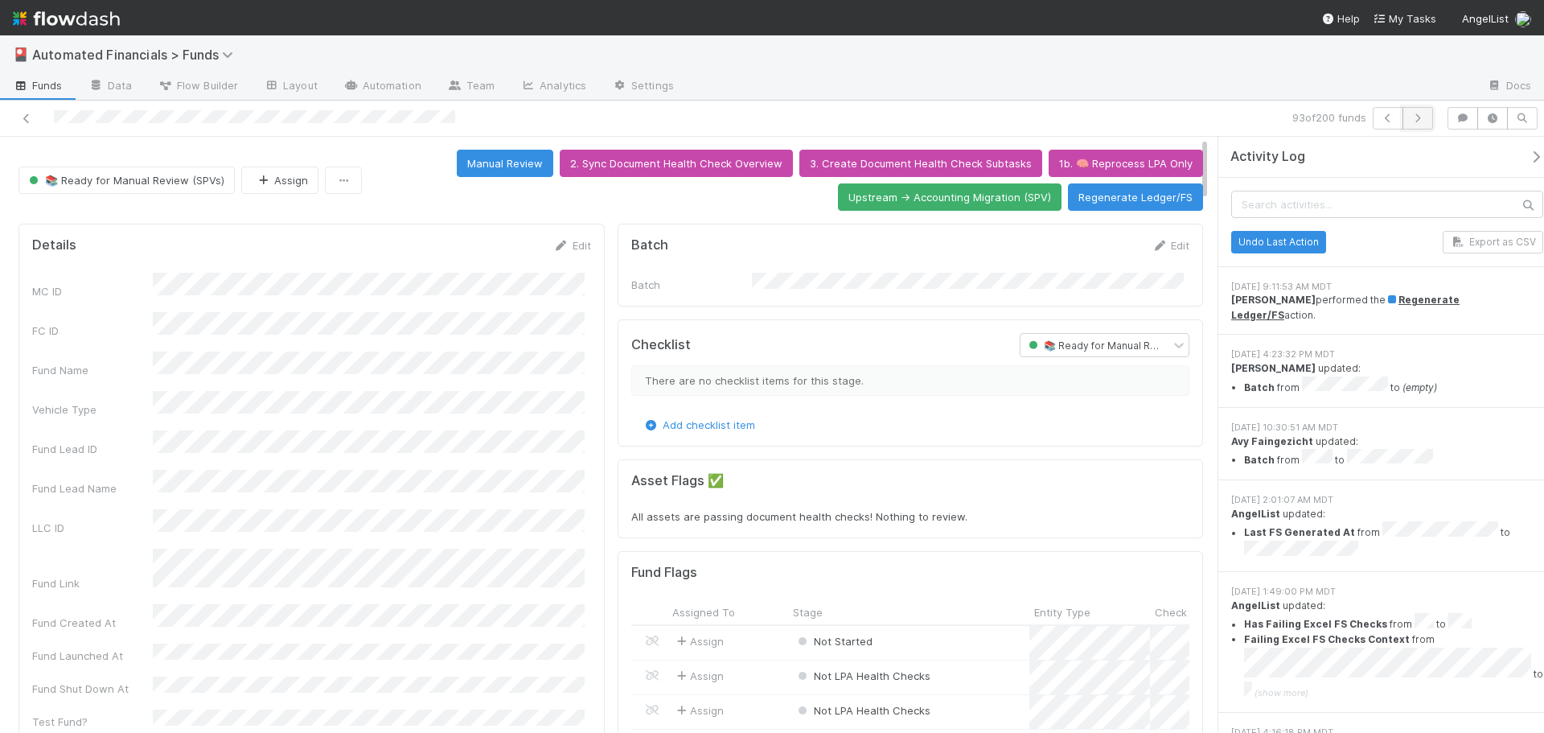
click at [1423, 121] on icon "button" at bounding box center [1418, 118] width 16 height 10
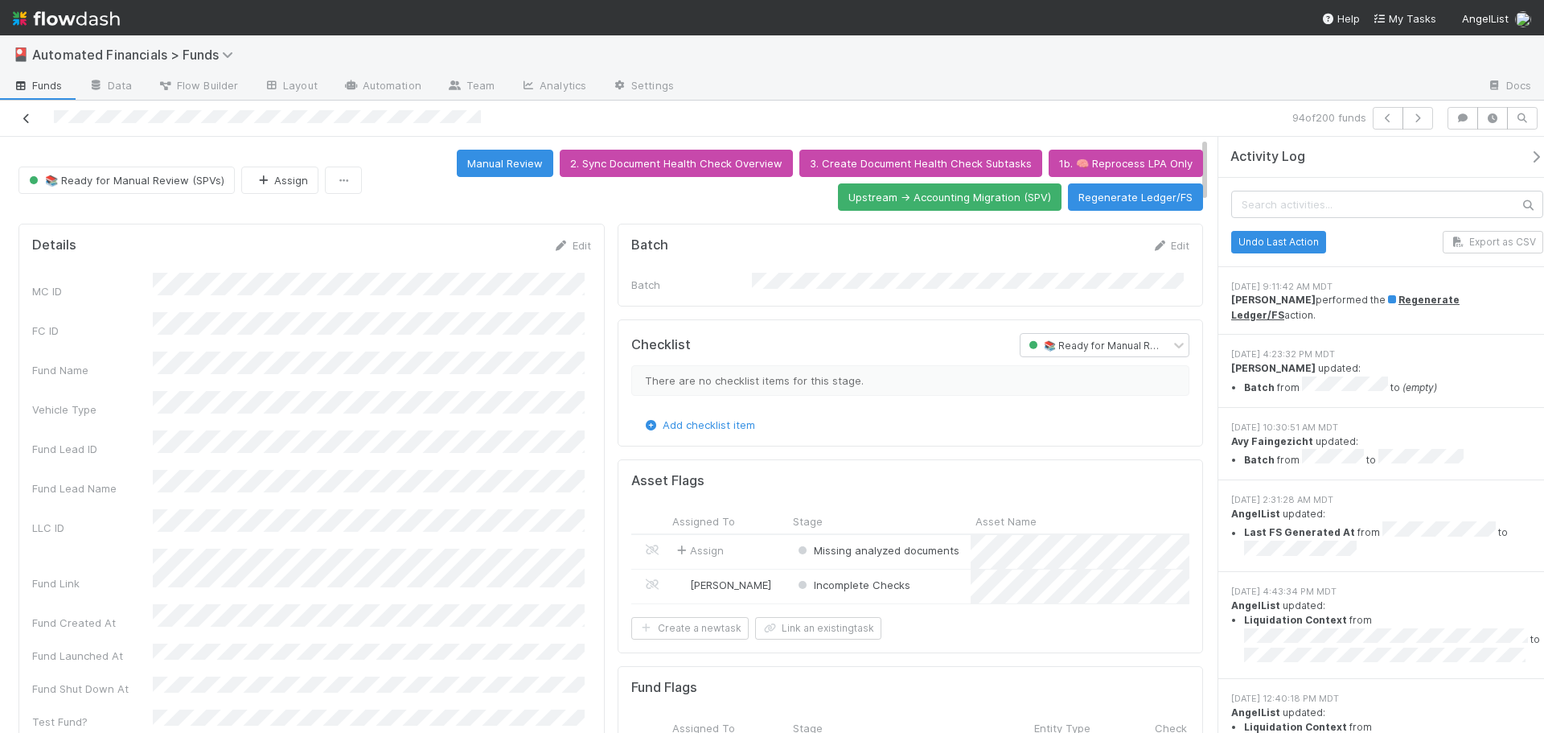
click at [28, 122] on icon at bounding box center [26, 118] width 16 height 10
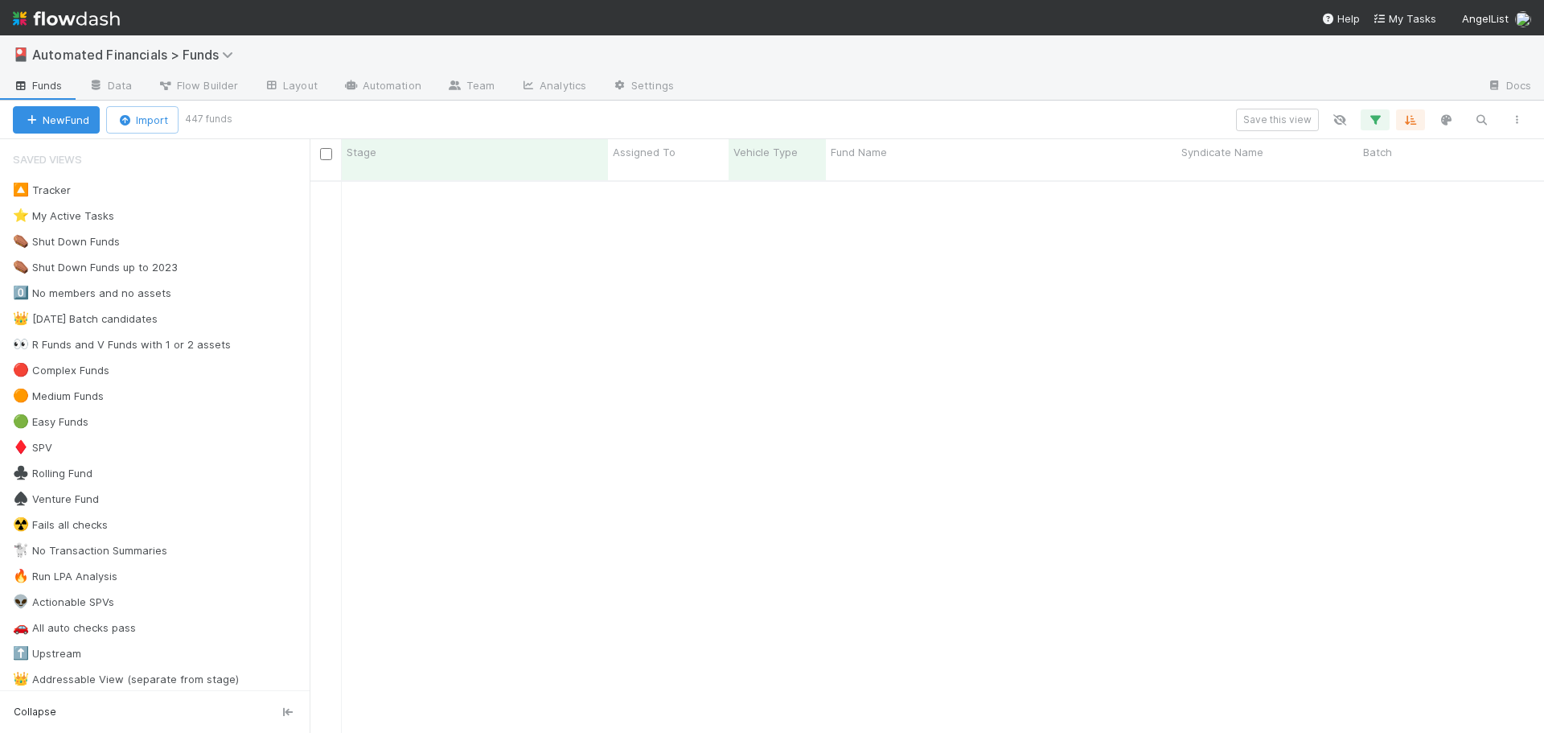
scroll to position [1850, 0]
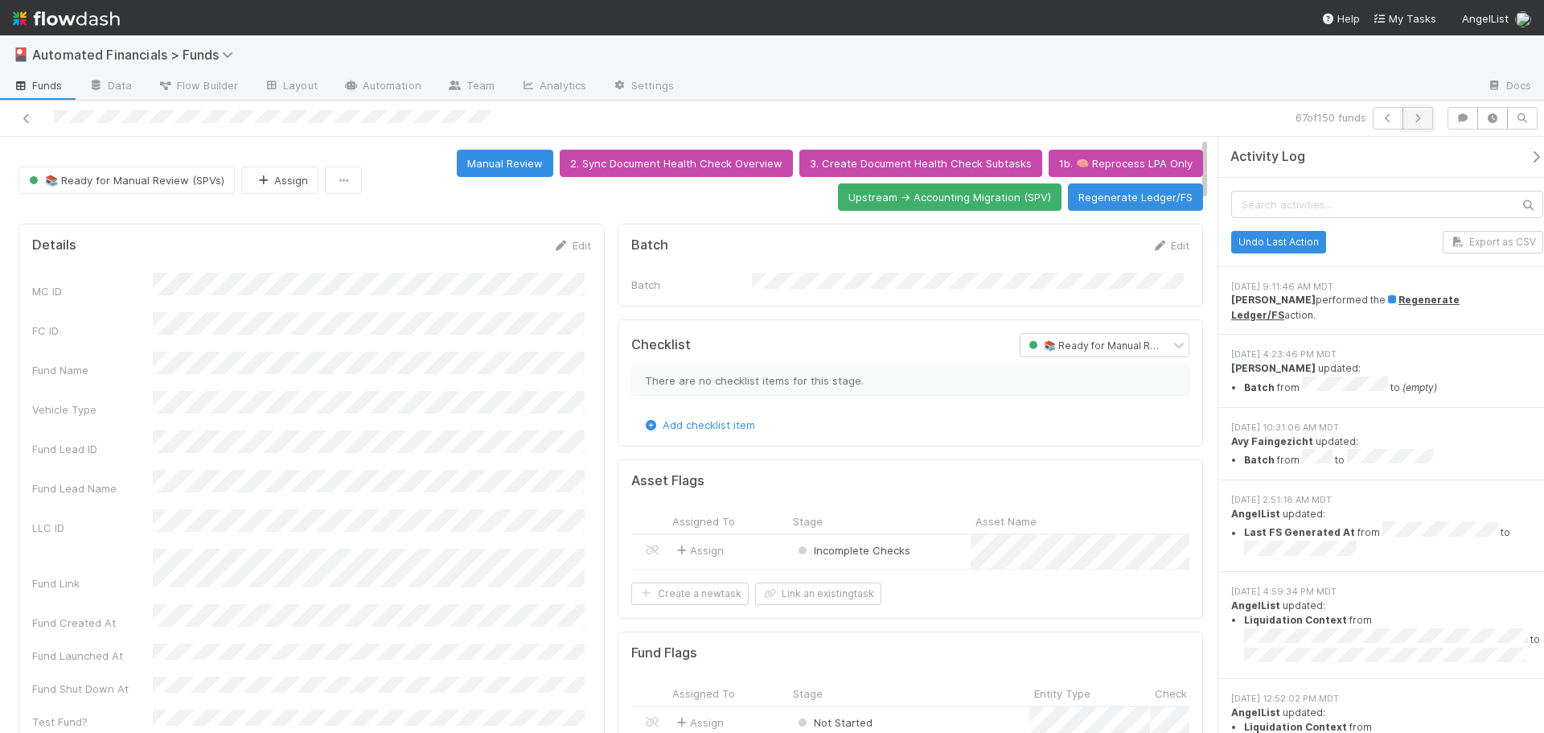
click at [1425, 122] on button "button" at bounding box center [1417, 118] width 31 height 23
click at [1416, 116] on icon "button" at bounding box center [1418, 118] width 16 height 10
click at [1424, 119] on icon "button" at bounding box center [1418, 118] width 16 height 10
click at [26, 116] on icon at bounding box center [26, 118] width 16 height 10
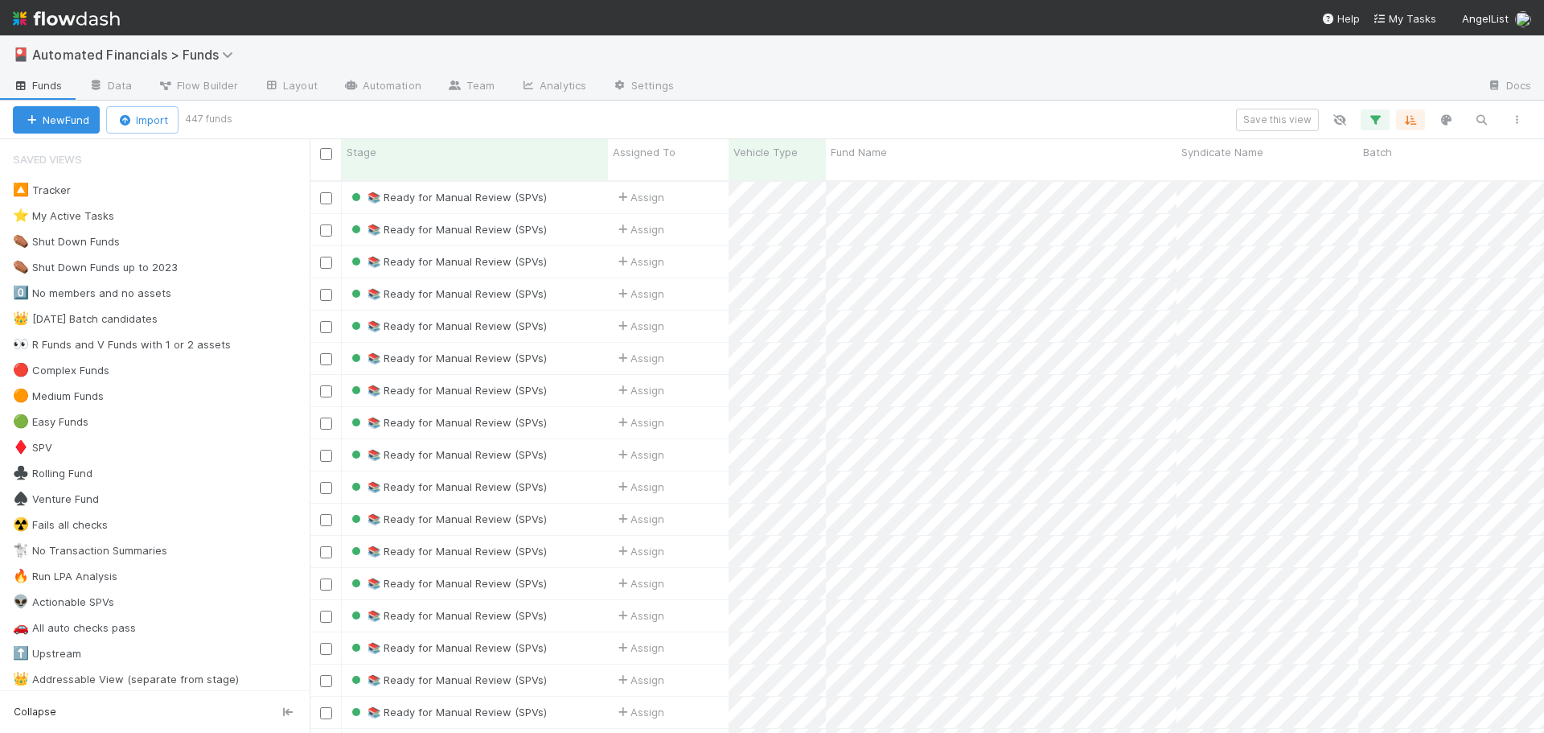
scroll to position [553, 1222]
click at [1521, 120] on icon "button" at bounding box center [1517, 120] width 16 height 10
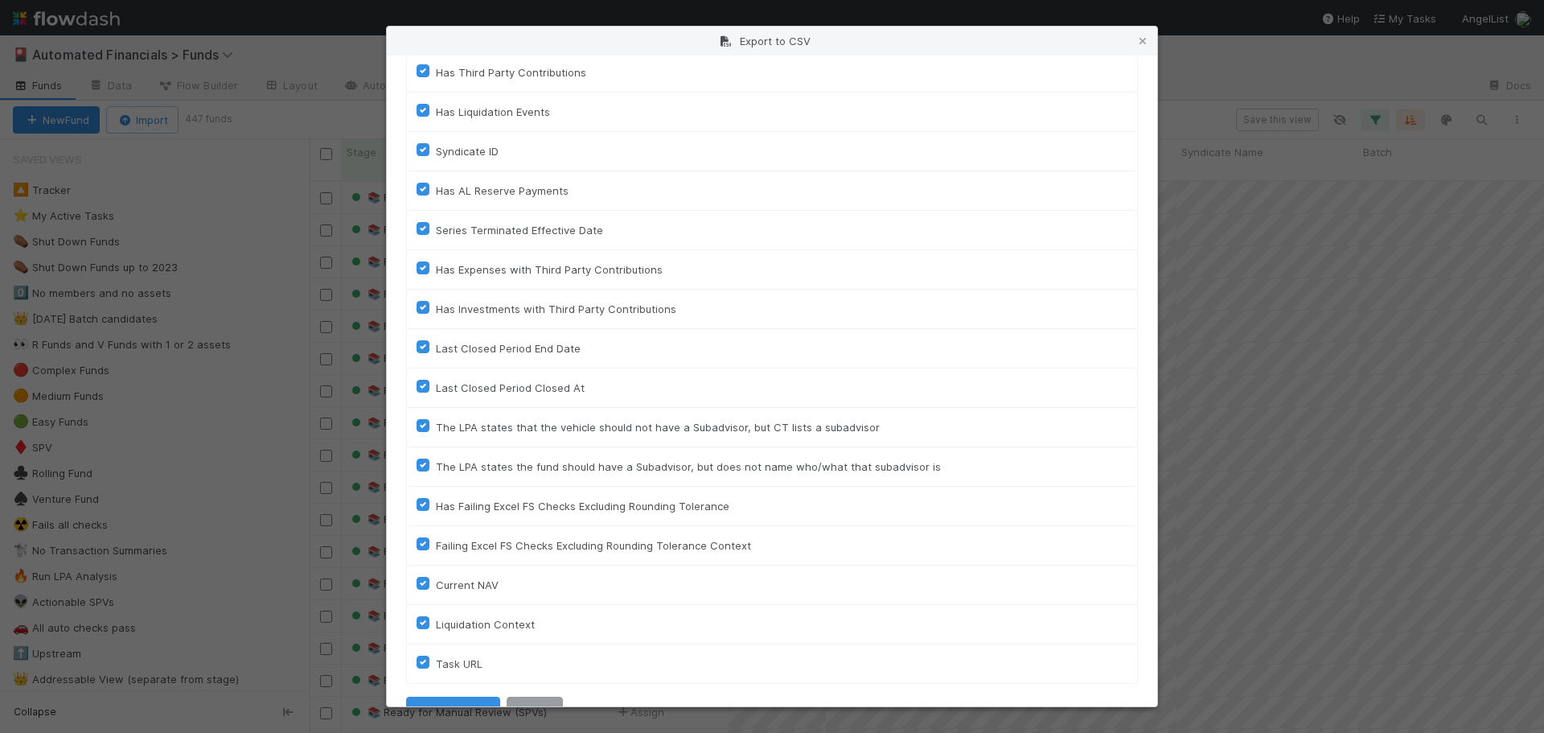
scroll to position [3593, 0]
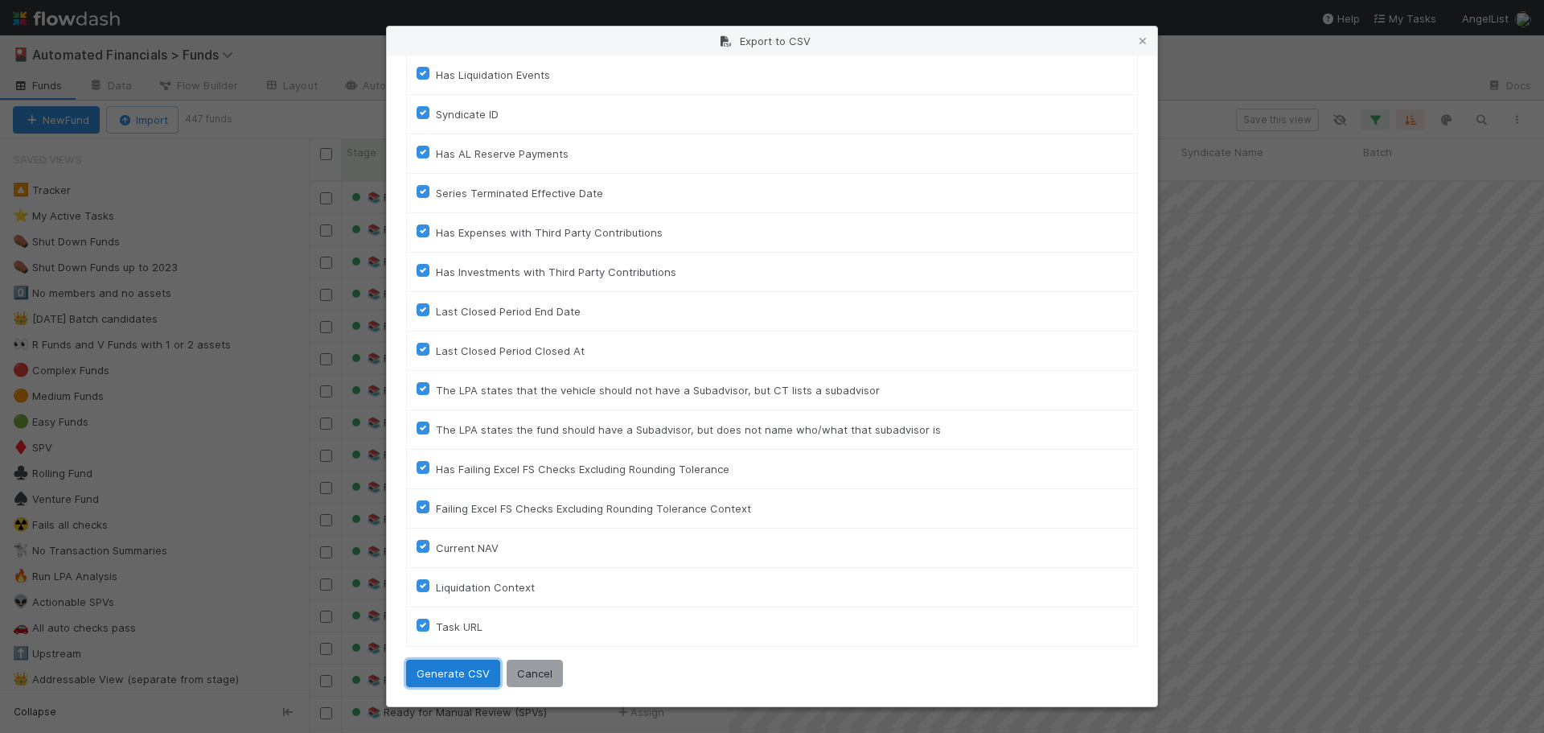
click at [449, 676] on button "Generate CSV" at bounding box center [453, 672] width 94 height 27
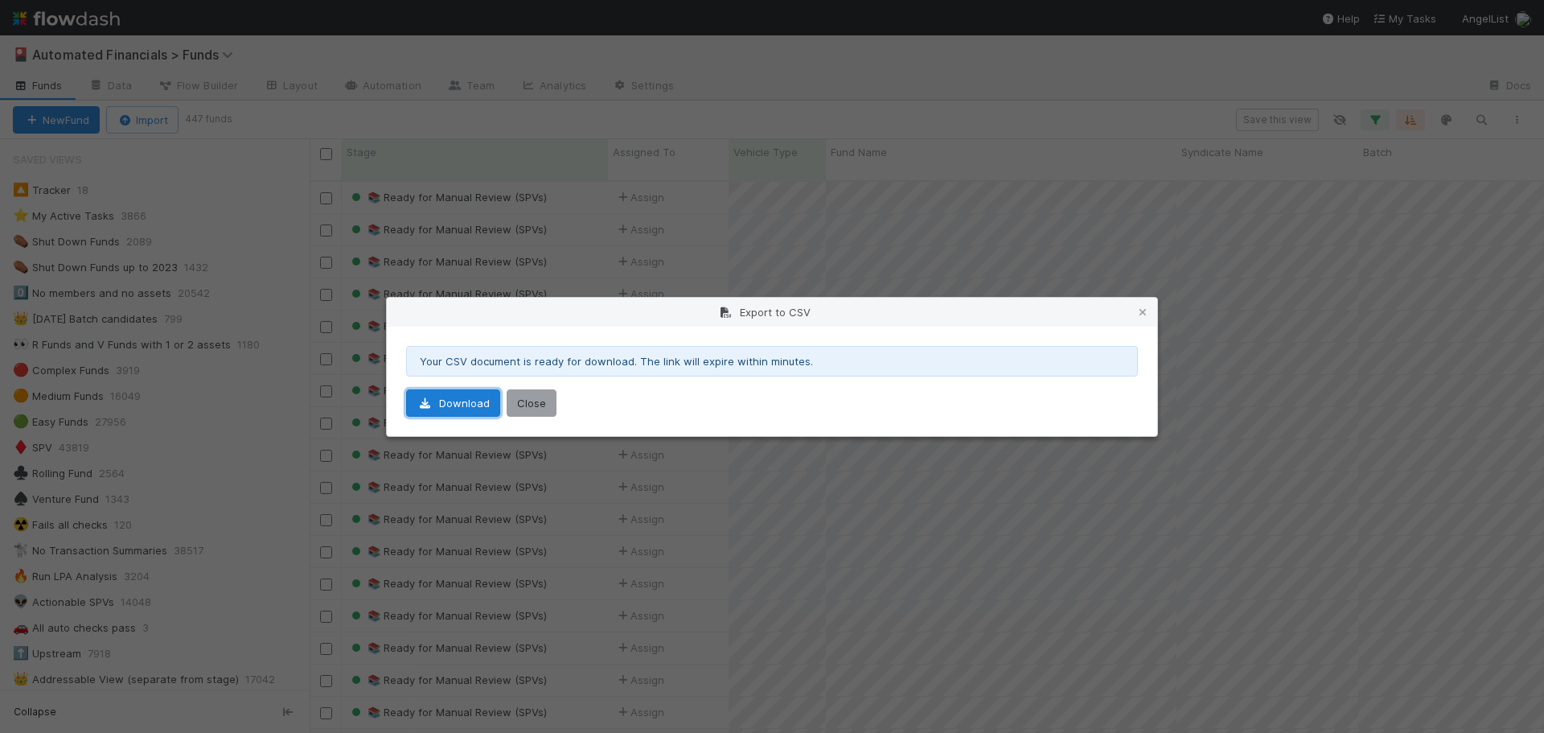
click at [466, 396] on link "Download" at bounding box center [453, 402] width 94 height 27
drag, startPoint x: 527, startPoint y: 406, endPoint x: 106, endPoint y: 410, distance: 420.6
click at [527, 406] on button "Close" at bounding box center [532, 402] width 50 height 27
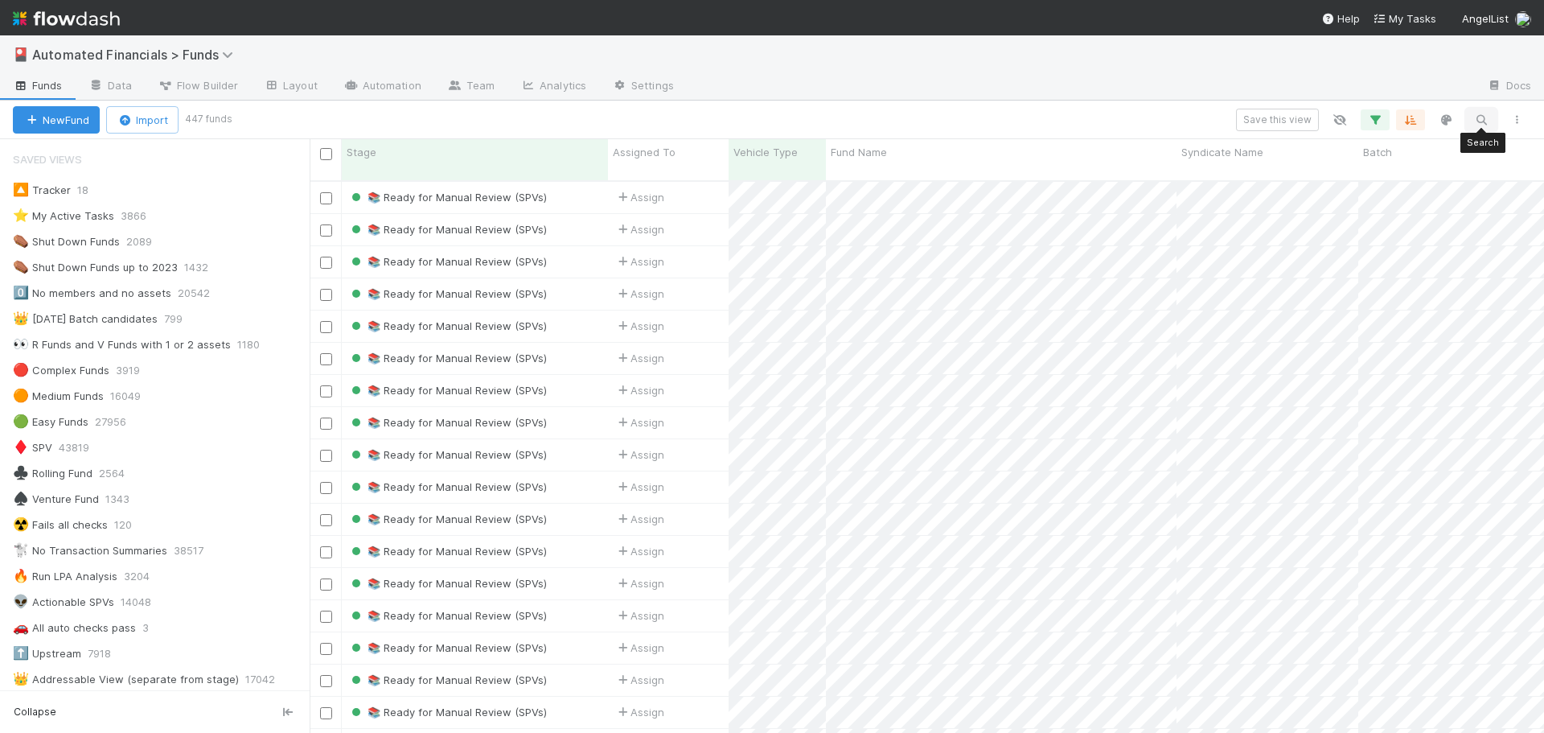
click at [1480, 119] on icon "button" at bounding box center [1481, 120] width 16 height 14
type input "AD Fund I, a series of Bob Pasker Funds, LP"
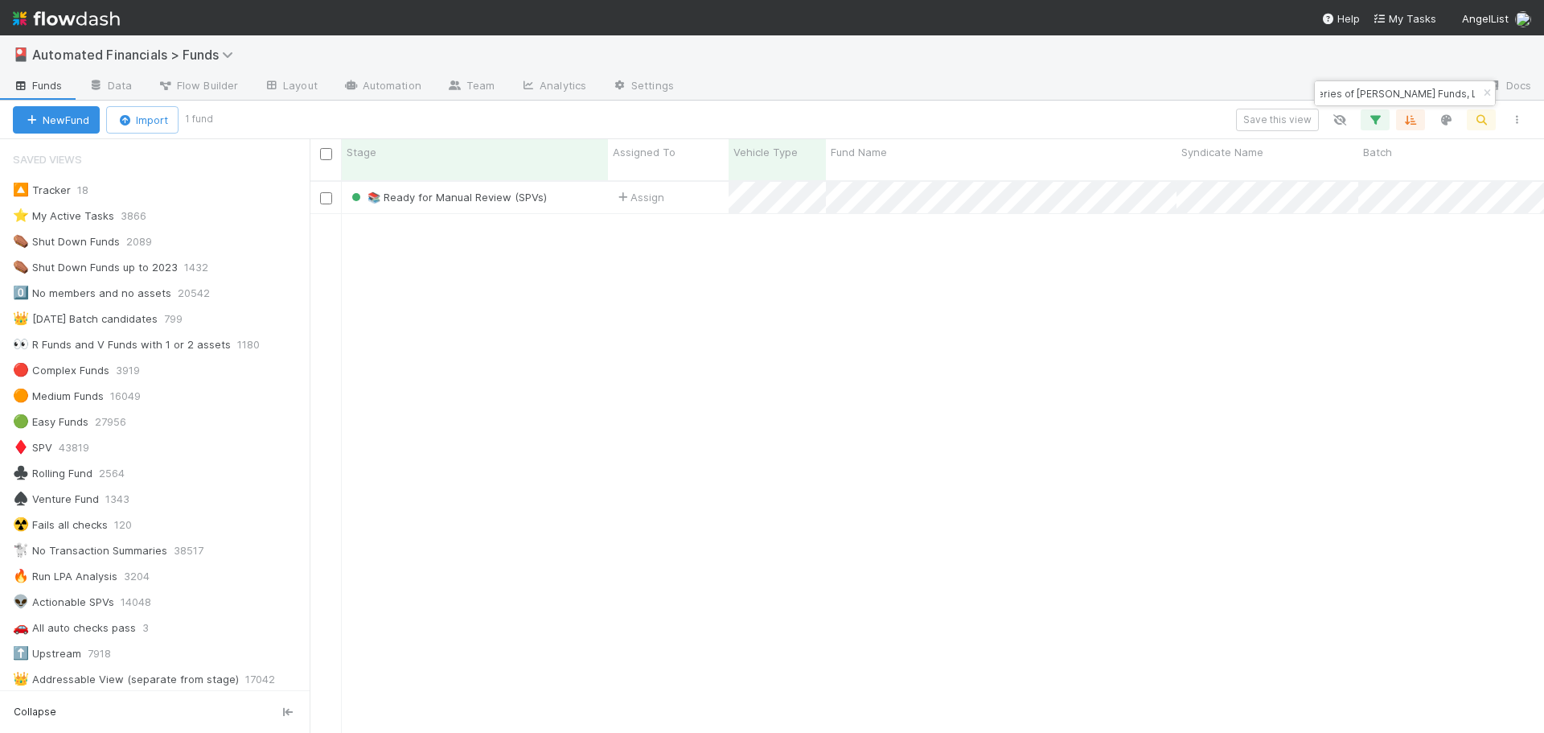
scroll to position [553, 1222]
click at [574, 185] on div "📚 Ready for Manual Review (SPVs)" at bounding box center [475, 197] width 266 height 31
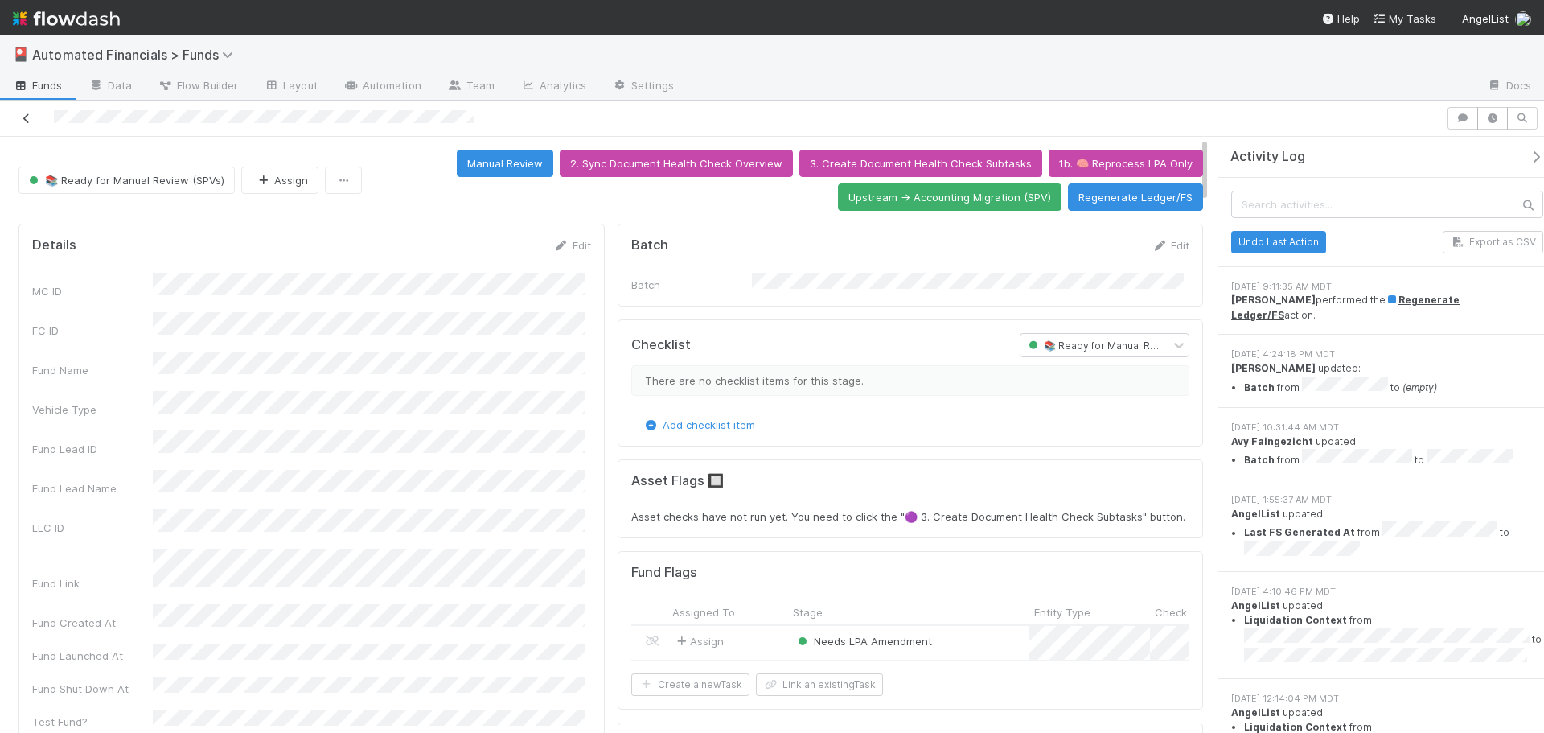
click at [21, 120] on icon at bounding box center [26, 118] width 16 height 10
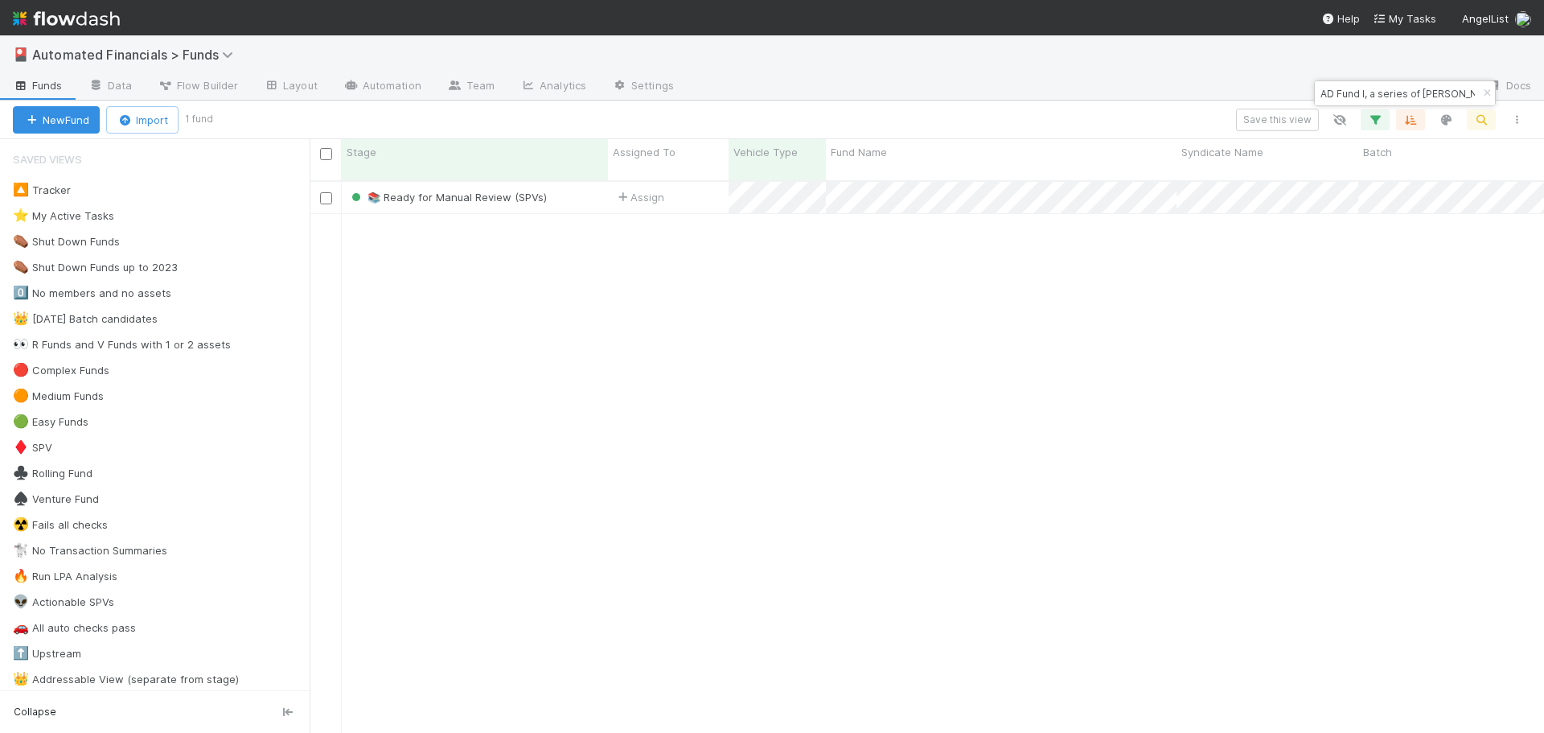
scroll to position [553, 1222]
click at [1488, 92] on icon "button" at bounding box center [1487, 93] width 16 height 10
click at [1483, 119] on icon "button" at bounding box center [1481, 120] width 16 height 14
type input "A-SIU-19-Fund, a series of AngelList Omnibus, LLC"
click at [593, 182] on div "📚 Ready for Manual Review (SPVs)" at bounding box center [475, 197] width 266 height 31
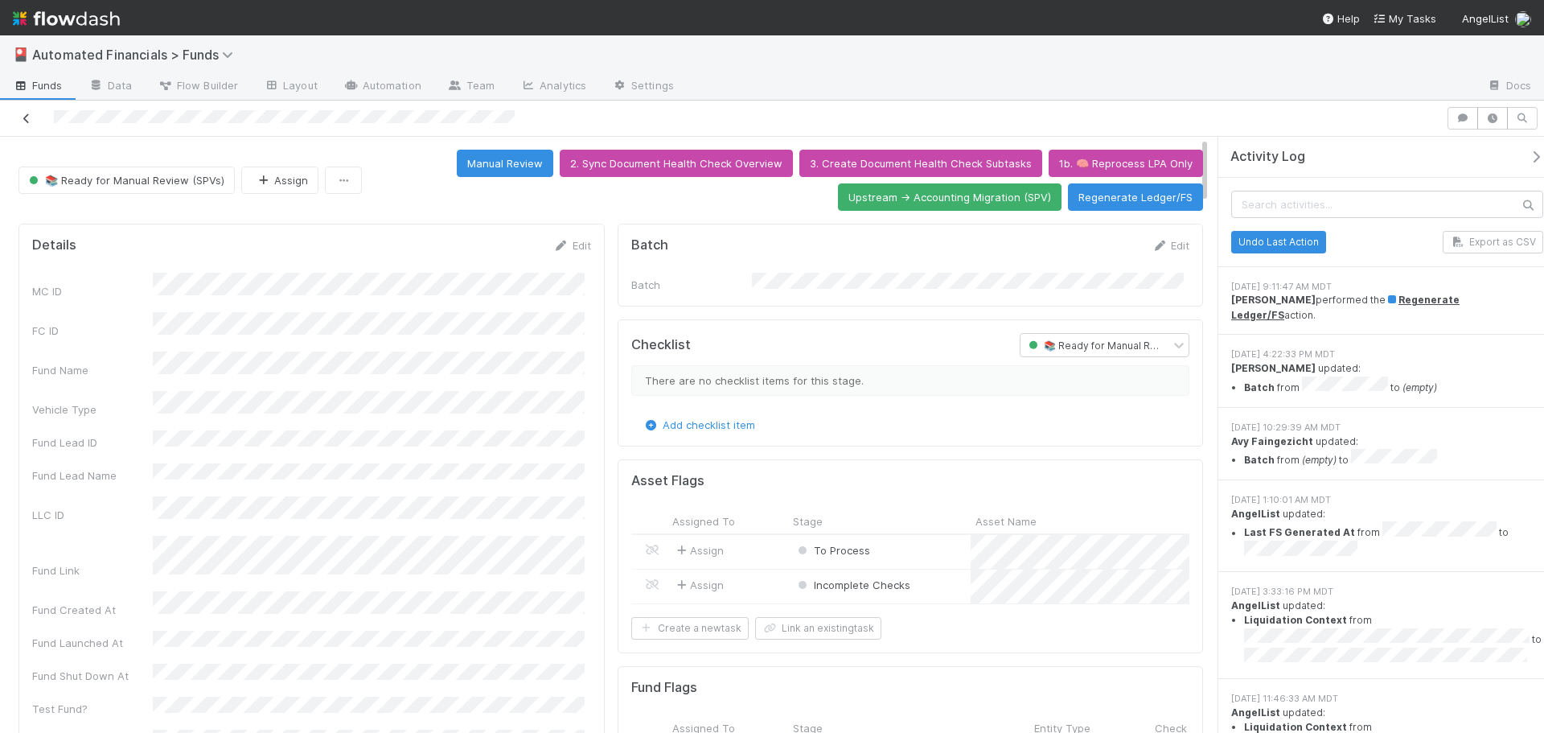
click at [27, 120] on icon at bounding box center [26, 118] width 16 height 10
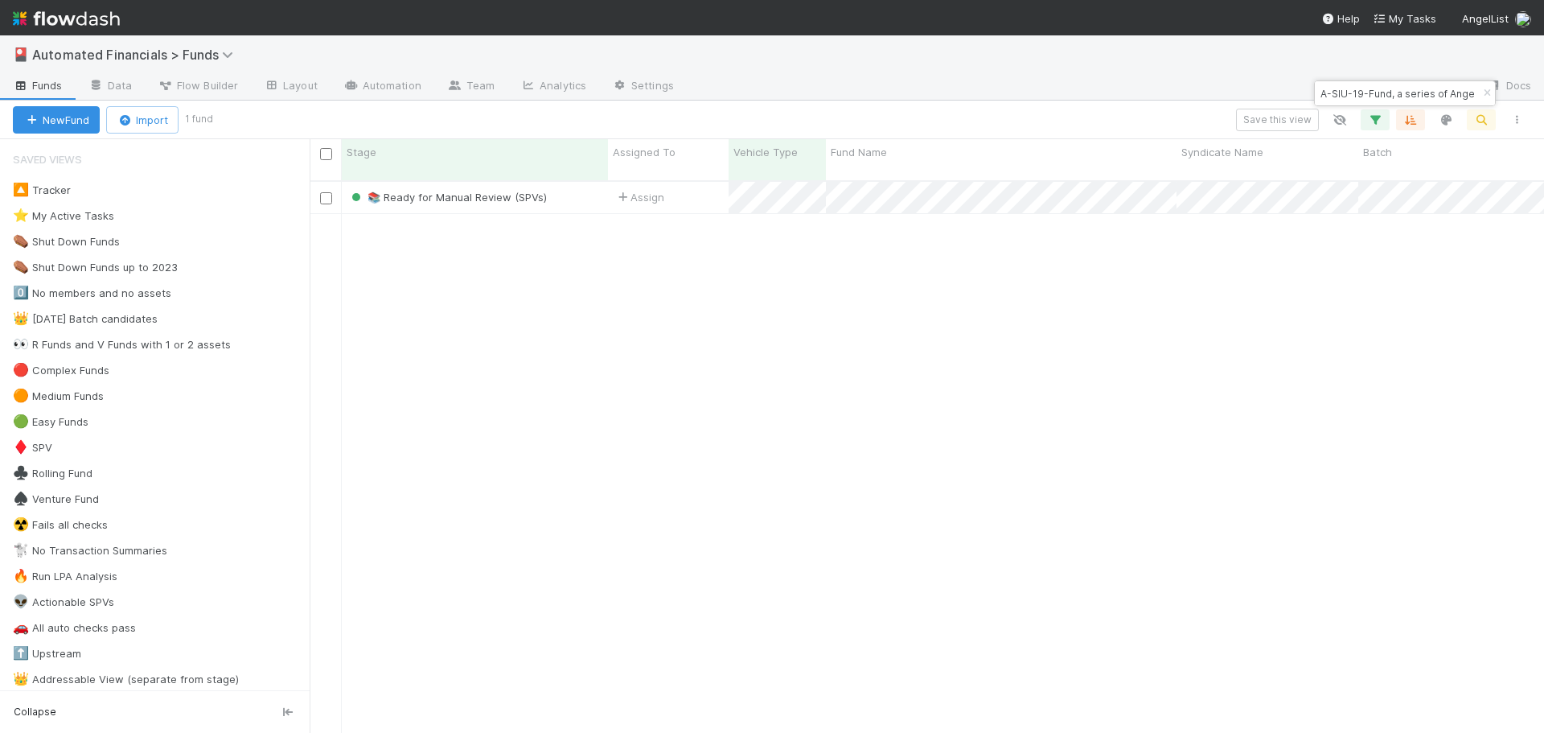
scroll to position [553, 1222]
click at [1484, 95] on icon "button" at bounding box center [1487, 93] width 16 height 10
click at [1482, 124] on icon "button" at bounding box center [1481, 120] width 16 height 14
type input "A-PUW-16-Fund, a series of AngelList Omnibus, LLC"
click at [699, 190] on div "Assign" at bounding box center [668, 197] width 121 height 31
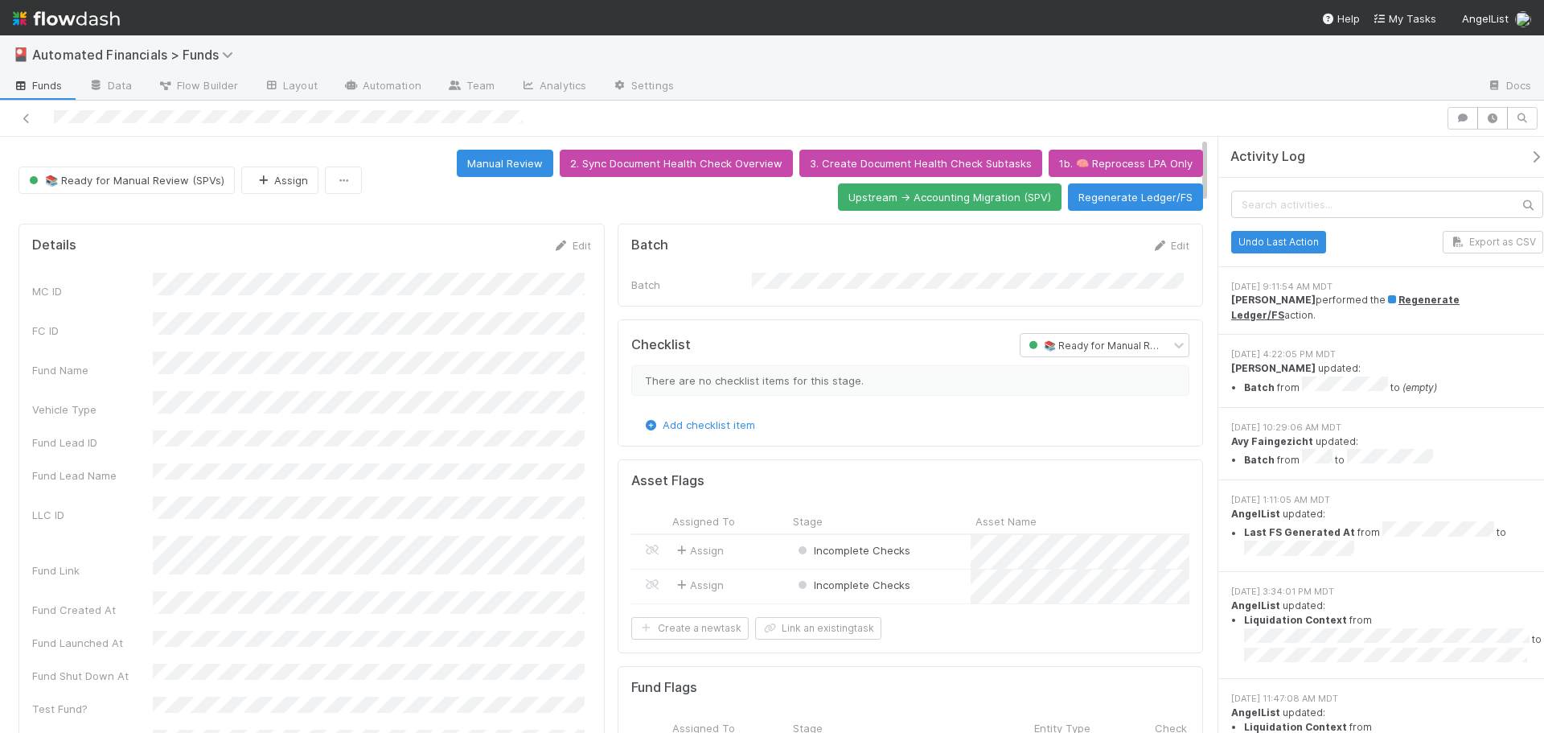
scroll to position [13, 13]
drag, startPoint x: 1528, startPoint y: 115, endPoint x: 1455, endPoint y: 124, distance: 72.9
click at [1528, 115] on icon "button" at bounding box center [1522, 118] width 16 height 10
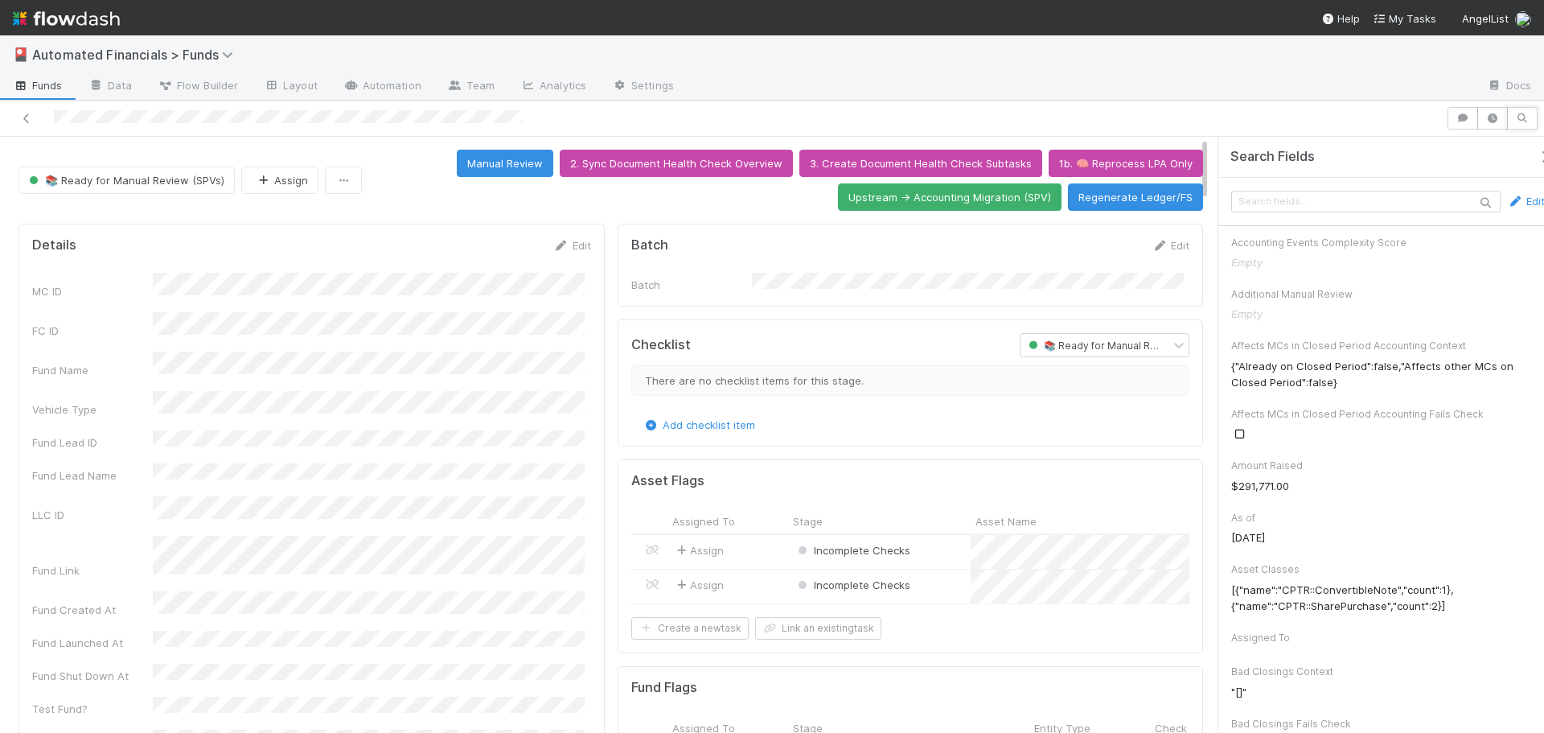
scroll to position [314, 534]
click at [23, 121] on icon at bounding box center [26, 118] width 16 height 10
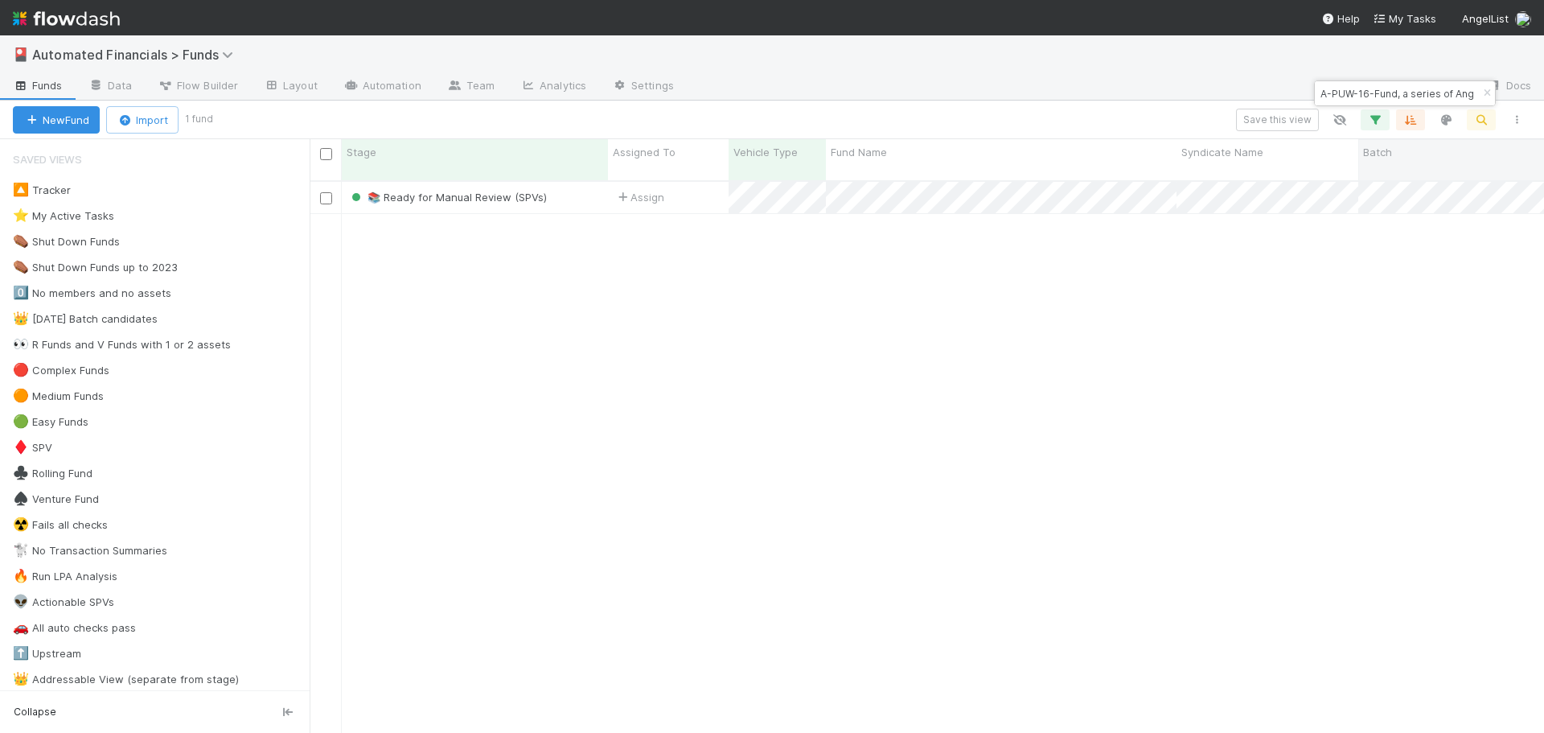
scroll to position [553, 1222]
click at [1486, 92] on icon "button" at bounding box center [1487, 93] width 16 height 10
click at [1483, 115] on icon "button" at bounding box center [1481, 120] width 16 height 14
type input "TH Fund I, a series of Kepler Ventures, LP"
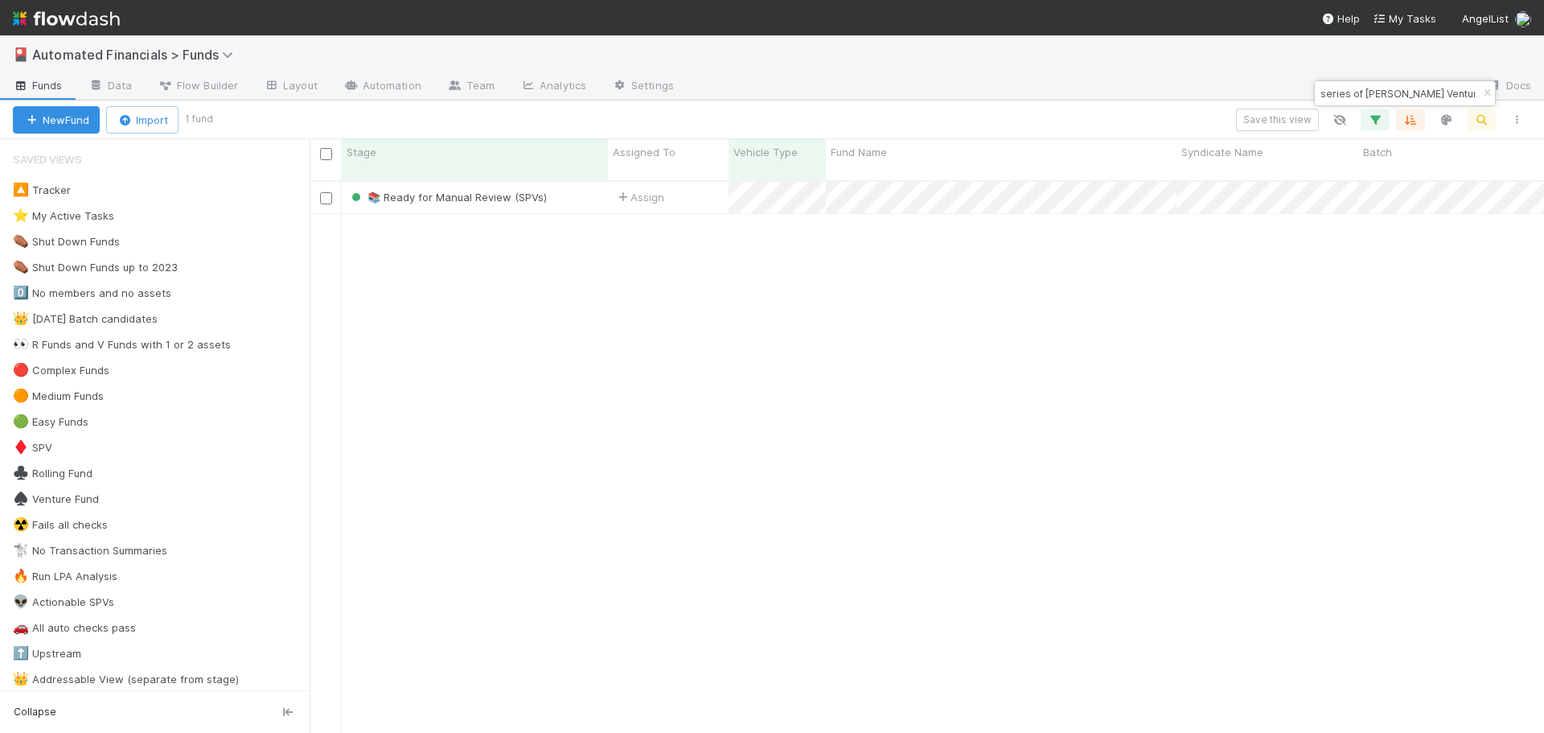
scroll to position [13, 13]
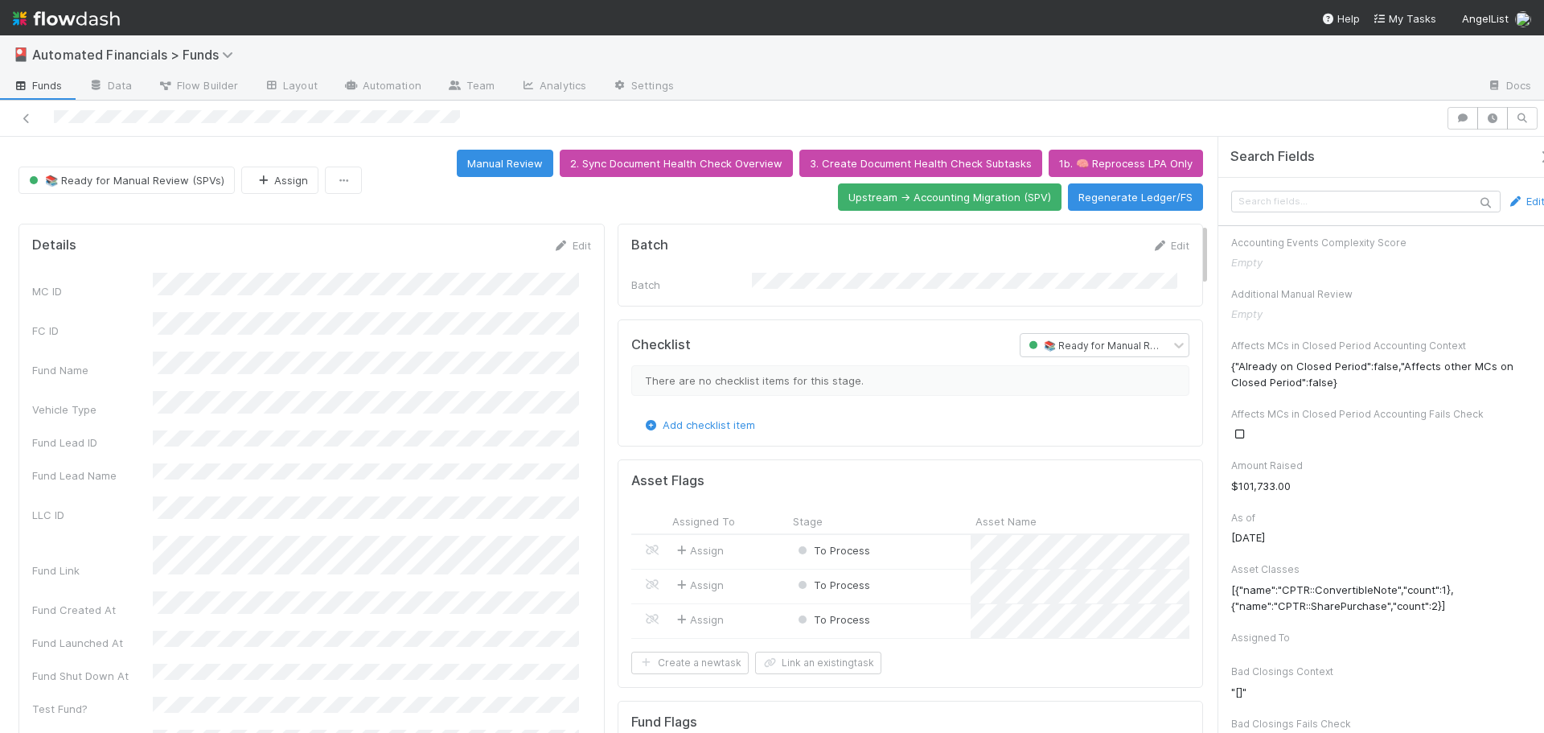
scroll to position [1724, 0]
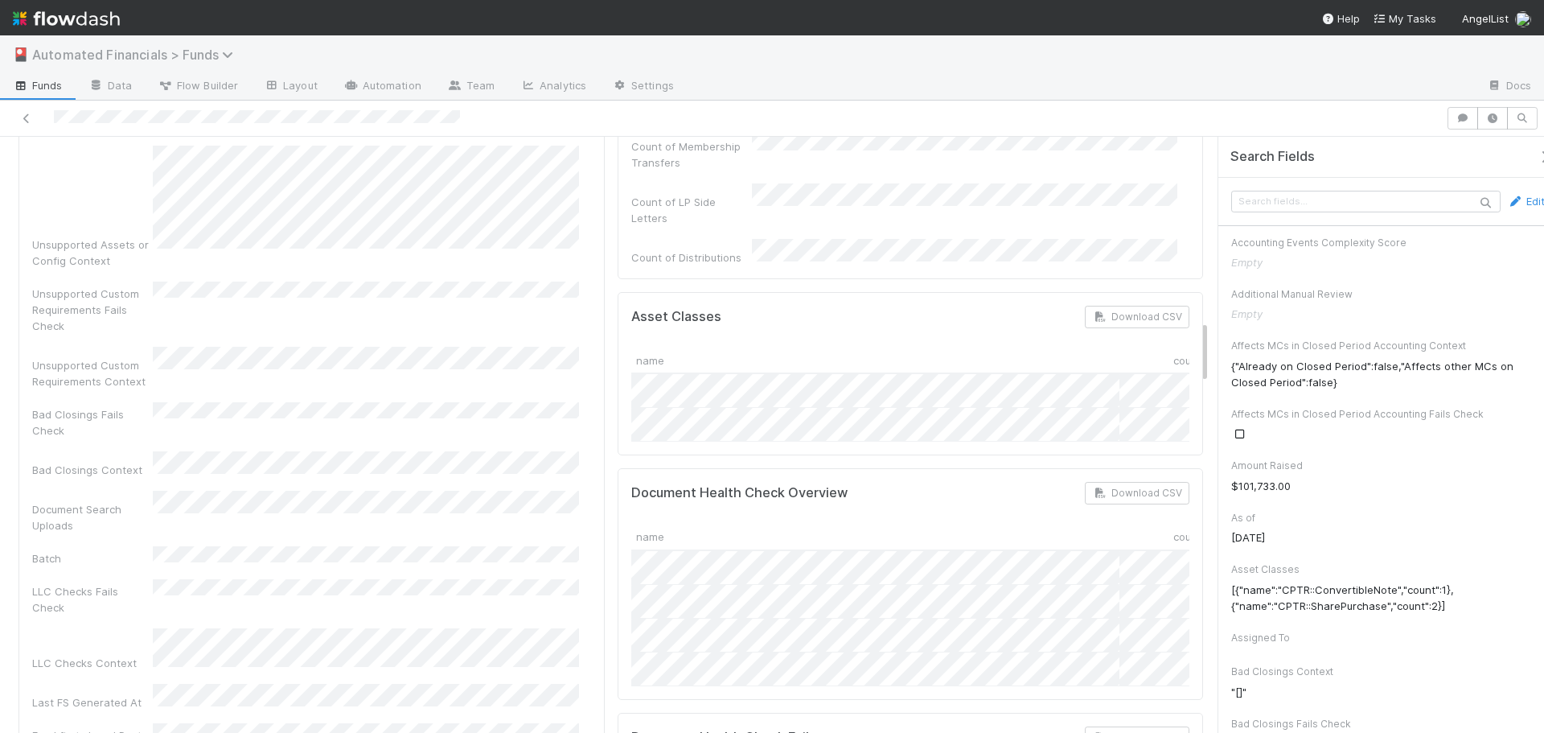
click at [211, 60] on span "Automated Financials > Funds" at bounding box center [136, 55] width 209 height 16
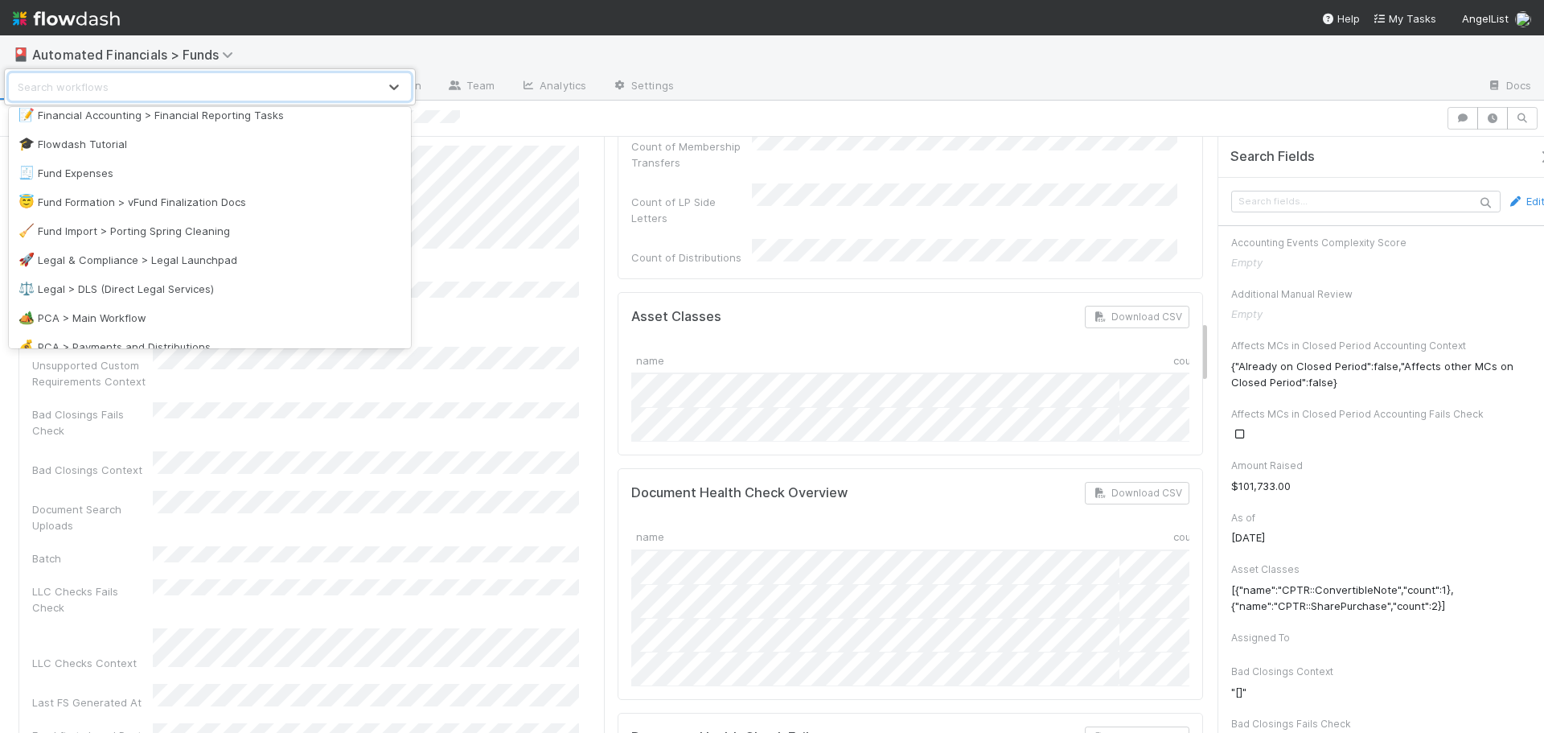
scroll to position [322, 0]
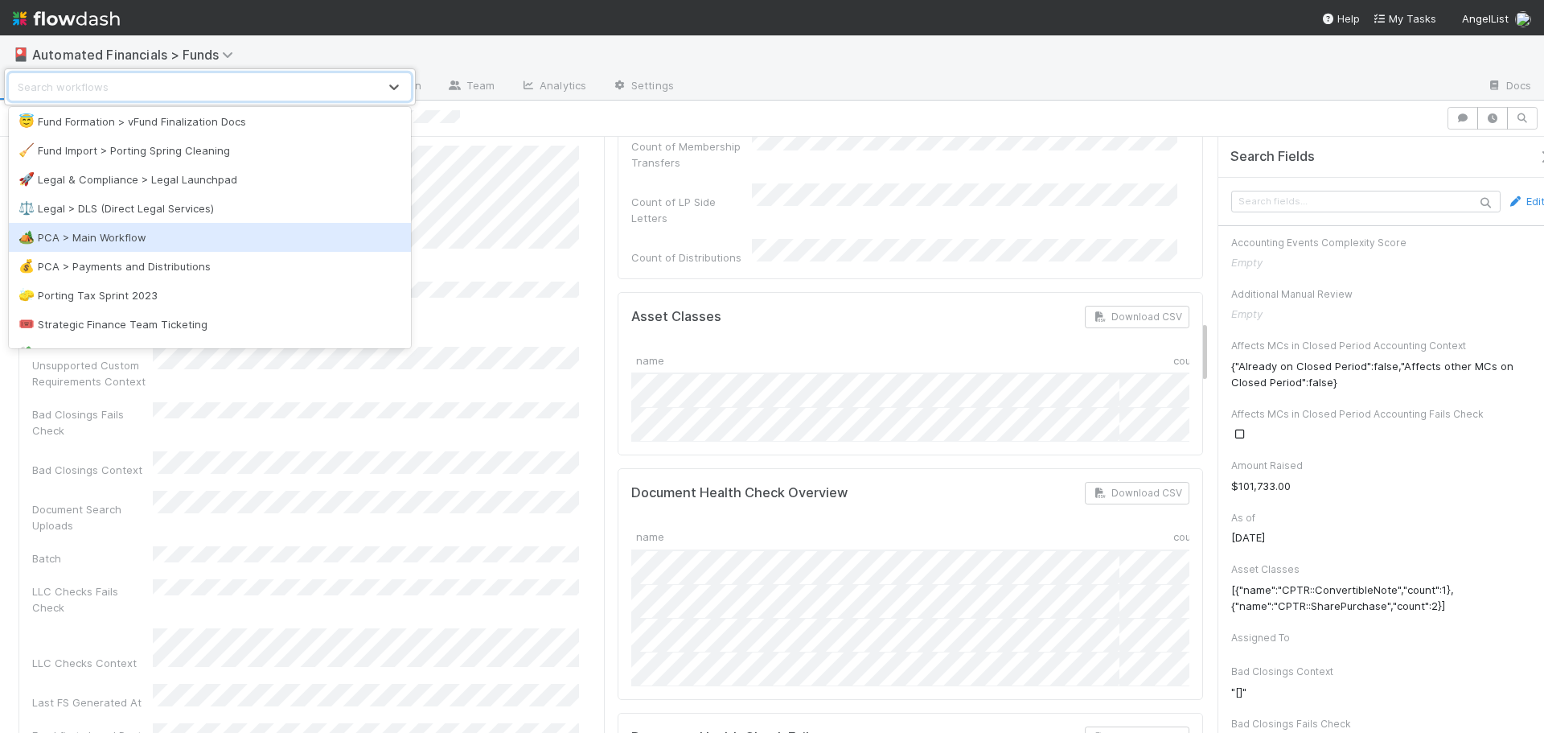
click at [169, 239] on div "🏕️ PCA > Main Workflow" at bounding box center [209, 237] width 383 height 16
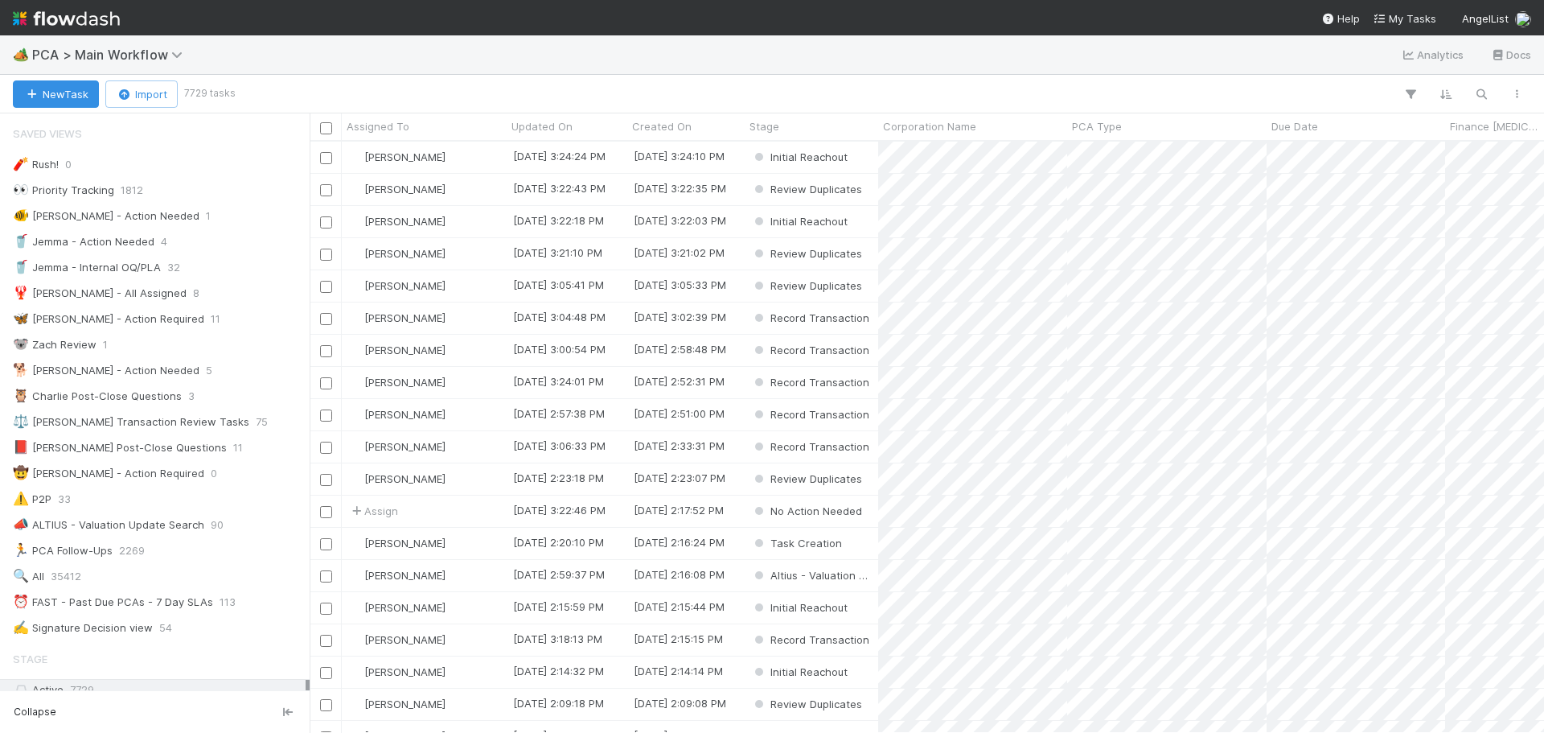
scroll to position [579, 1222]
click at [1481, 91] on icon "button" at bounding box center [1481, 94] width 16 height 14
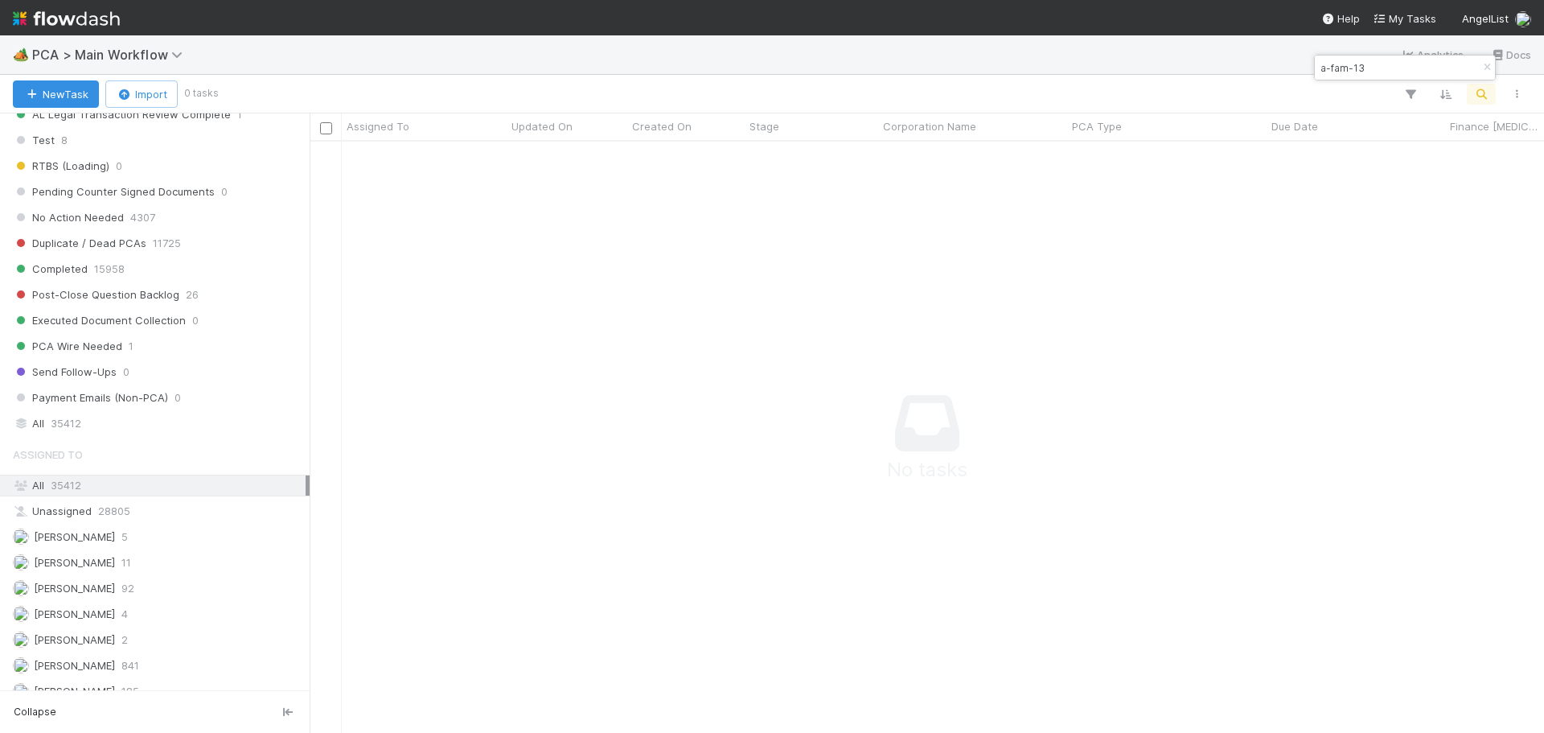
scroll to position [1608, 0]
type input "a-fam-13"
click at [54, 412] on span "35412" at bounding box center [66, 419] width 31 height 20
click at [93, 57] on span "PCA > Main Workflow" at bounding box center [111, 55] width 158 height 16
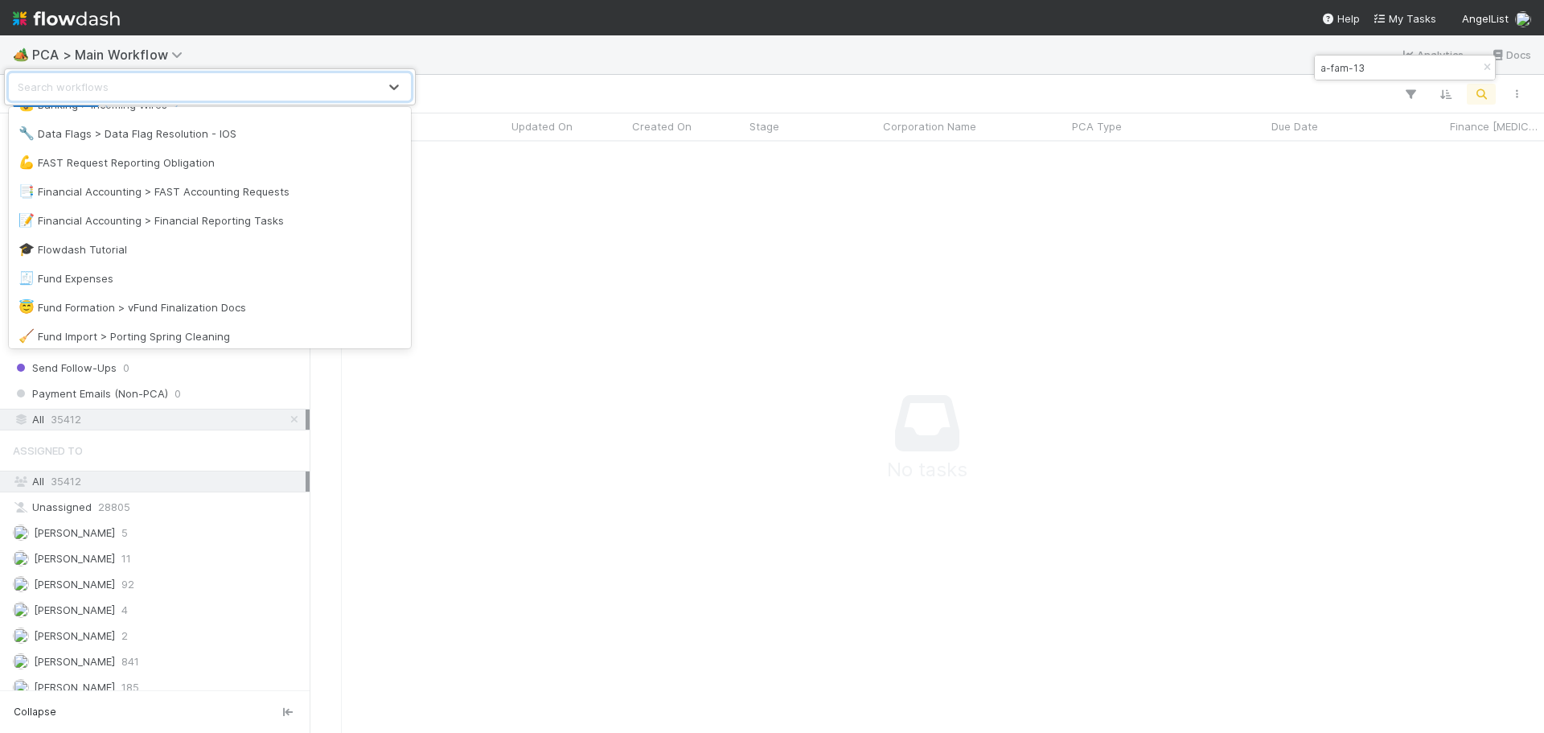
scroll to position [0, 0]
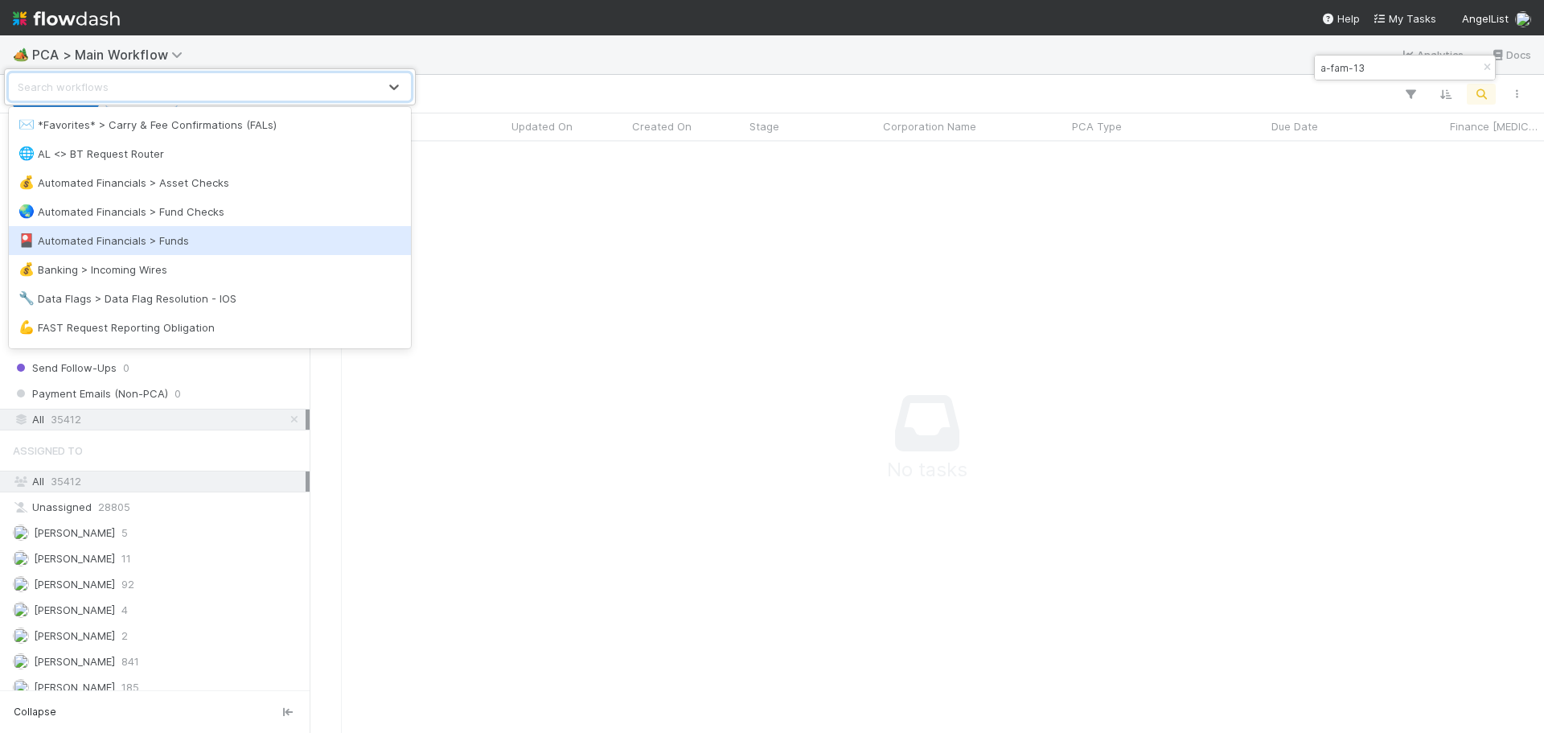
click at [168, 232] on div "🎴 Automated Financials > Funds" at bounding box center [209, 240] width 383 height 16
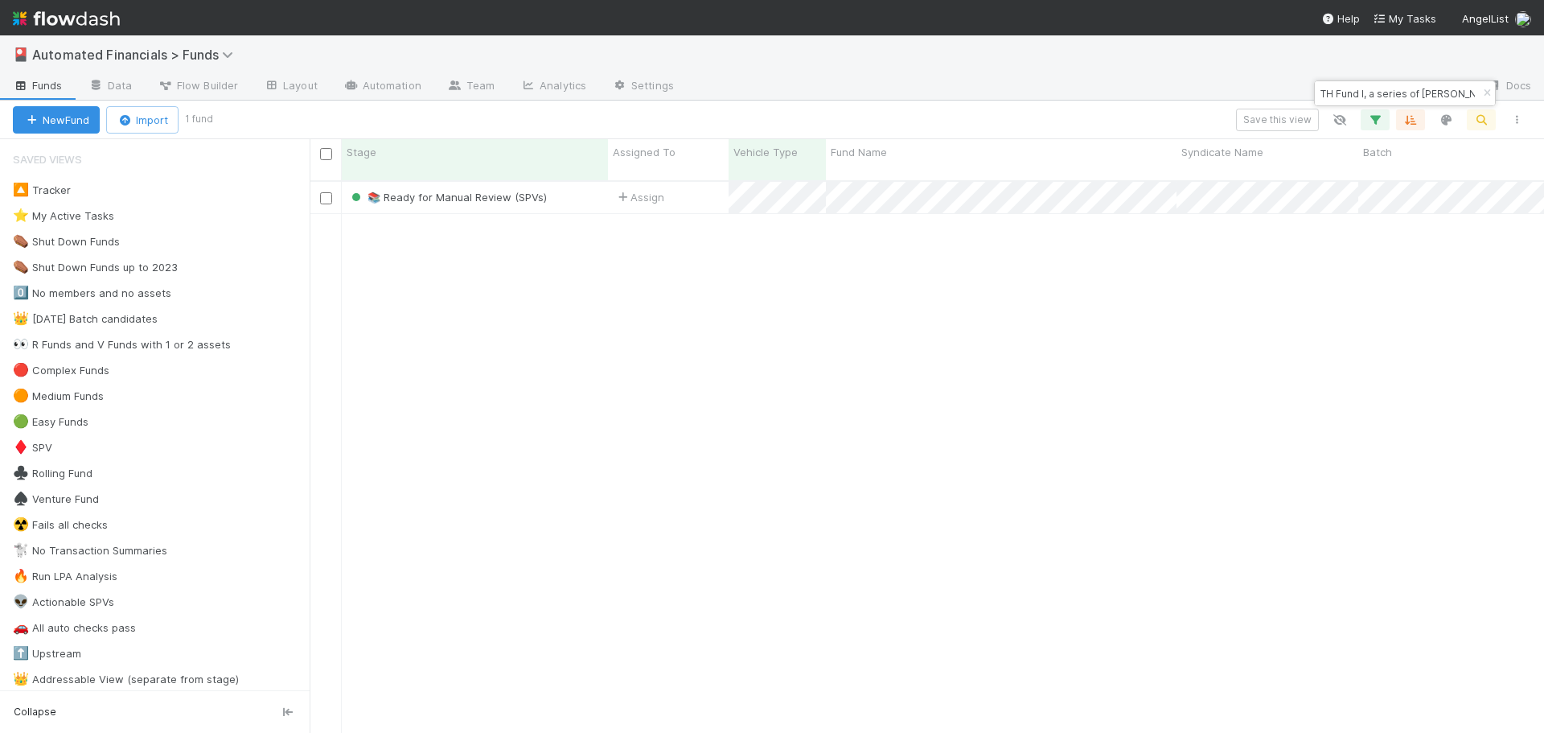
scroll to position [553, 1222]
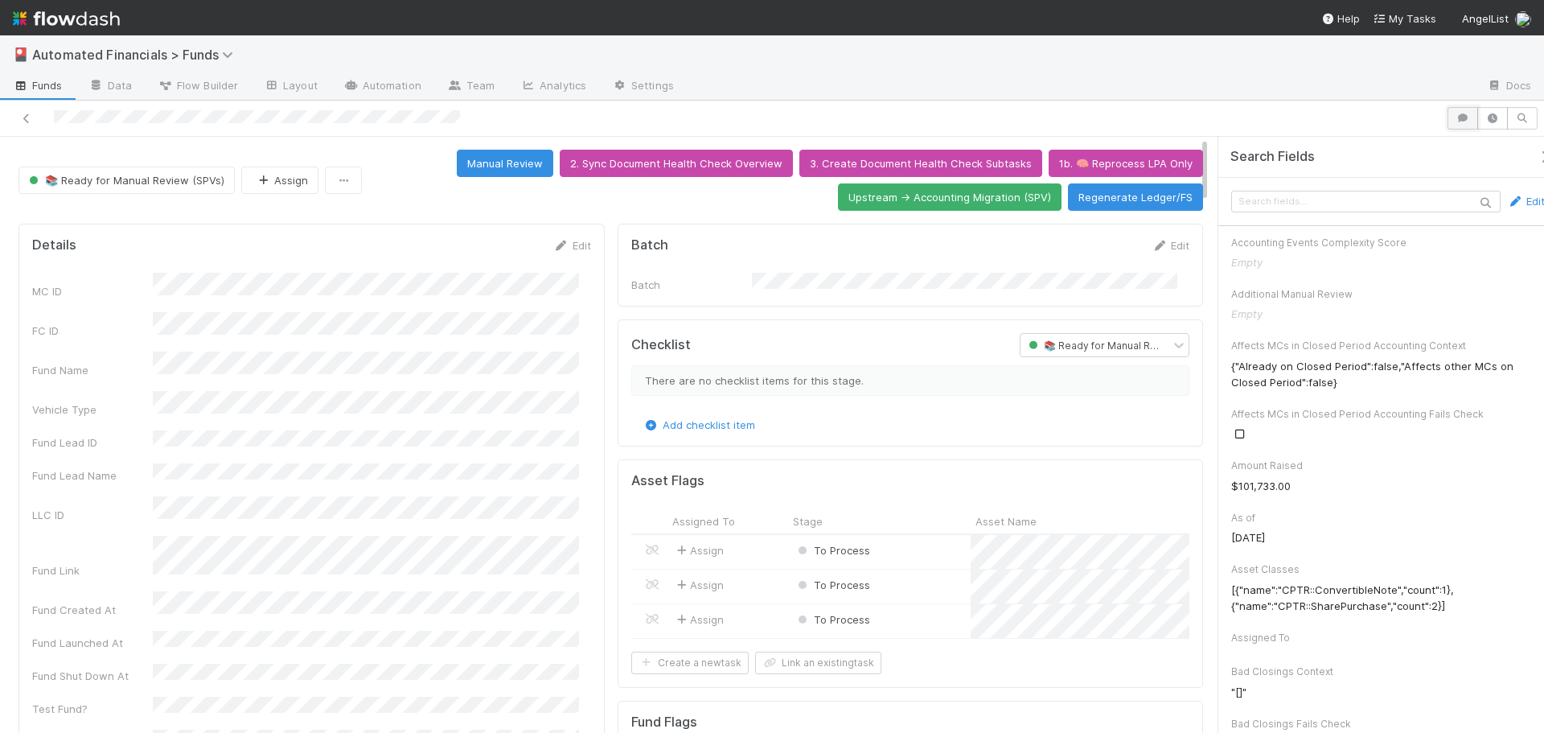
click at [1449, 123] on button "button" at bounding box center [1462, 118] width 31 height 23
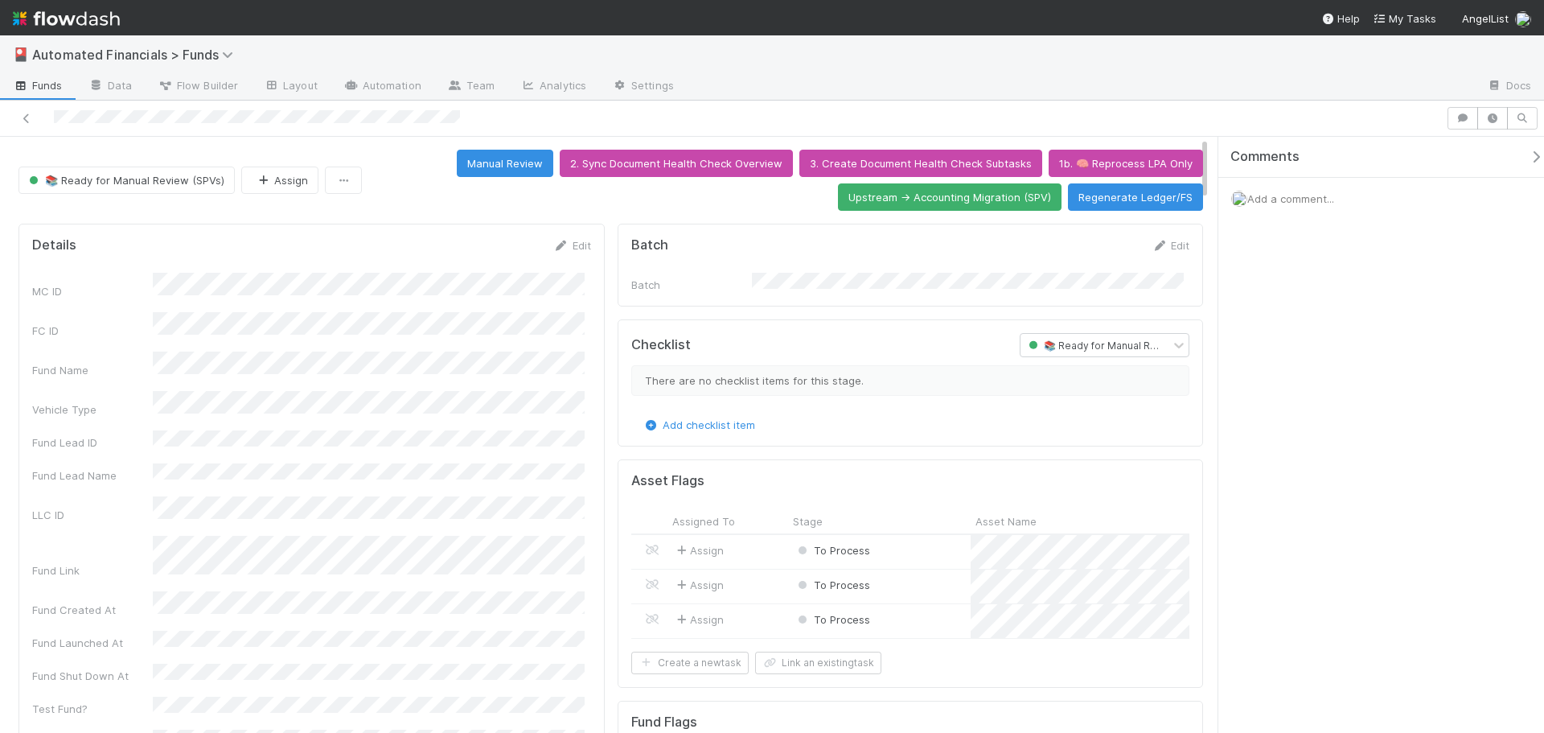
click at [1299, 204] on span "Add a comment..." at bounding box center [1290, 198] width 87 height 13
click at [1342, 117] on div at bounding box center [722, 118] width 1433 height 23
click at [458, 86] on icon at bounding box center [455, 85] width 16 height 10
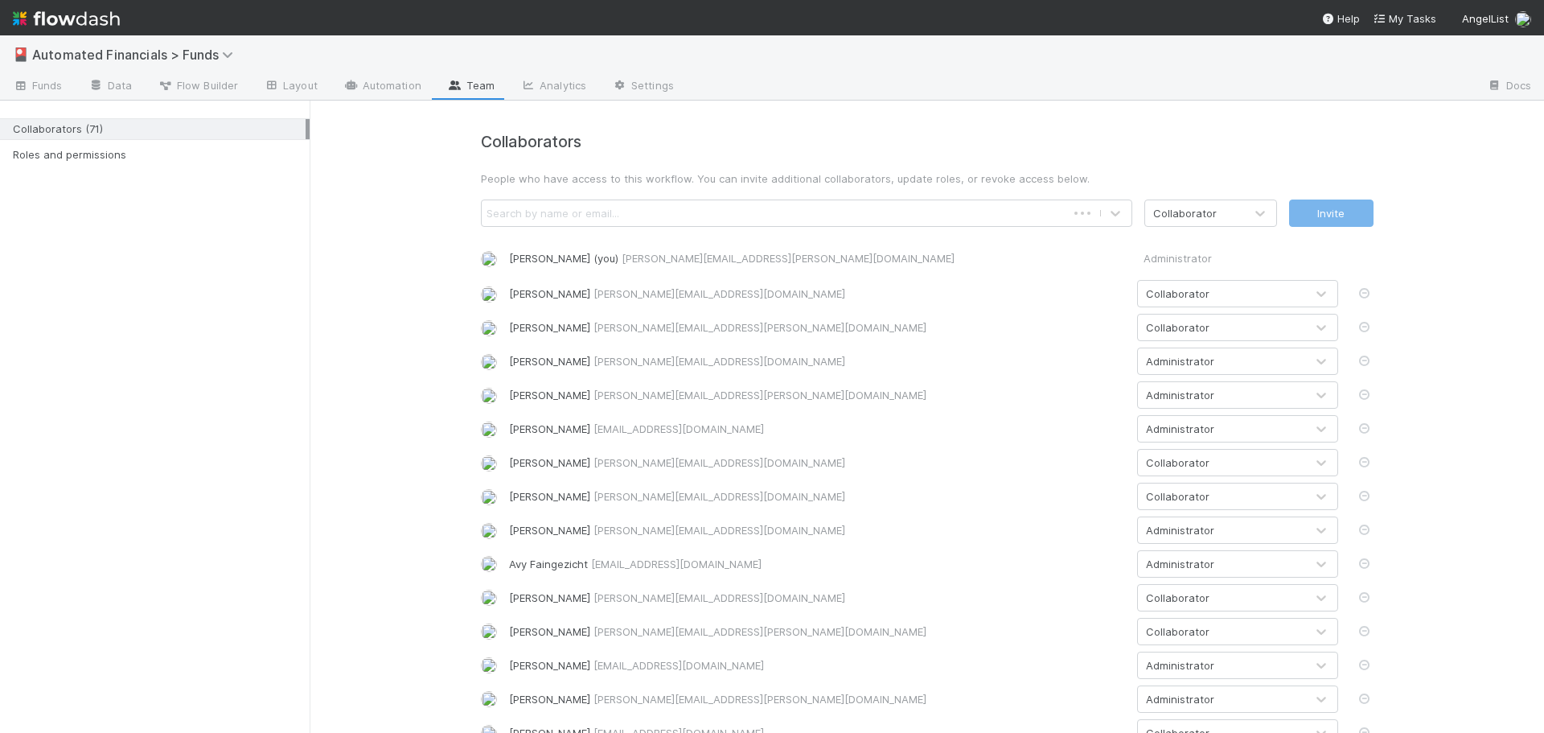
click at [548, 216] on div "Search by name or email..." at bounding box center [553, 213] width 133 height 16
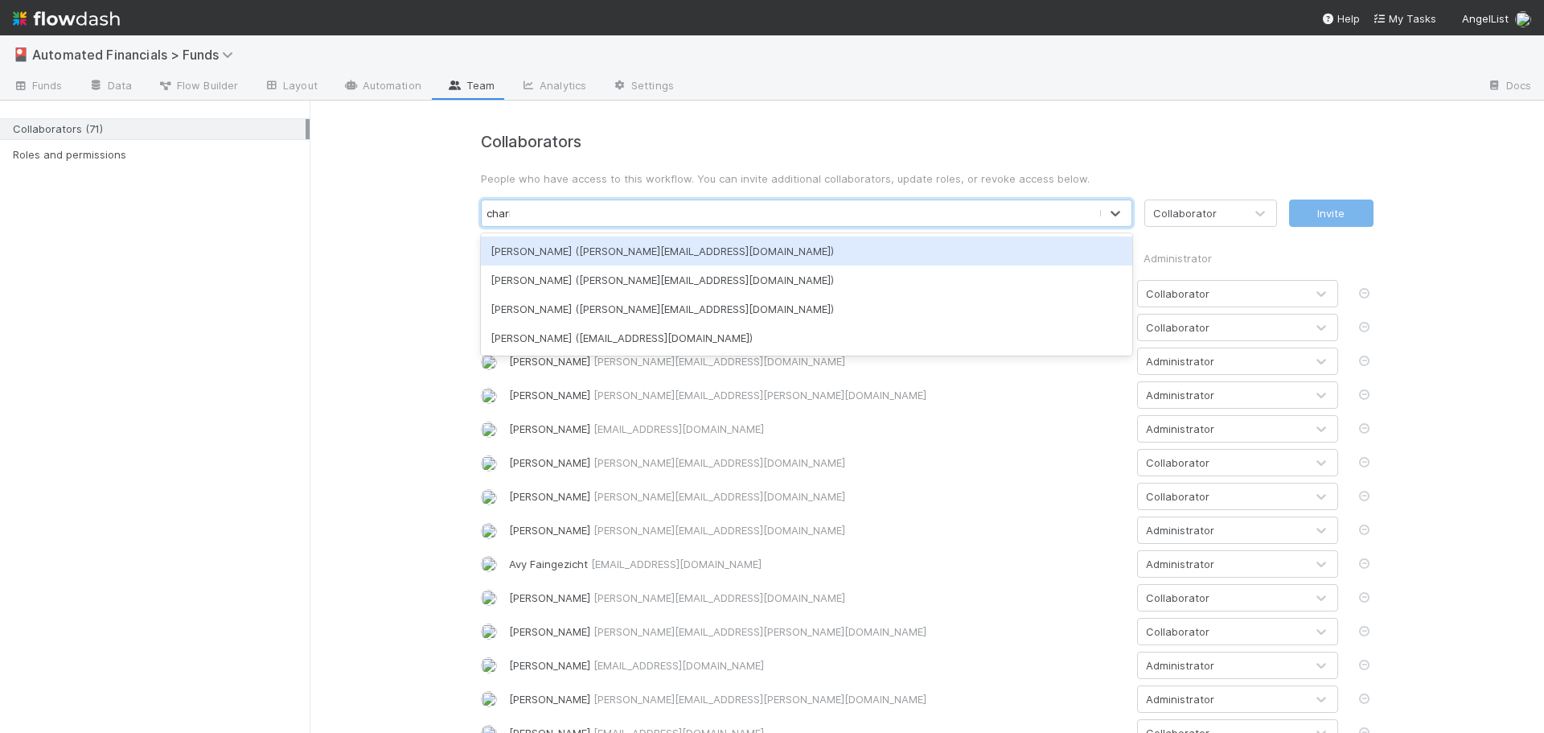
type input "charlie"
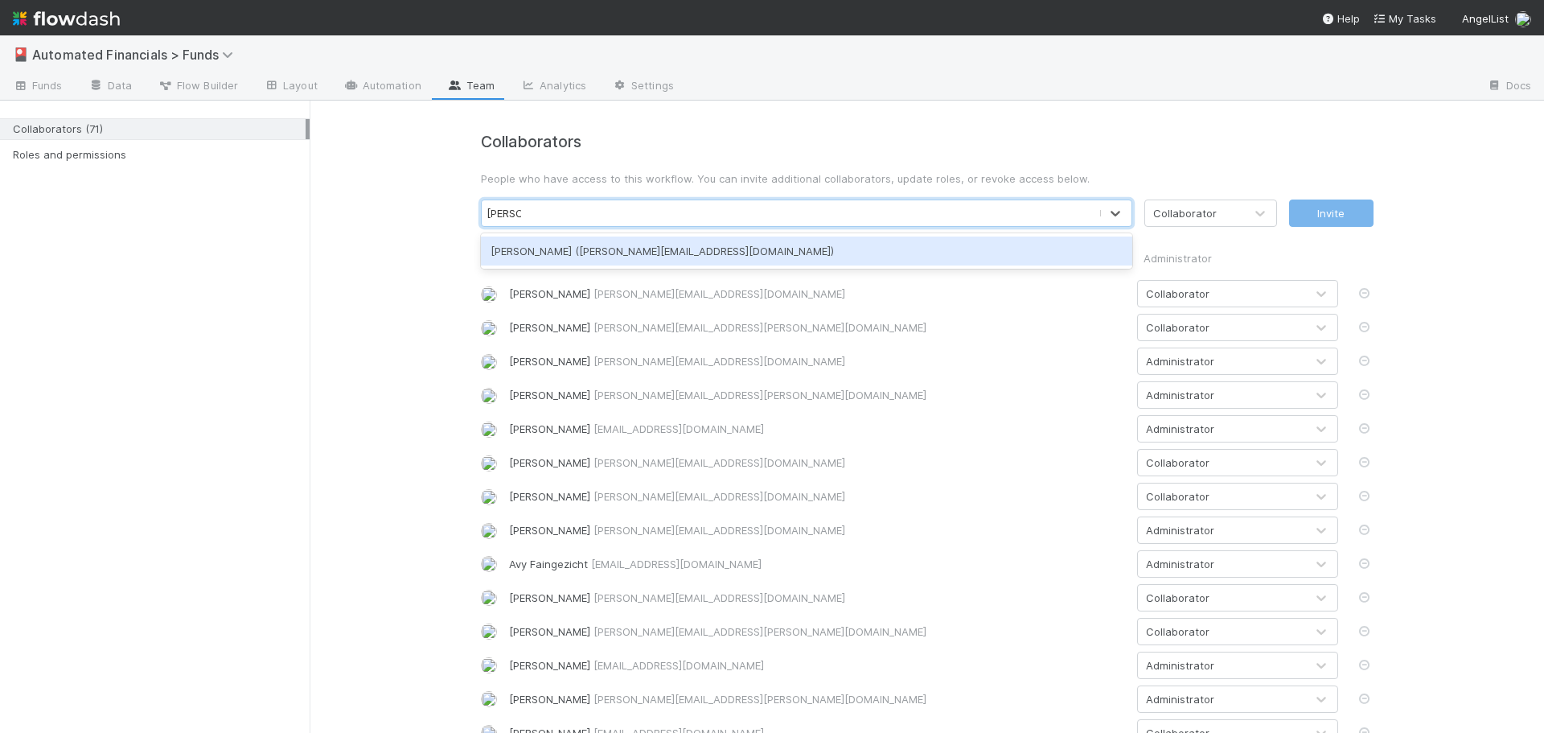
click at [757, 249] on div "Charlie Bell (charlie@belltowerfunds.com)" at bounding box center [806, 250] width 651 height 29
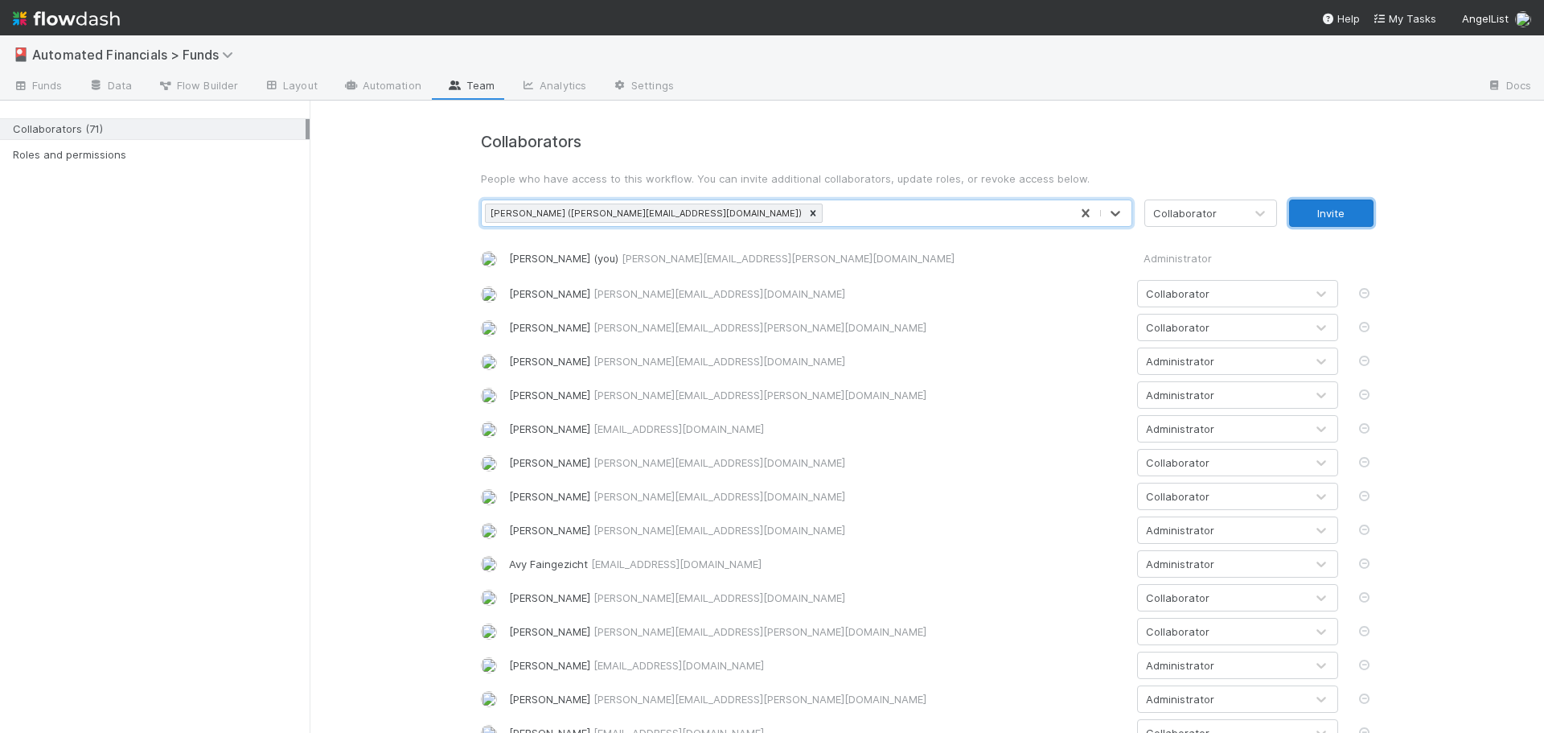
click at [1320, 220] on button "Invite" at bounding box center [1331, 212] width 84 height 27
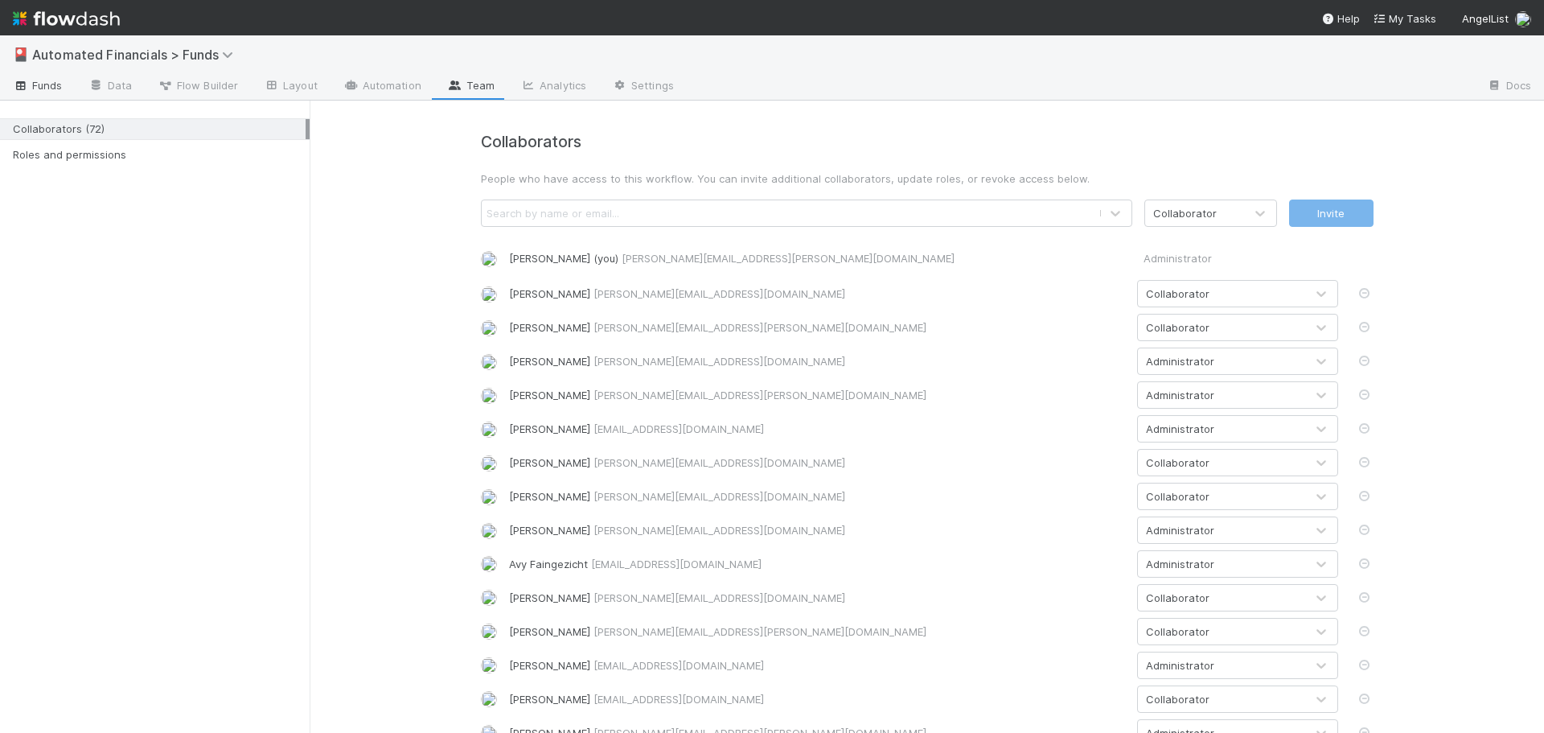
click at [45, 86] on span "Funds" at bounding box center [38, 85] width 50 height 16
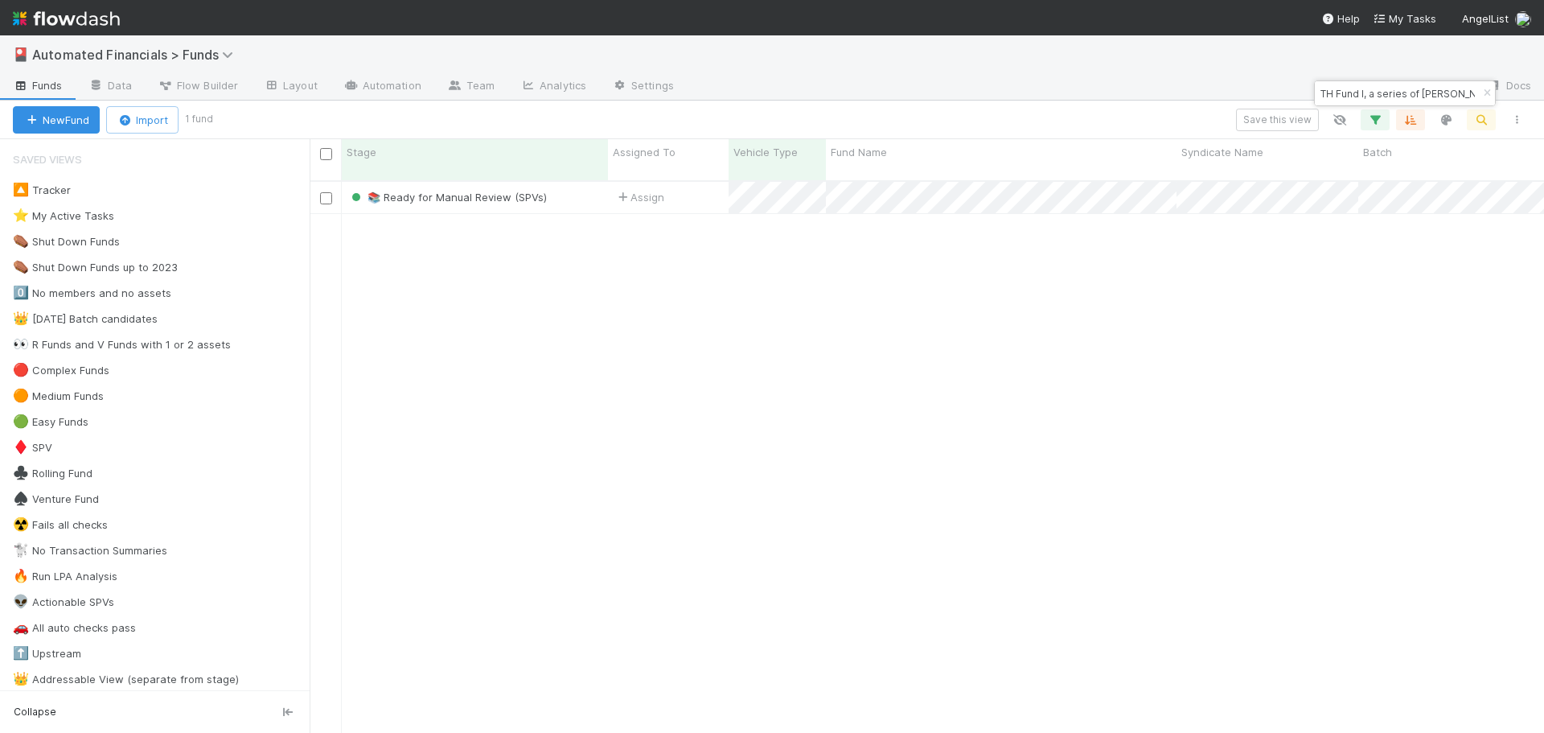
scroll to position [553, 1222]
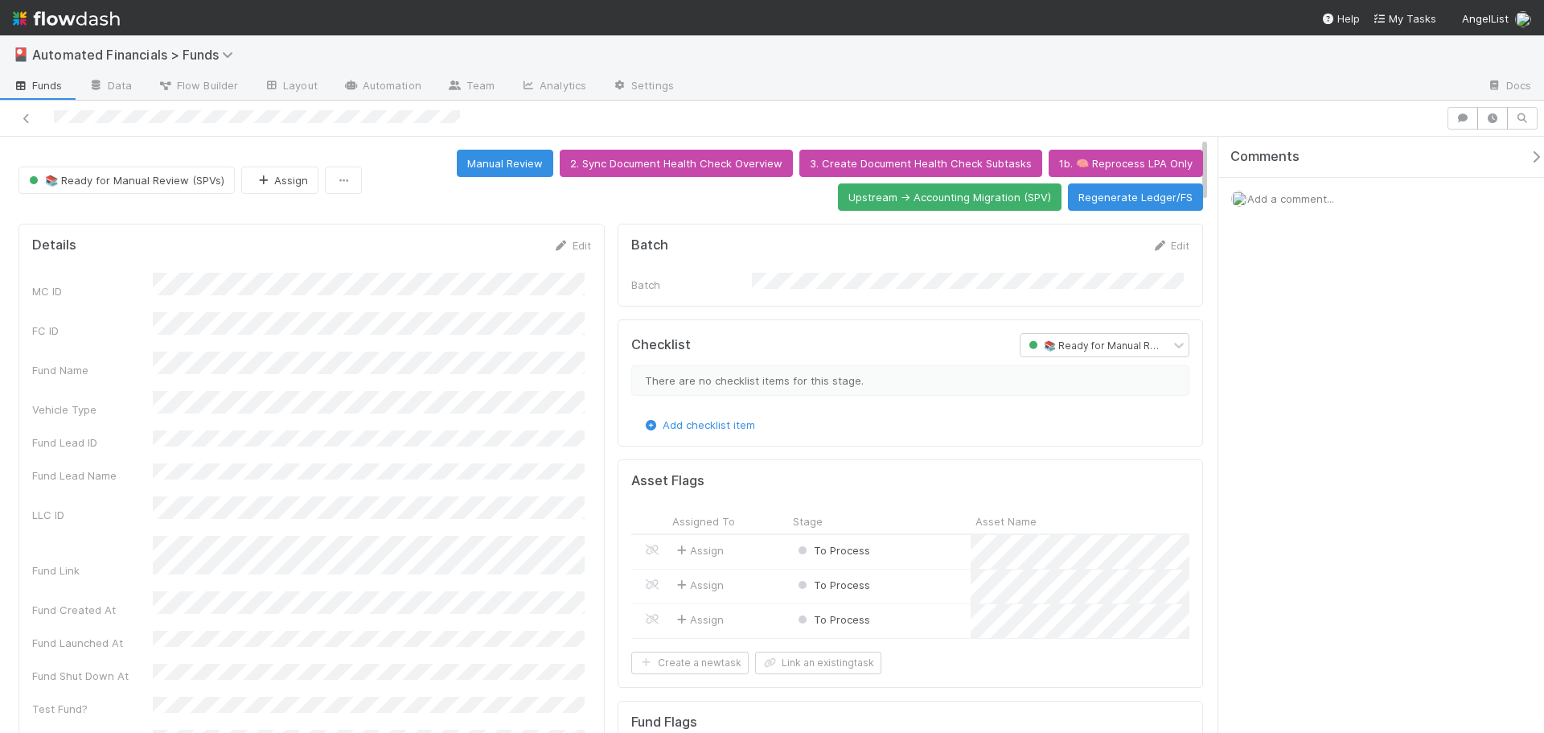
click at [1279, 198] on span "Add a comment..." at bounding box center [1290, 198] width 87 height 13
click at [25, 117] on icon at bounding box center [26, 118] width 16 height 10
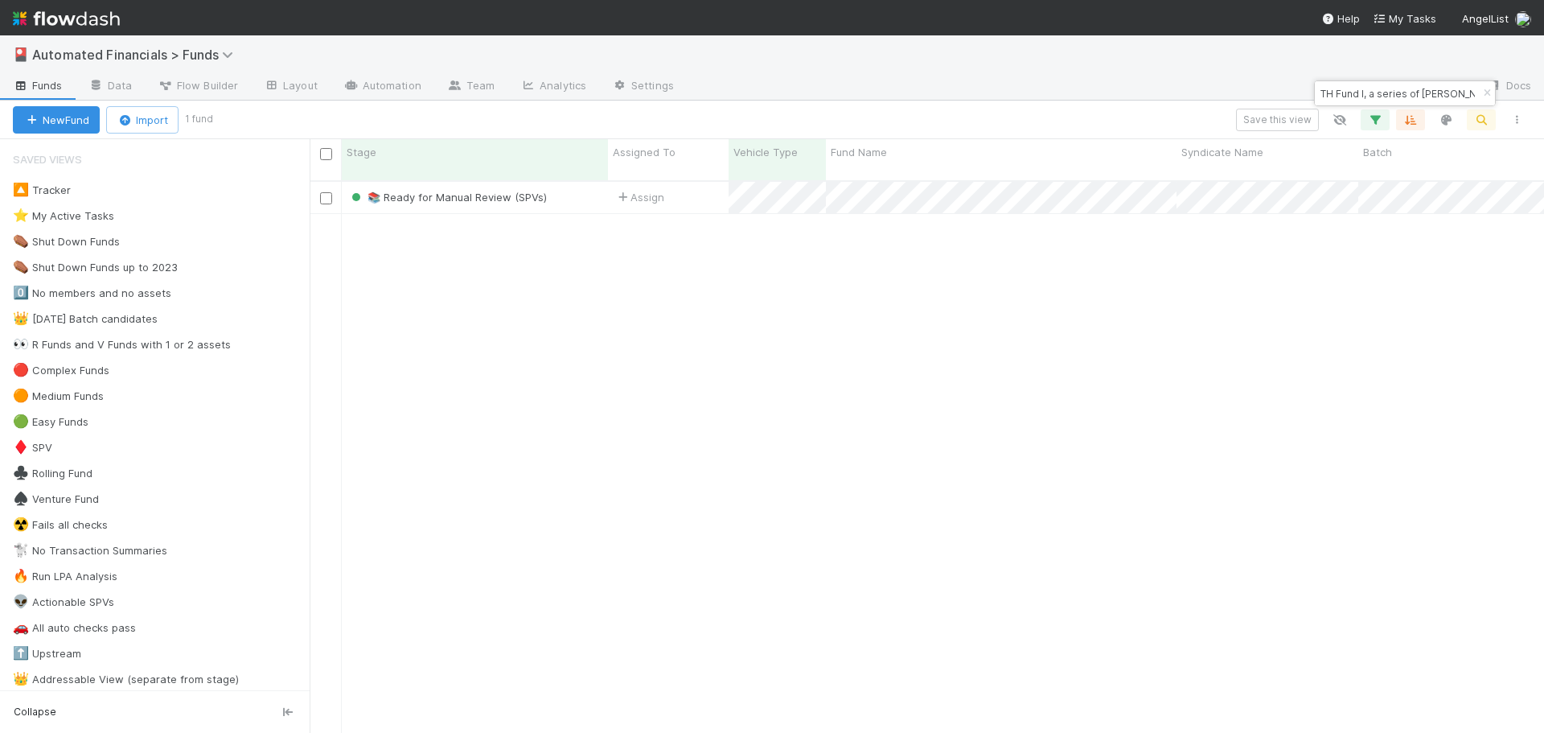
scroll to position [553, 1222]
click at [1485, 94] on icon "button" at bounding box center [1487, 93] width 16 height 10
click at [1479, 122] on icon "button" at bounding box center [1481, 120] width 16 height 14
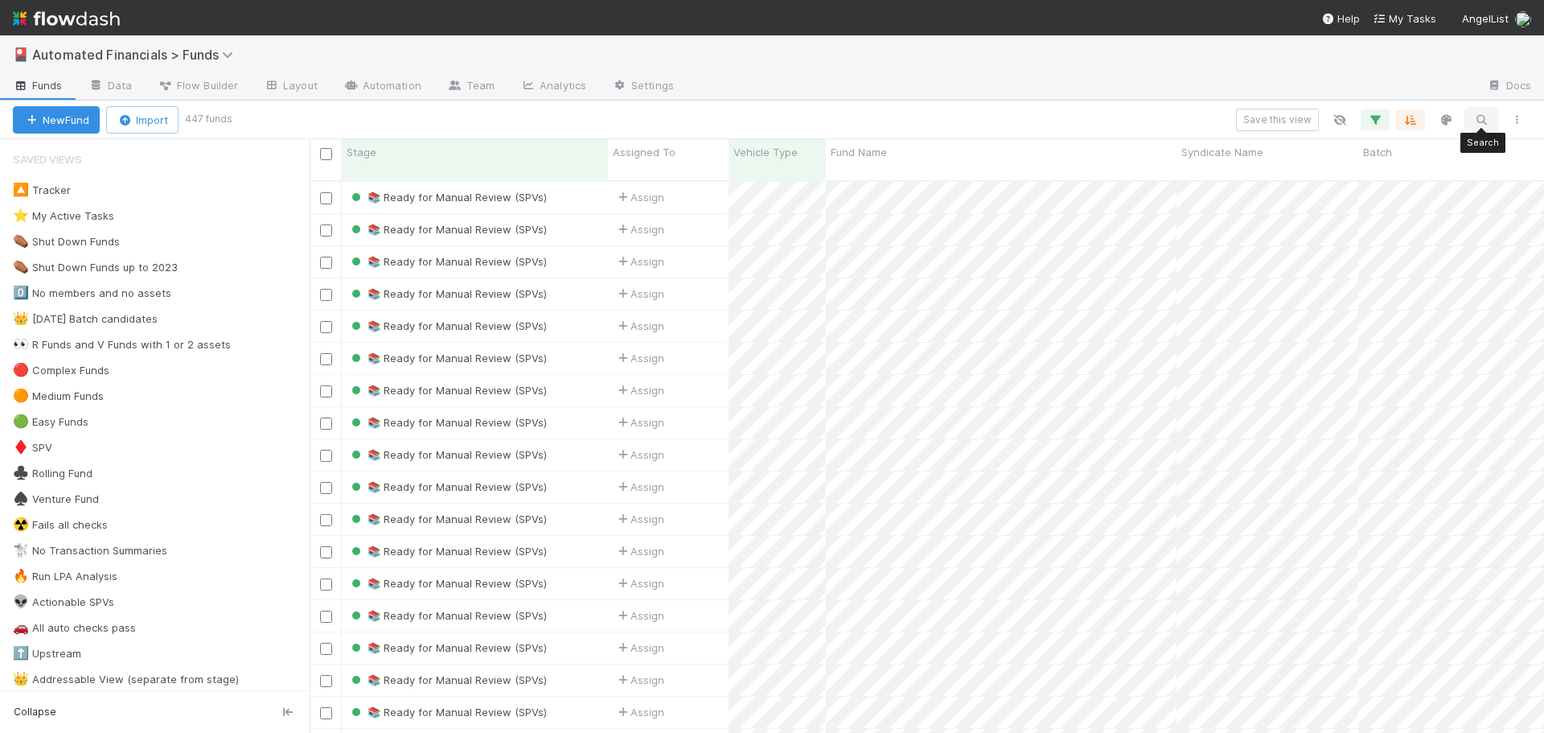
click at [1479, 115] on icon "button" at bounding box center [1481, 120] width 16 height 14
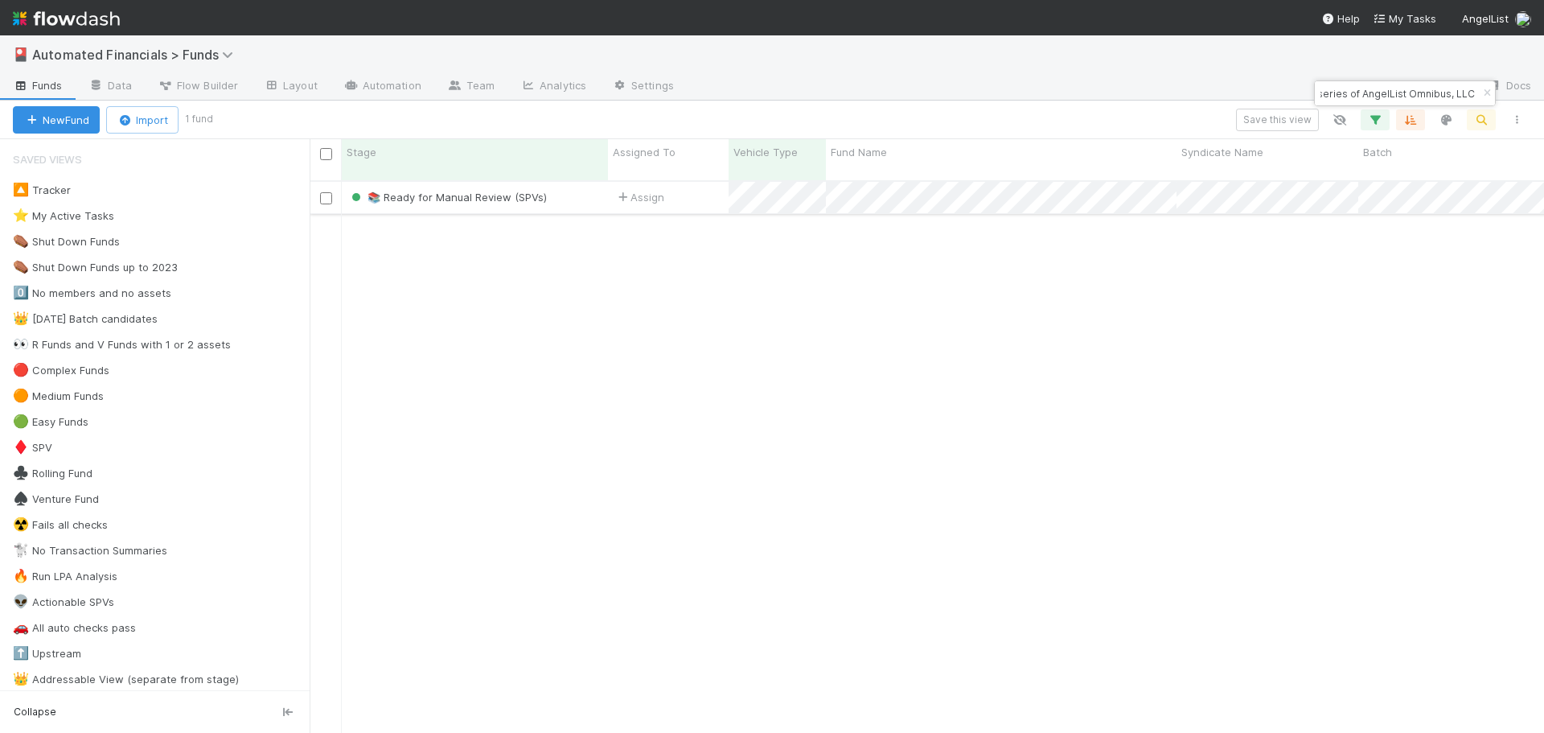
type input "A-SIU-19-Fund, a series of AngelList Omnibus, LLC"
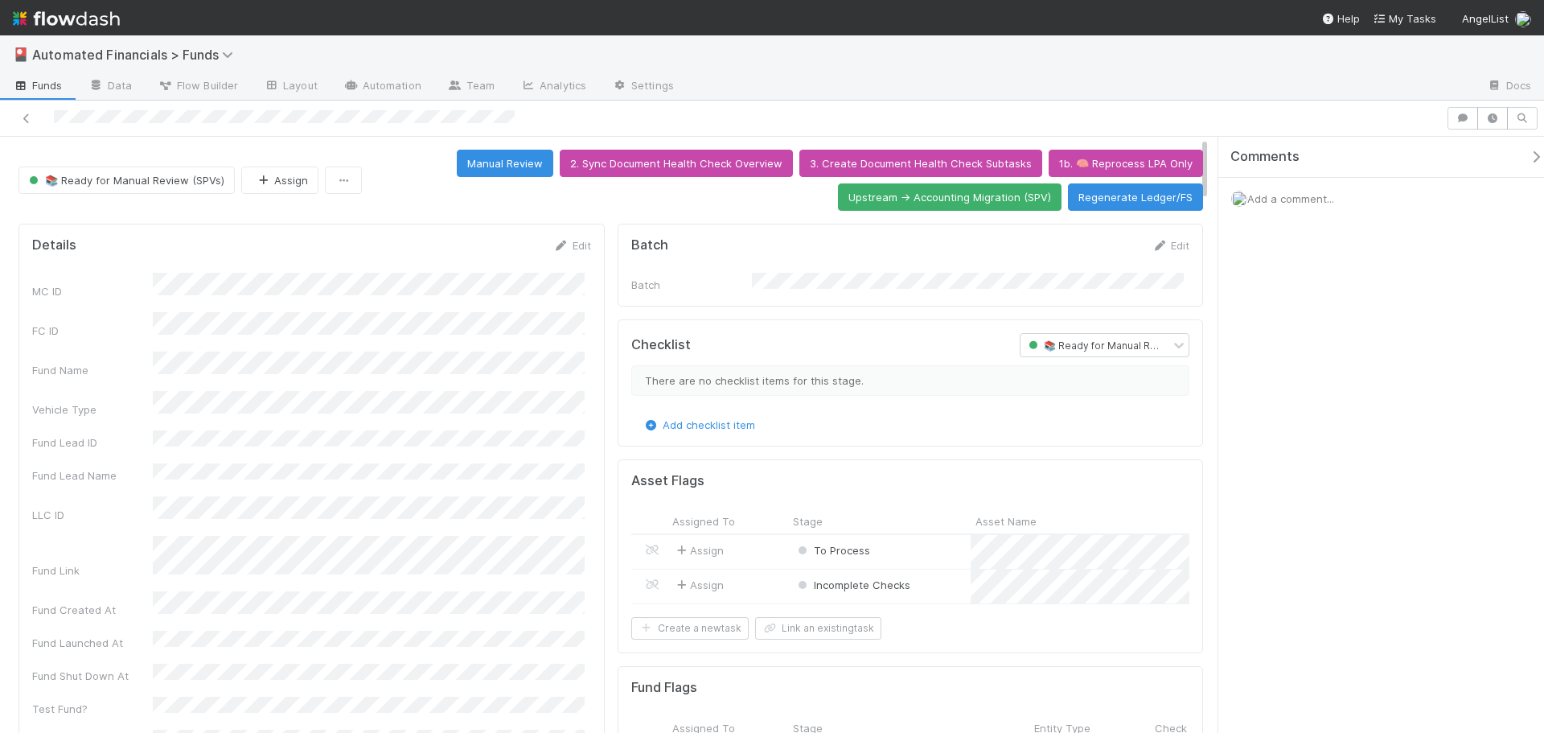
drag, startPoint x: 548, startPoint y: 4, endPoint x: 405, endPoint y: 184, distance: 229.6
click at [405, 184] on div "Manual Review 2. Sync Document Health Check Overview 3. Create Document Health …" at bounding box center [785, 180] width 835 height 61
click at [1284, 192] on span "Add a comment..." at bounding box center [1290, 198] width 87 height 13
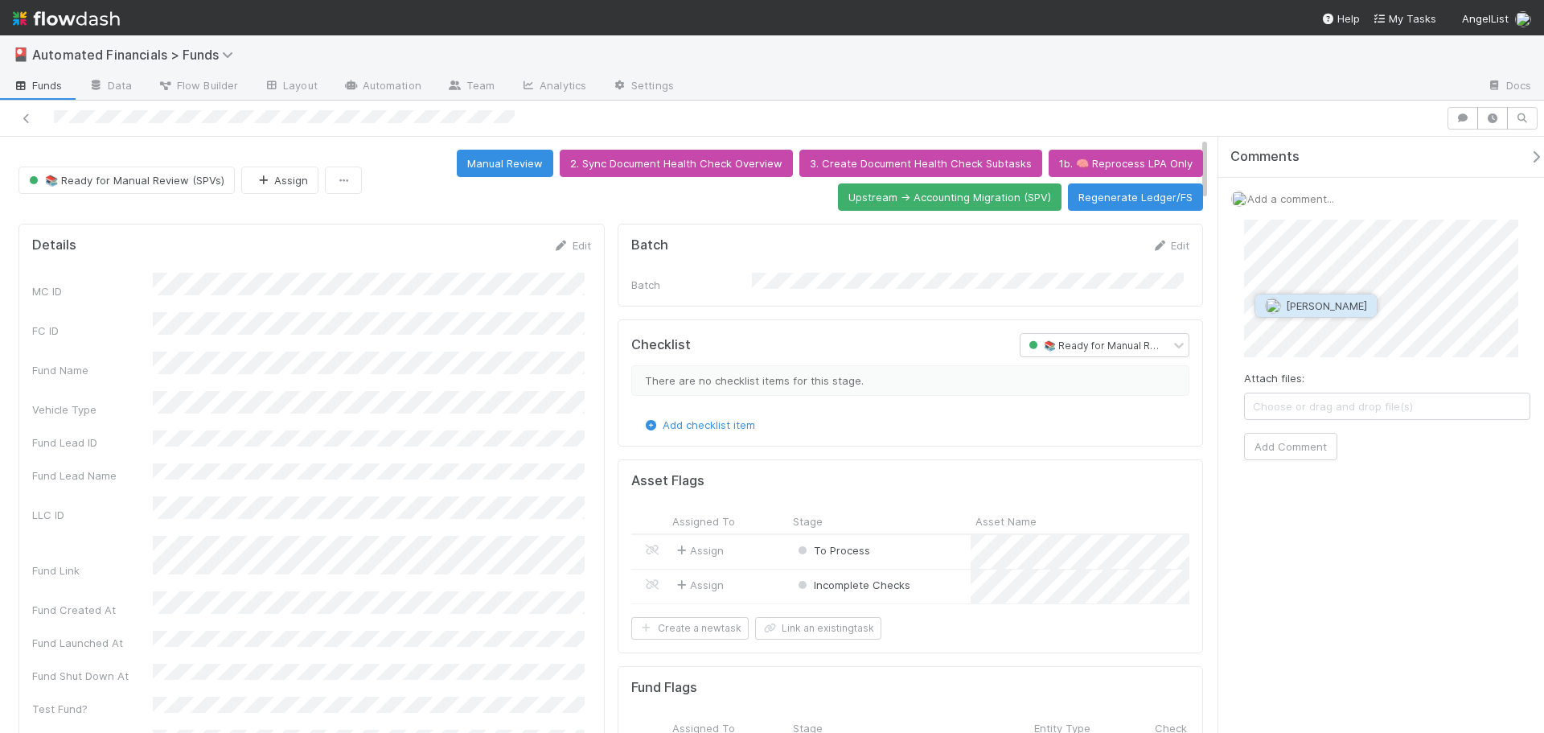
click at [1306, 298] on button "Charlie Bell" at bounding box center [1315, 305] width 121 height 23
click at [1285, 506] on button "Add Comment" at bounding box center [1290, 510] width 93 height 27
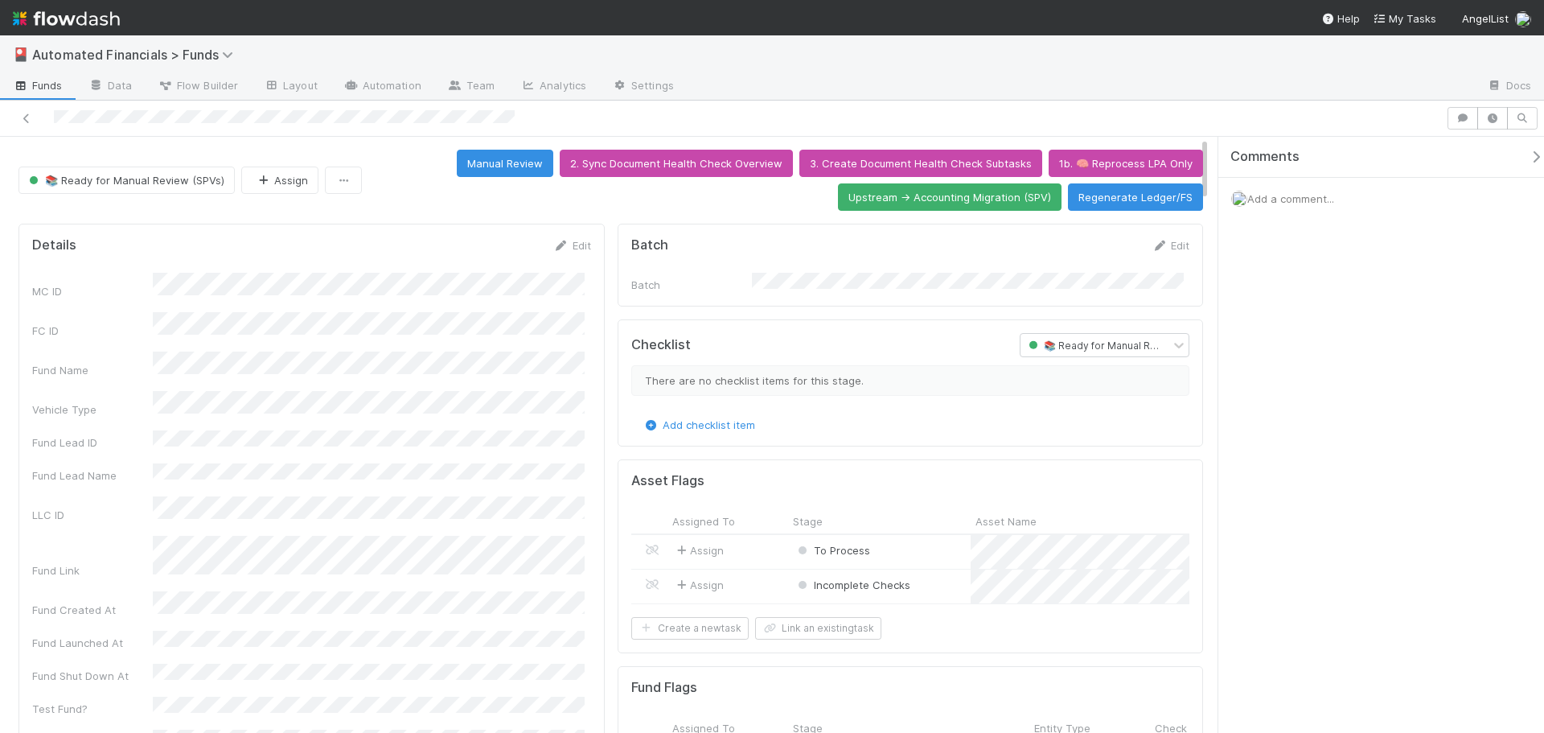
click at [133, 45] on span "Automated Financials > Funds" at bounding box center [143, 54] width 222 height 19
click at [135, 55] on span "Automated Financials > Funds" at bounding box center [136, 55] width 209 height 16
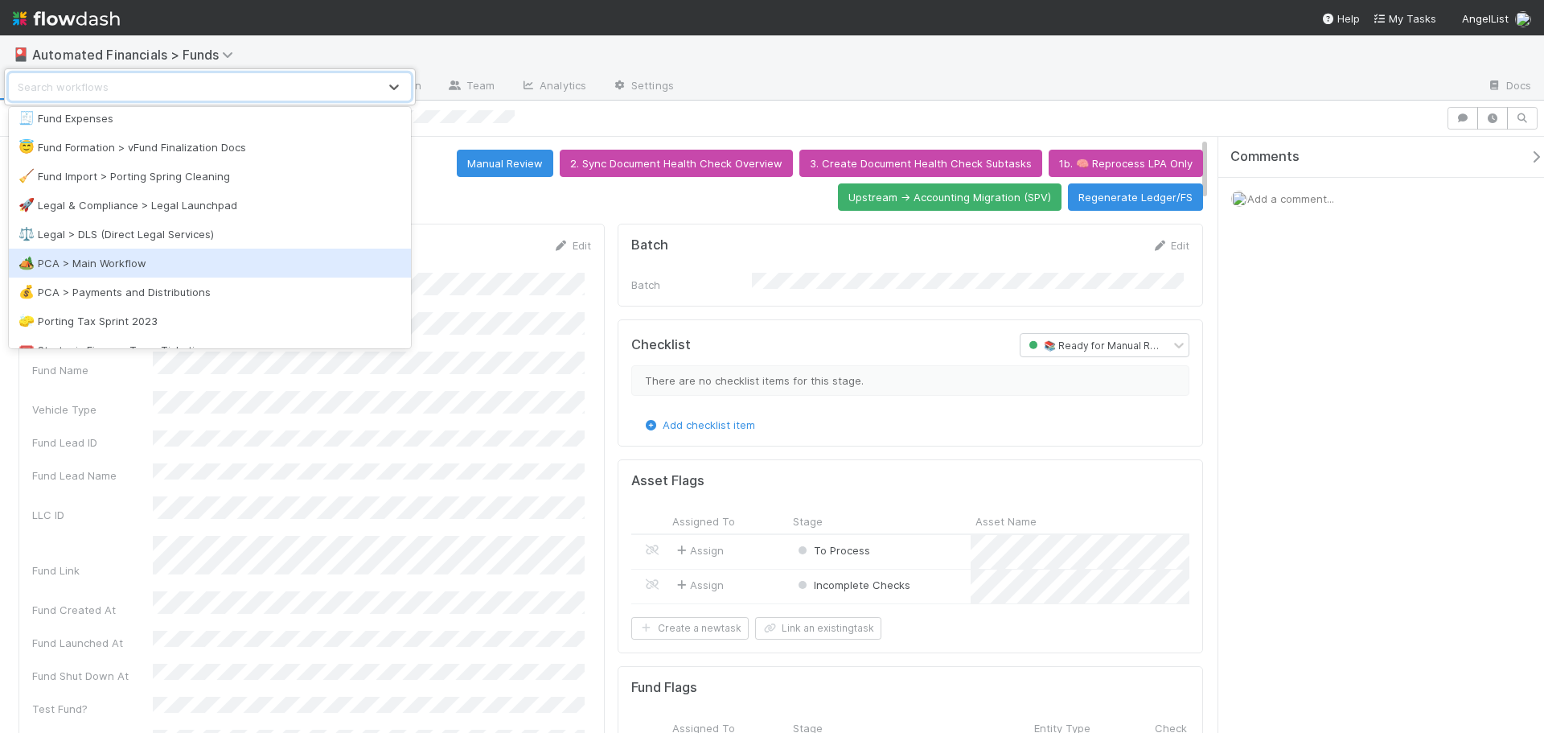
scroll to position [344, 0]
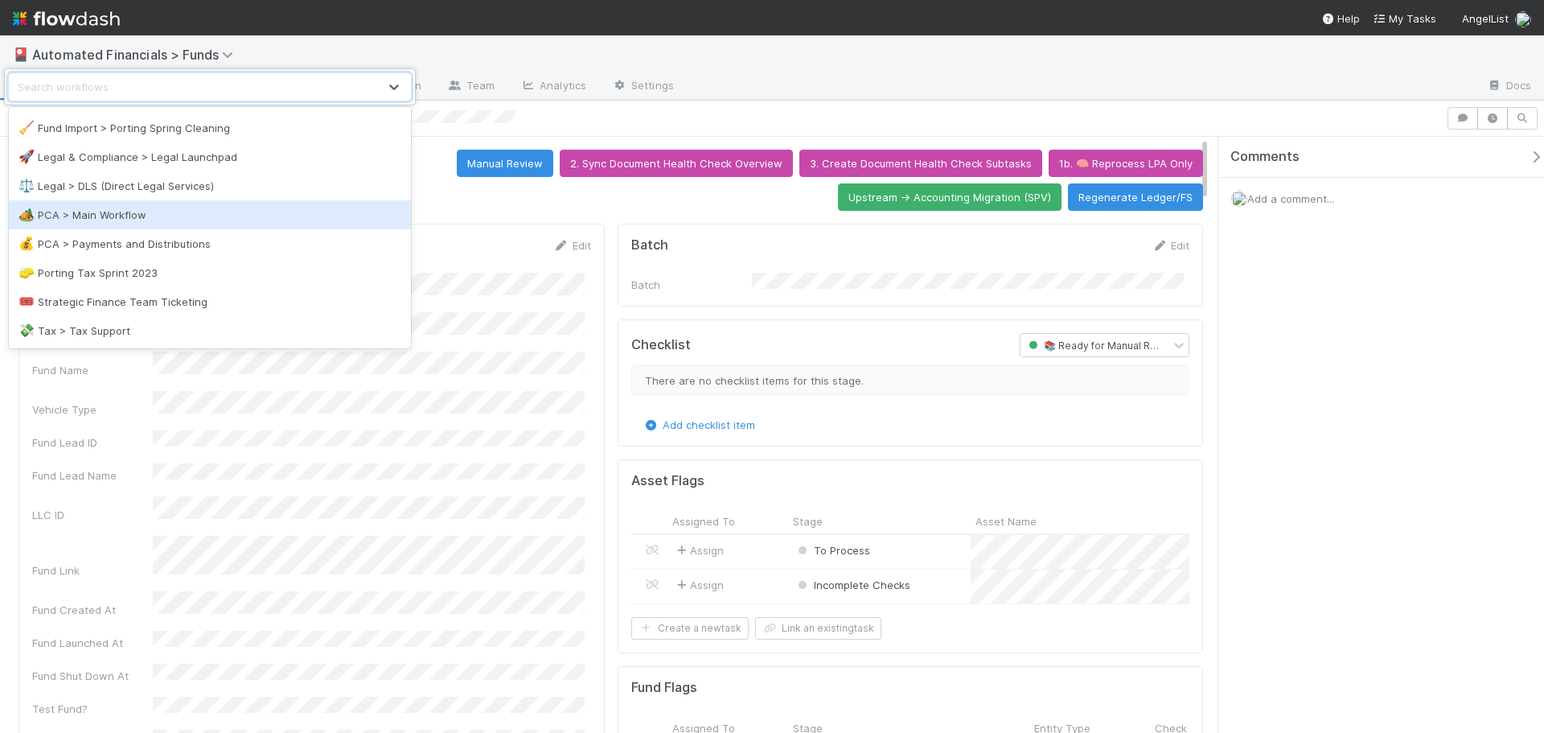
click at [95, 216] on div "🏕️ PCA > Main Workflow" at bounding box center [209, 215] width 383 height 16
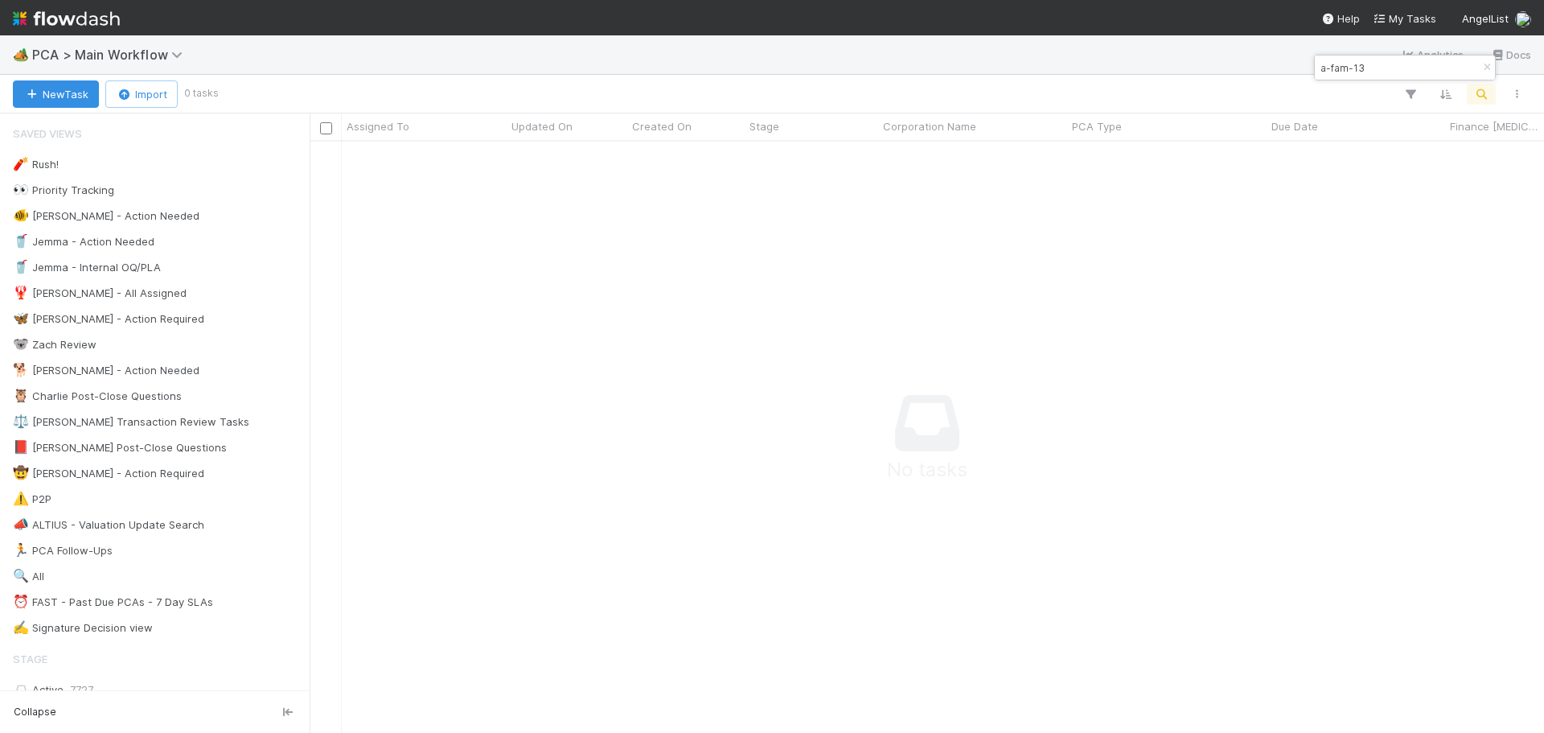
scroll to position [567, 1222]
click at [1409, 63] on input "a-fam-13" at bounding box center [1397, 67] width 161 height 19
click at [1485, 67] on icon "button" at bounding box center [1487, 68] width 16 height 10
click at [1415, 93] on icon "button" at bounding box center [1410, 94] width 16 height 14
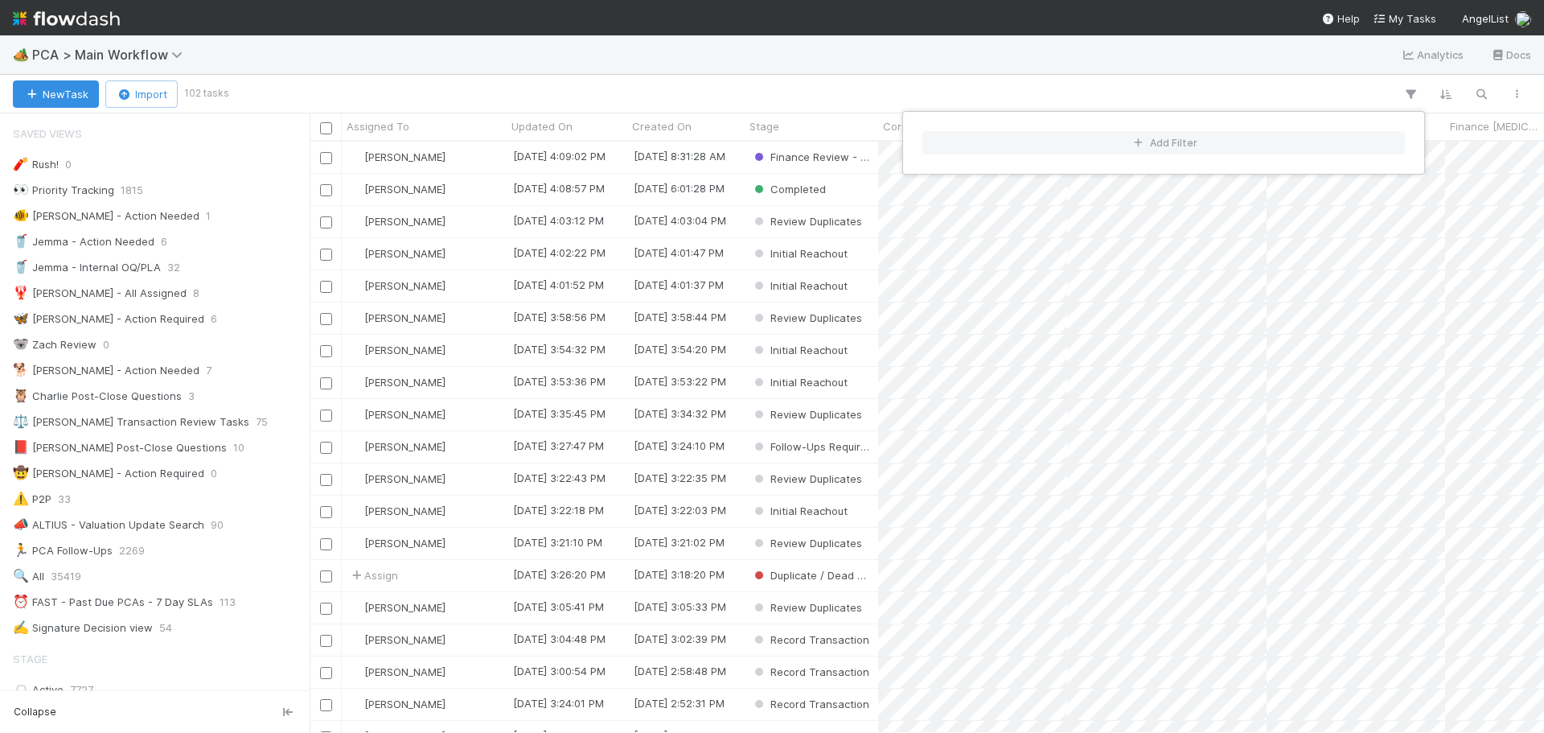
click at [1482, 100] on div "Add Filter" at bounding box center [772, 366] width 1544 height 733
click at [1482, 93] on icon "button" at bounding box center [1481, 94] width 16 height 14
click at [1479, 96] on icon "button" at bounding box center [1481, 94] width 16 height 14
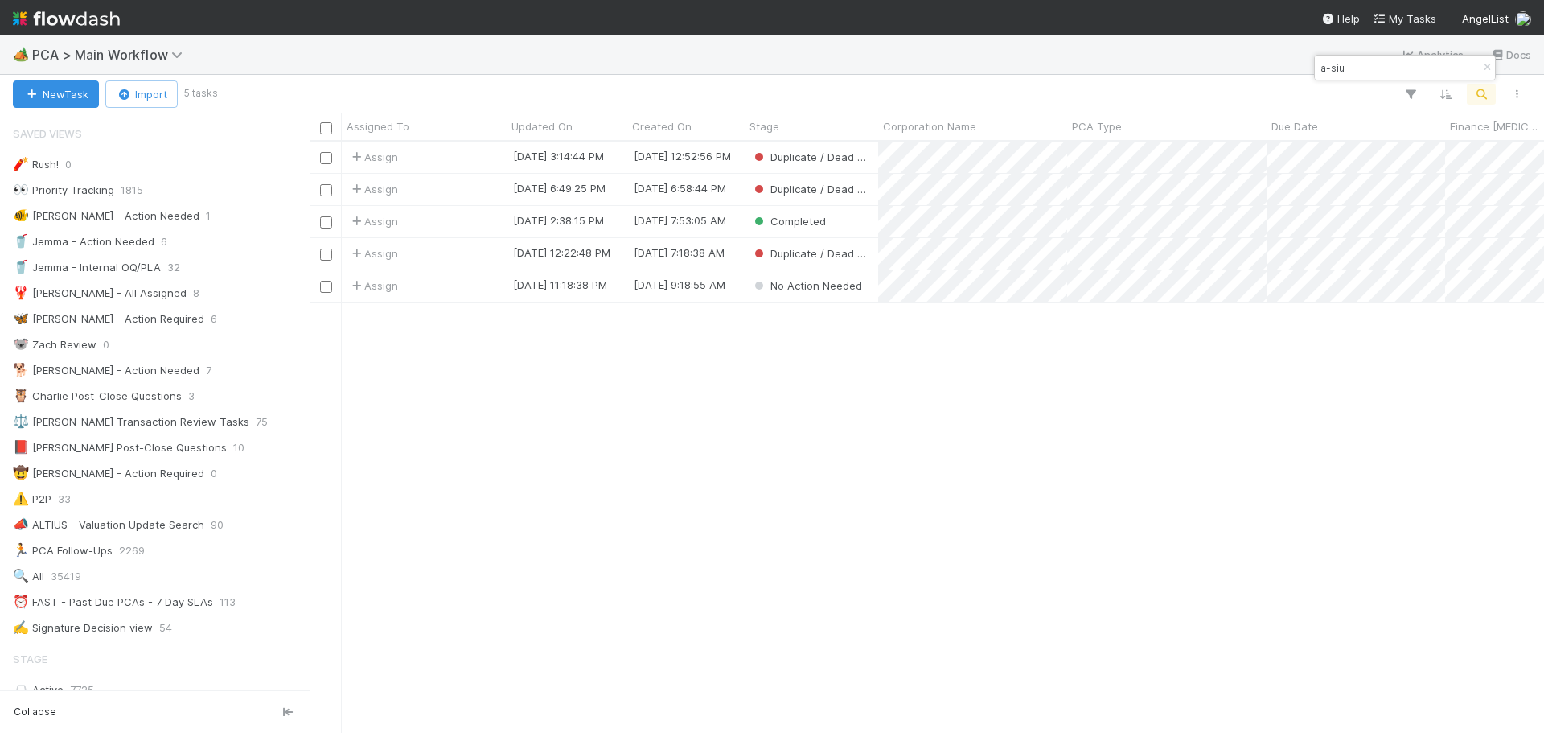
click at [1360, 68] on input "a-siu" at bounding box center [1397, 67] width 161 height 19
drag, startPoint x: 1360, startPoint y: 68, endPoint x: 1312, endPoint y: 65, distance: 48.4
click at [1311, 65] on body "🏕️ PCA > Main Workflow Analytics Docs New Task Import 5 tasks Assigned To Updat…" at bounding box center [772, 366] width 1544 height 733
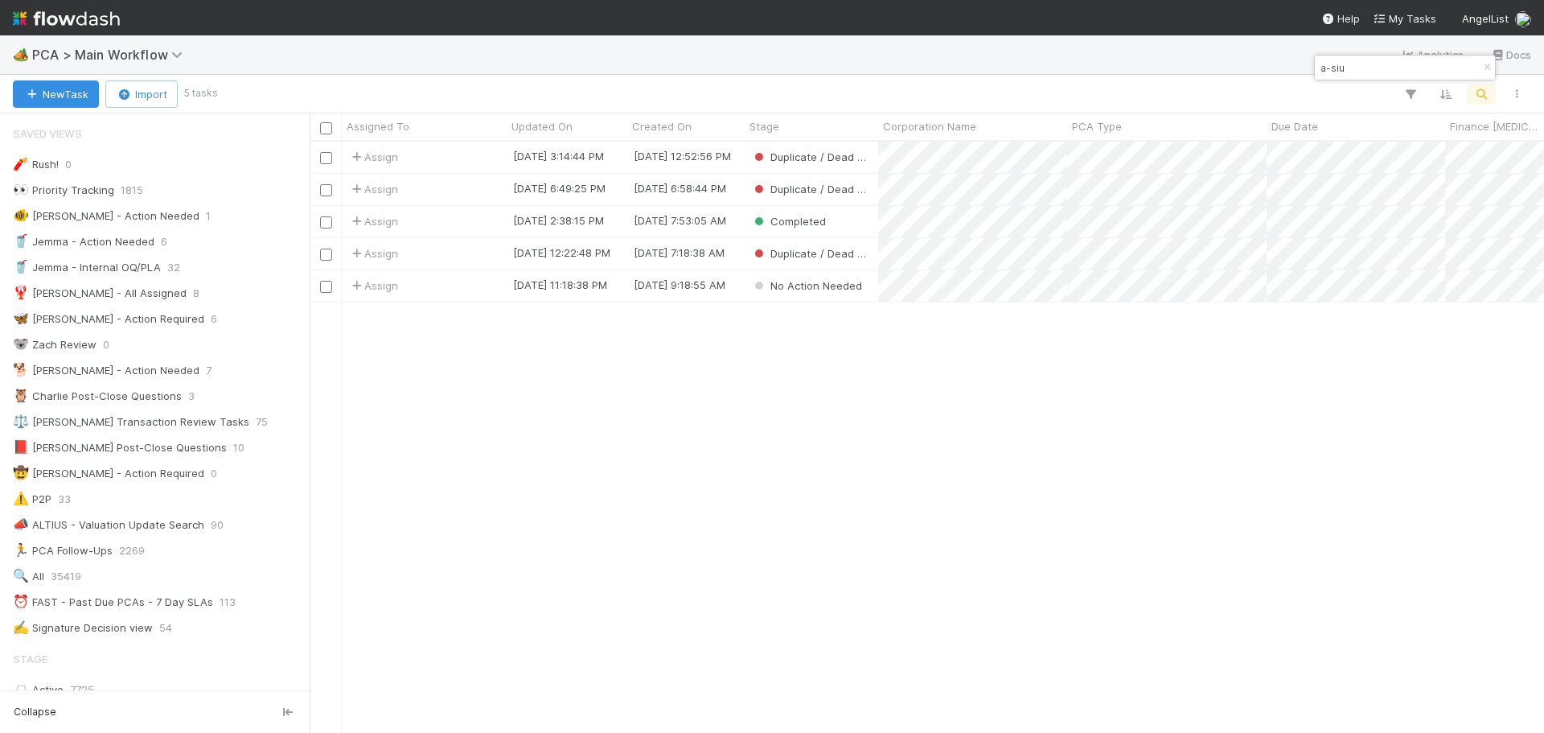
click at [1356, 66] on input "a-siu" at bounding box center [1397, 67] width 161 height 19
drag, startPoint x: 1356, startPoint y: 66, endPoint x: 1319, endPoint y: 67, distance: 37.0
click at [1319, 67] on input "a-siu" at bounding box center [1397, 67] width 161 height 19
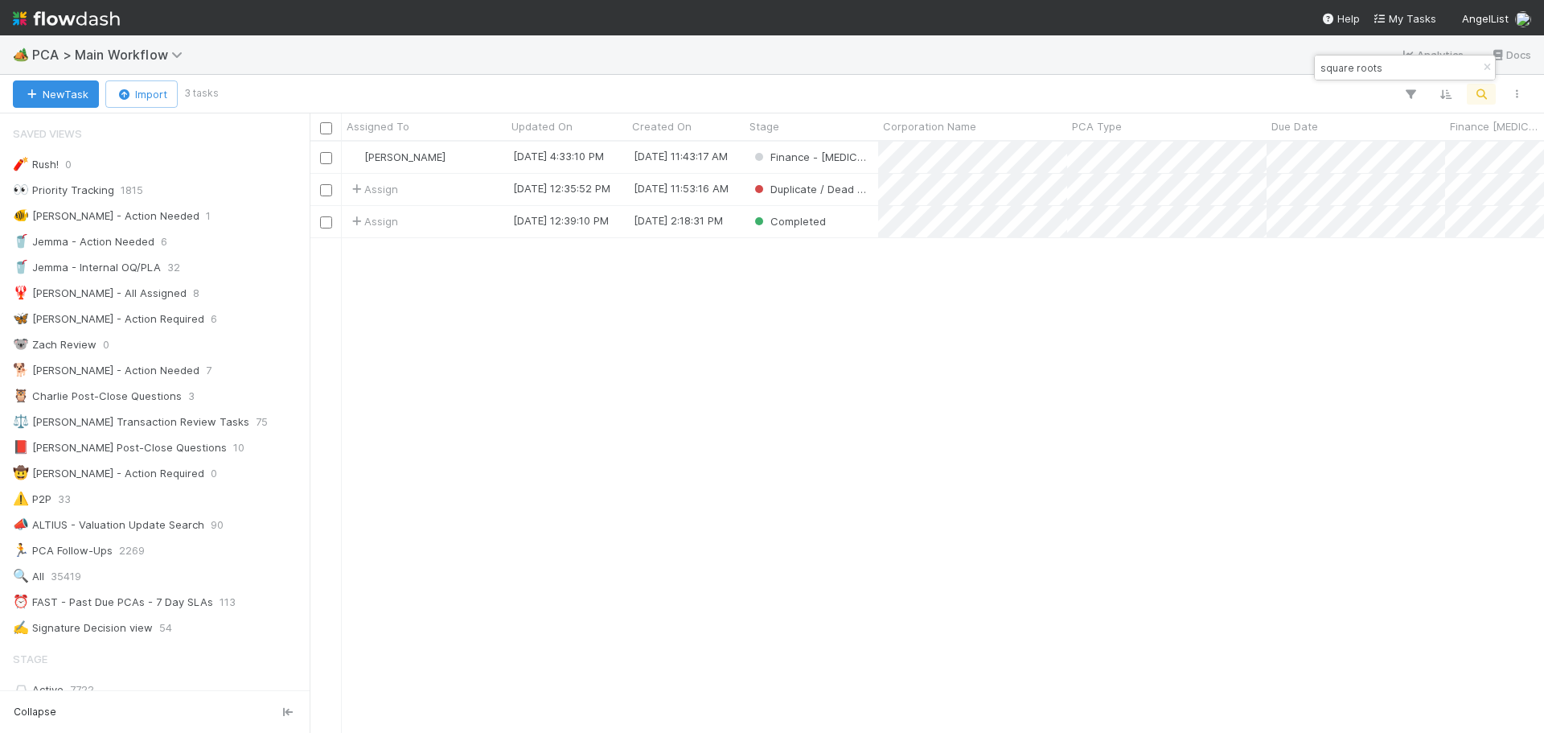
click at [1399, 65] on input "square roots" at bounding box center [1397, 67] width 161 height 19
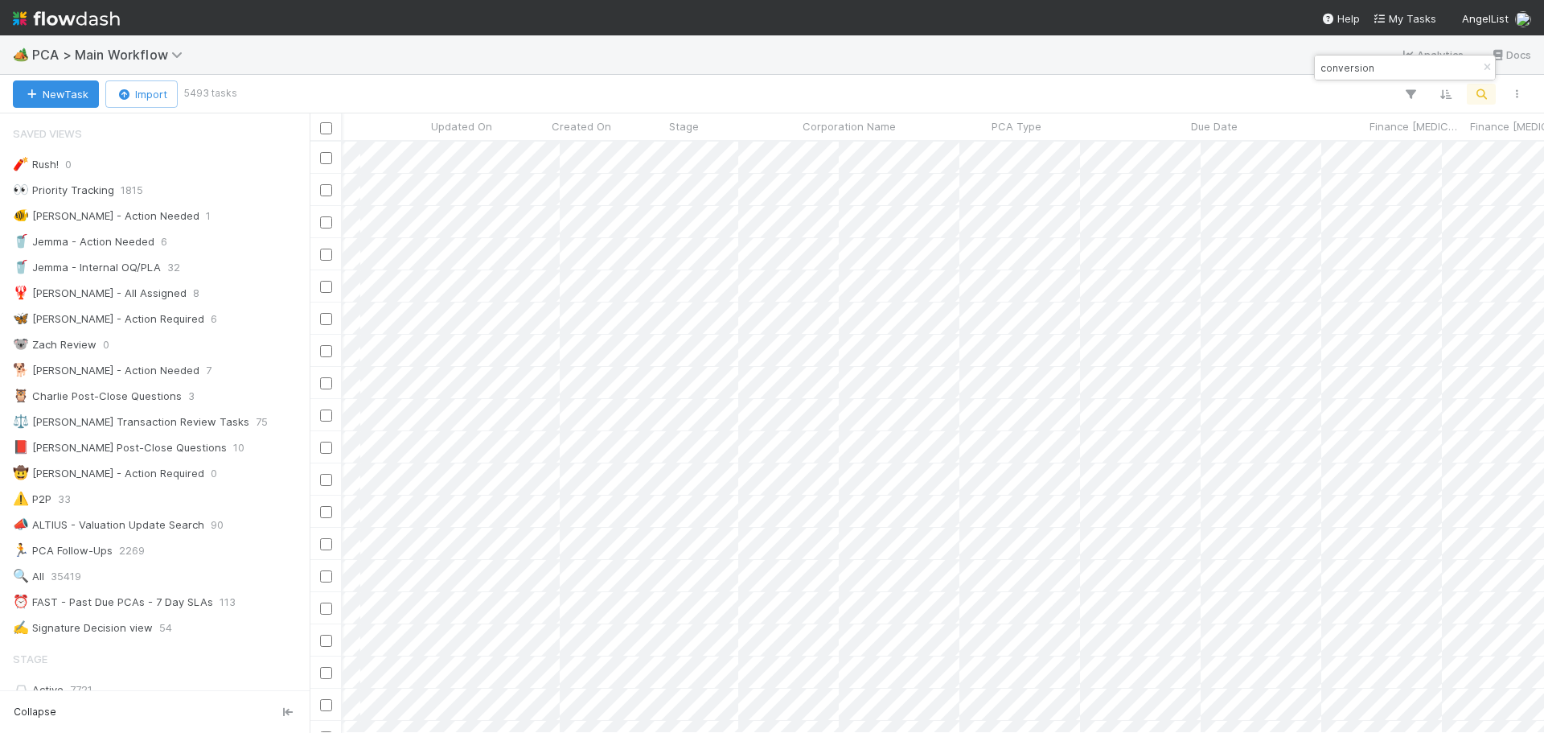
scroll to position [0, 0]
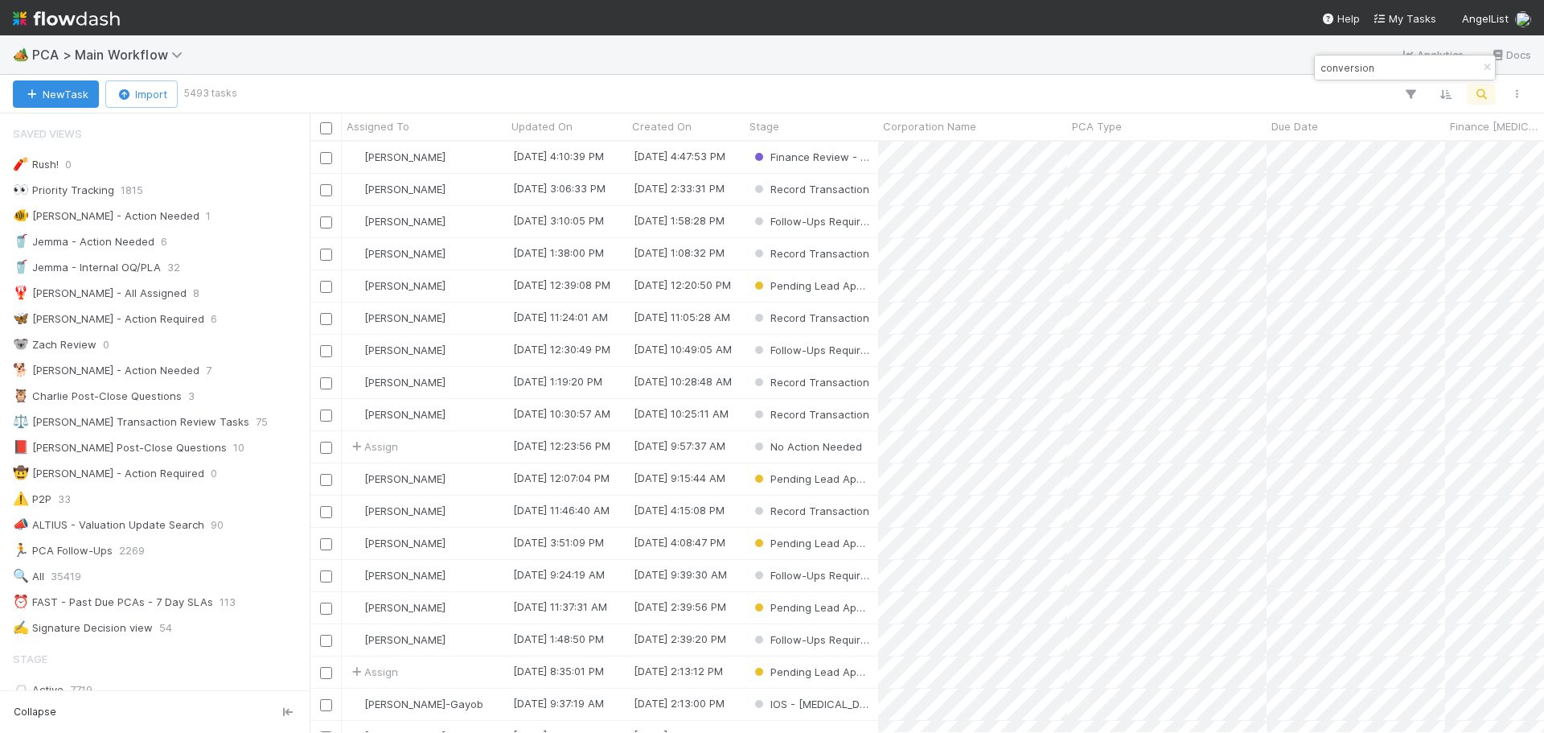
click at [1404, 71] on input "conversion" at bounding box center [1397, 67] width 161 height 19
paste input "a33370dc93ee4a1ea78588602629aadf"
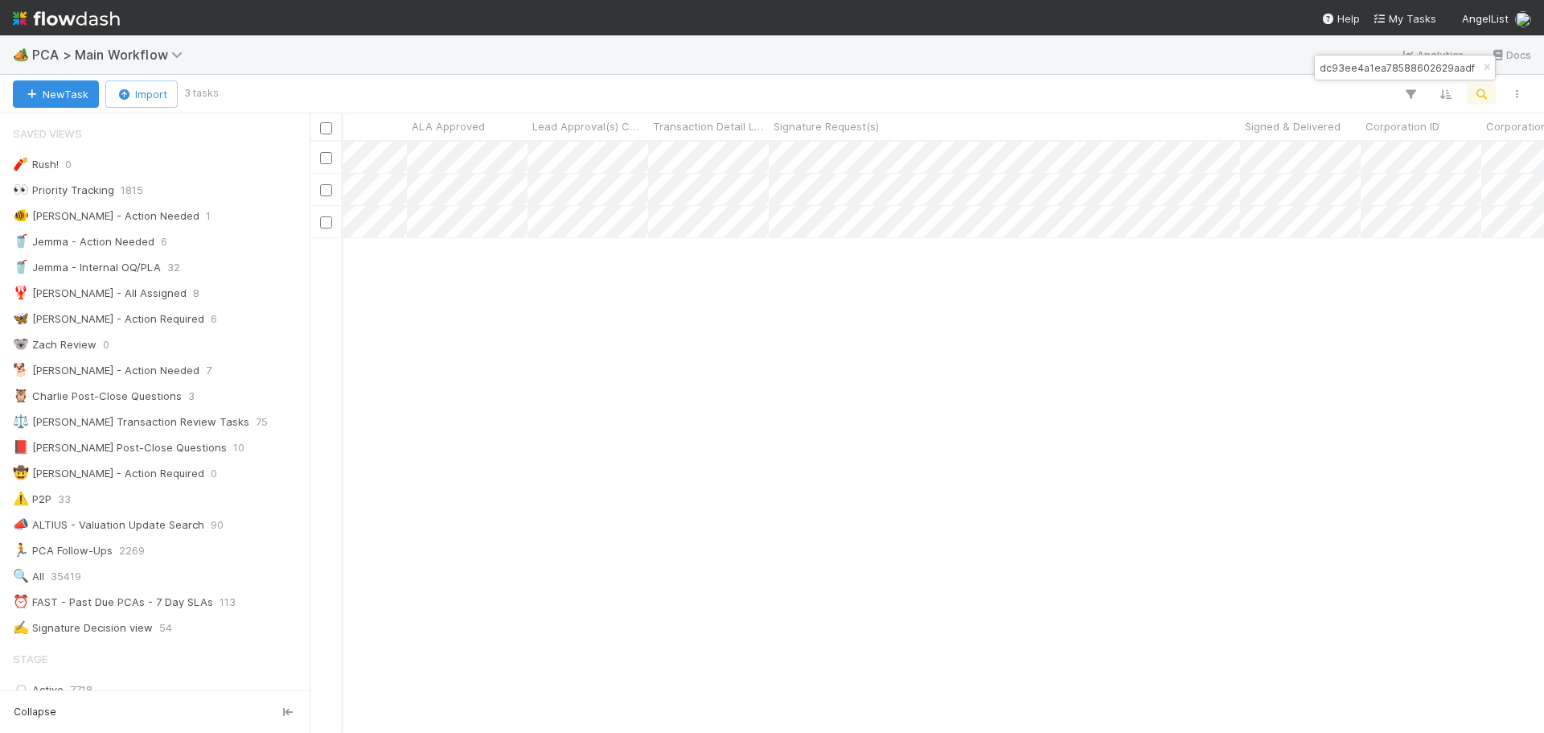
type input "a33370dc93ee4a1ea78588602629aadf"
